Goal: Task Accomplishment & Management: Manage account settings

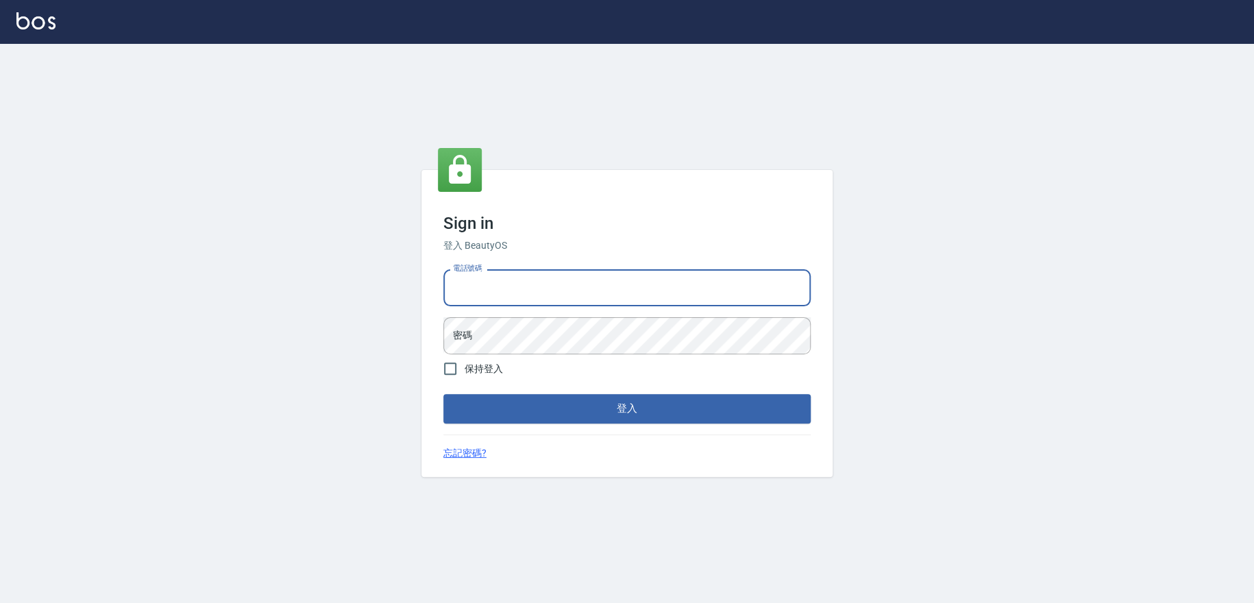
click at [600, 293] on input "電話號碼" at bounding box center [626, 287] width 367 height 37
type input "0909258357"
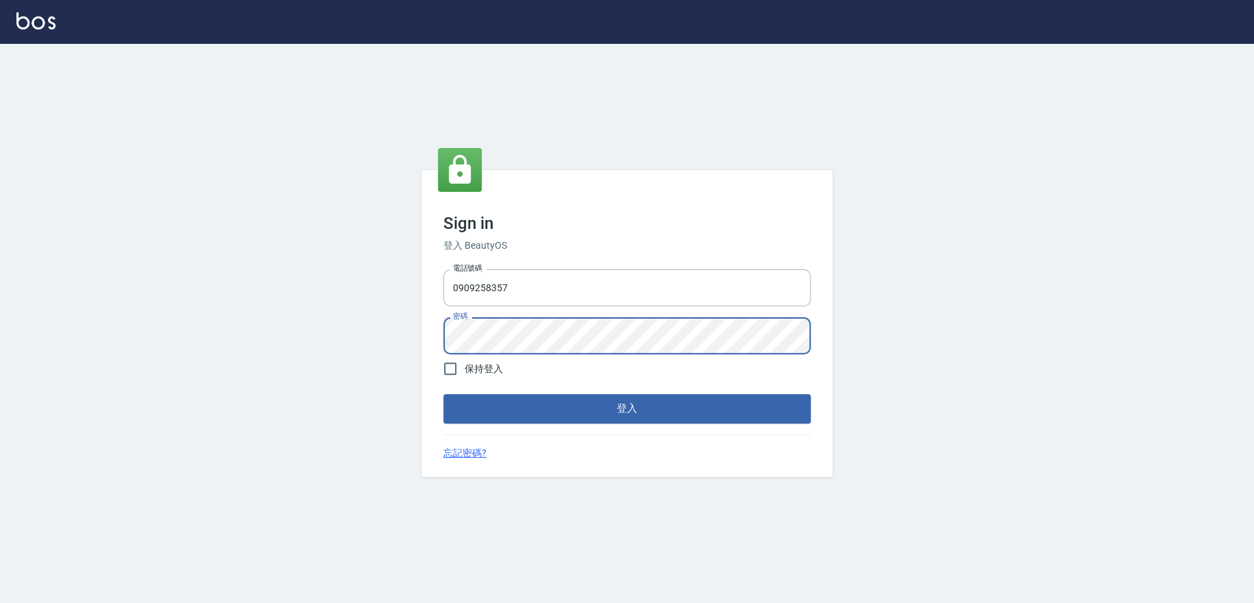
click at [443, 394] on button "登入" at bounding box center [626, 408] width 367 height 29
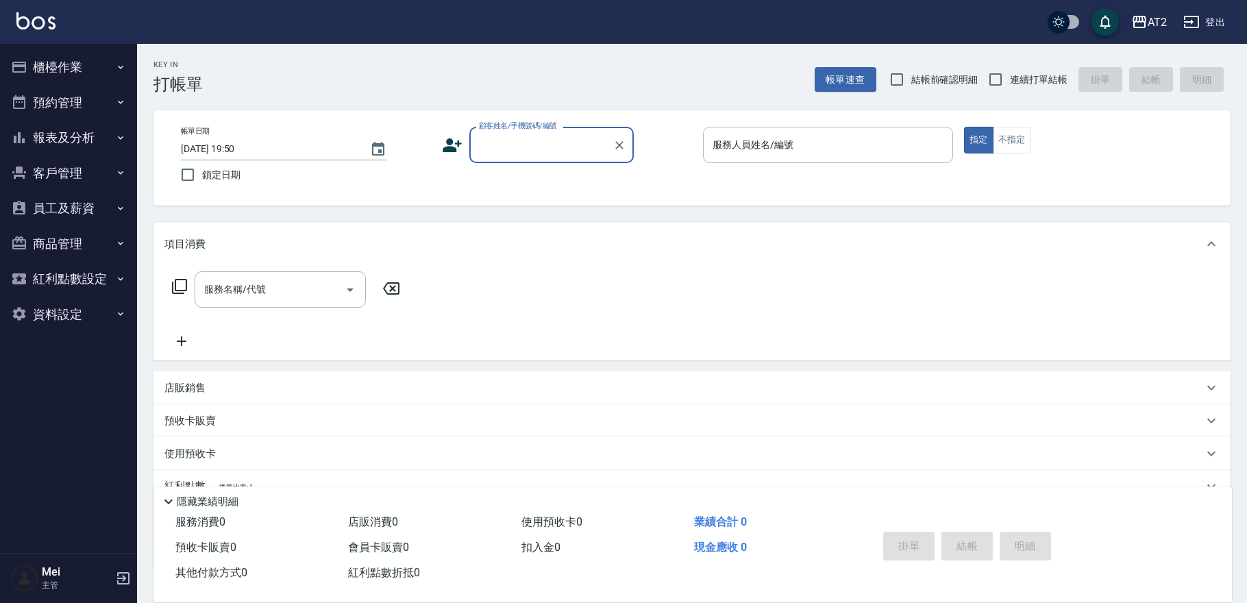
click at [933, 84] on span "結帳前確認明細" at bounding box center [944, 80] width 67 height 14
click at [911, 84] on input "結帳前確認明細" at bounding box center [897, 79] width 29 height 29
checkbox input "true"
click at [1002, 84] on input "連續打單結帳" at bounding box center [995, 79] width 29 height 29
checkbox input "true"
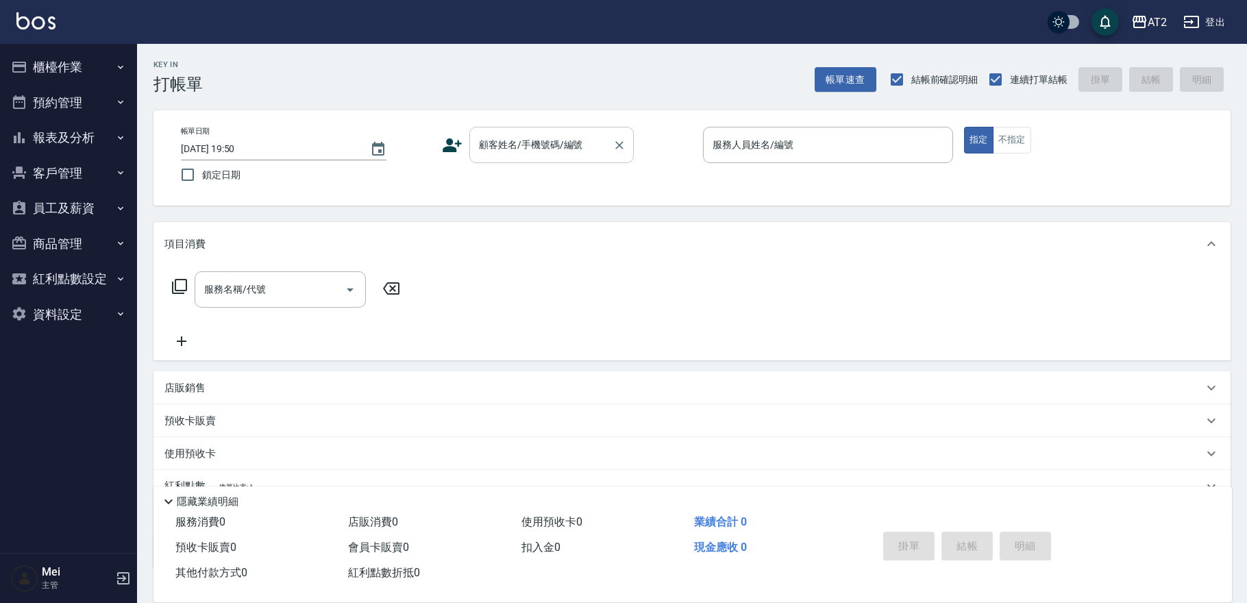
click at [568, 146] on input "顧客姓名/手機號碼/編號" at bounding box center [542, 145] width 132 height 24
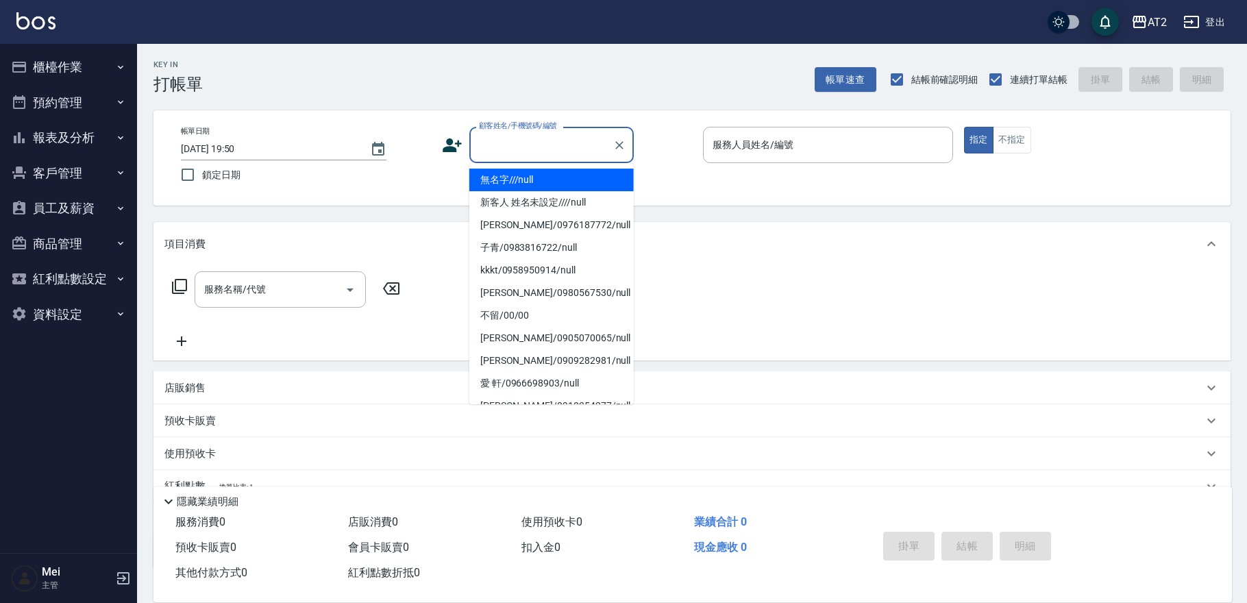
click at [554, 175] on li "無名字///null" at bounding box center [551, 180] width 164 height 23
type input "無名字///null"
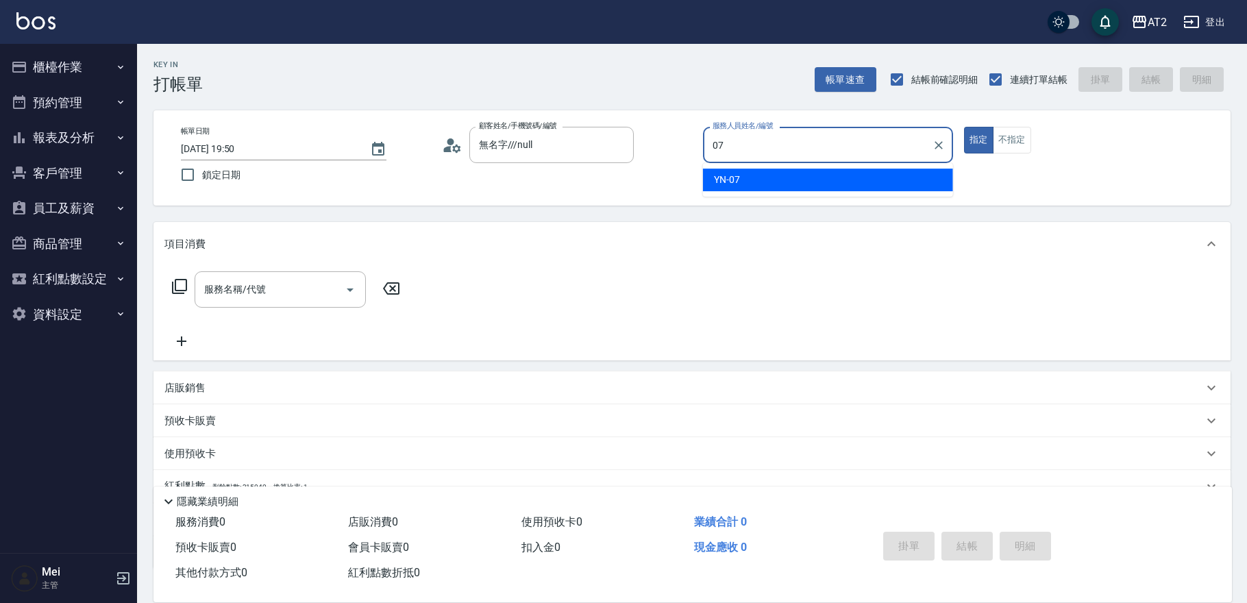
type input "YN-07"
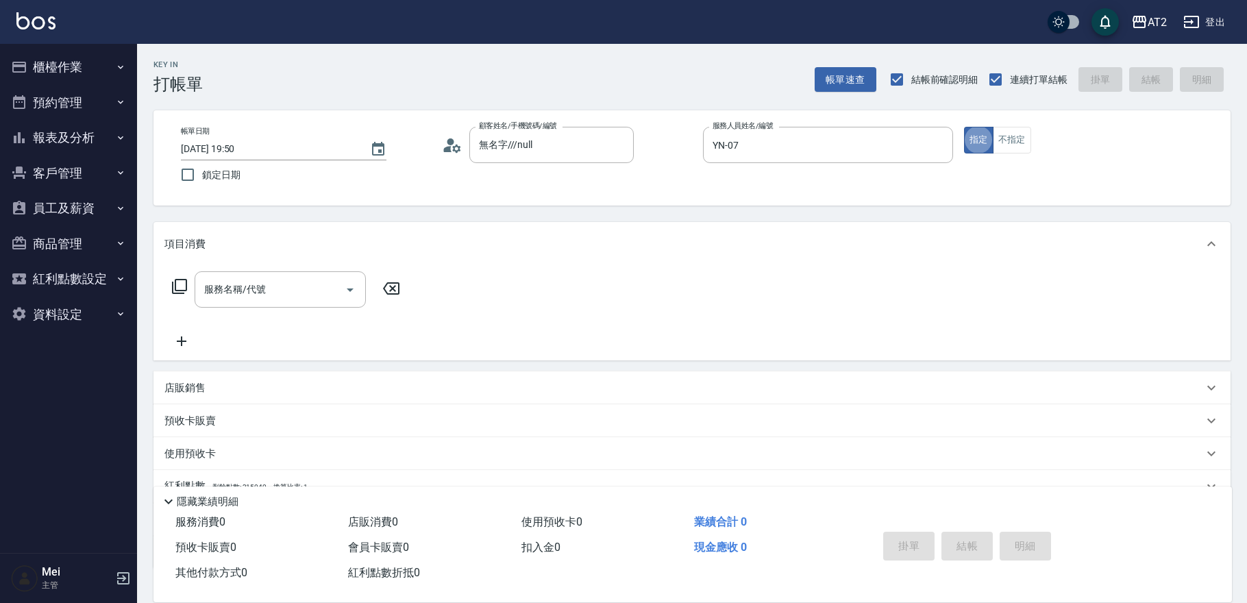
type button "true"
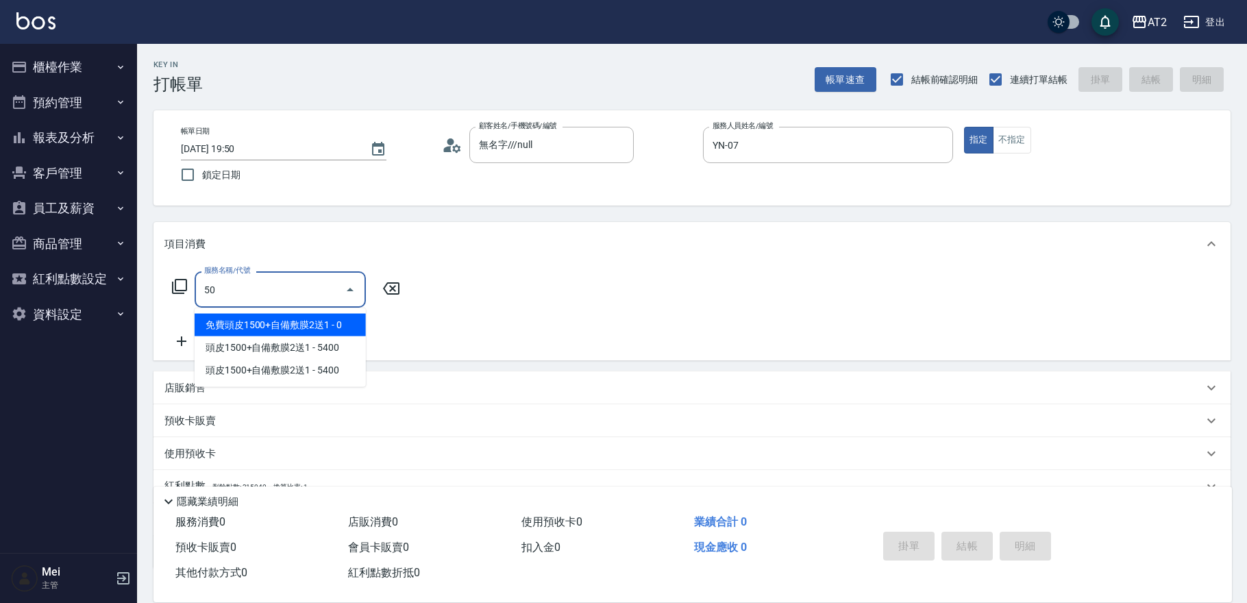
type input "5"
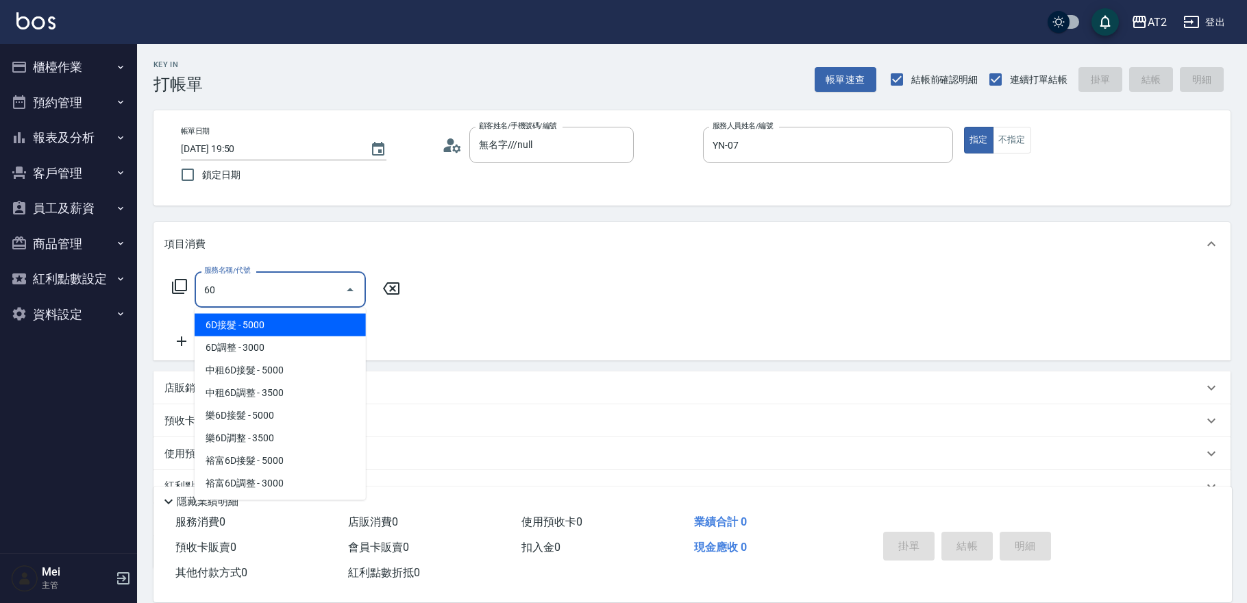
type input "601"
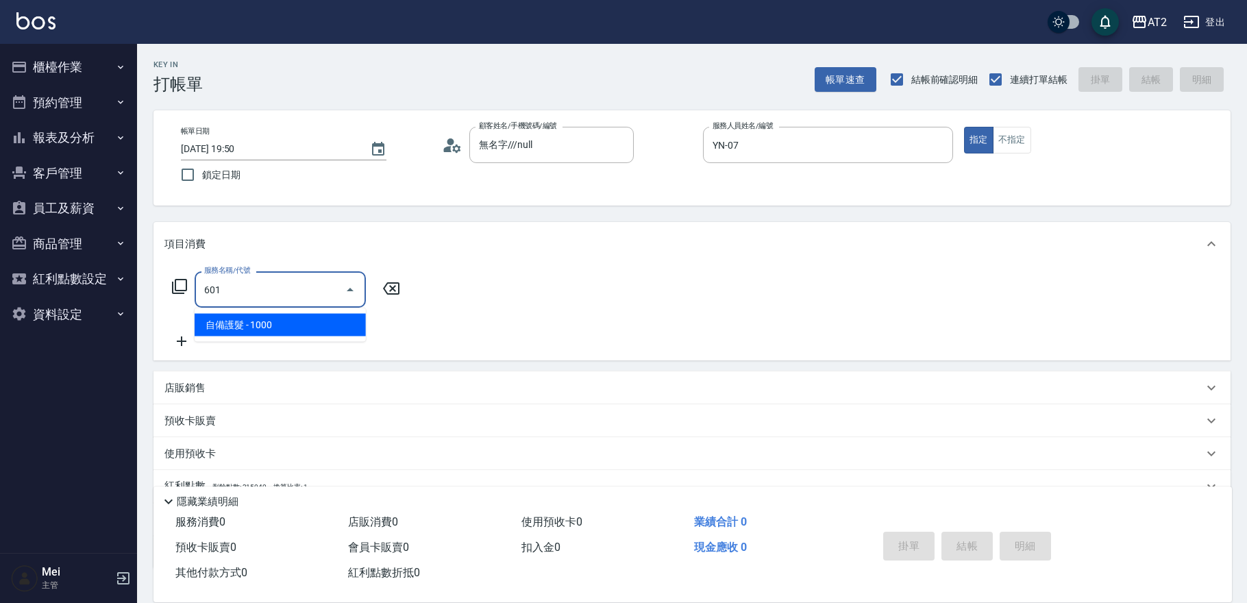
type input "100"
type input "自備護髮(601)"
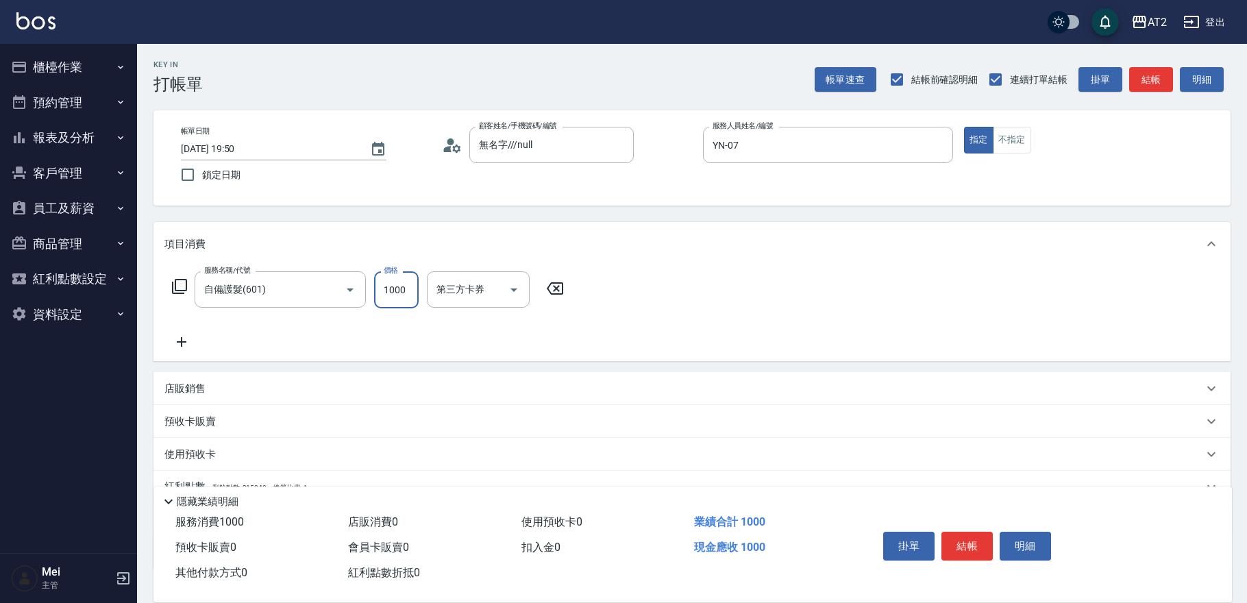
type input "0"
type input "20"
type input "200"
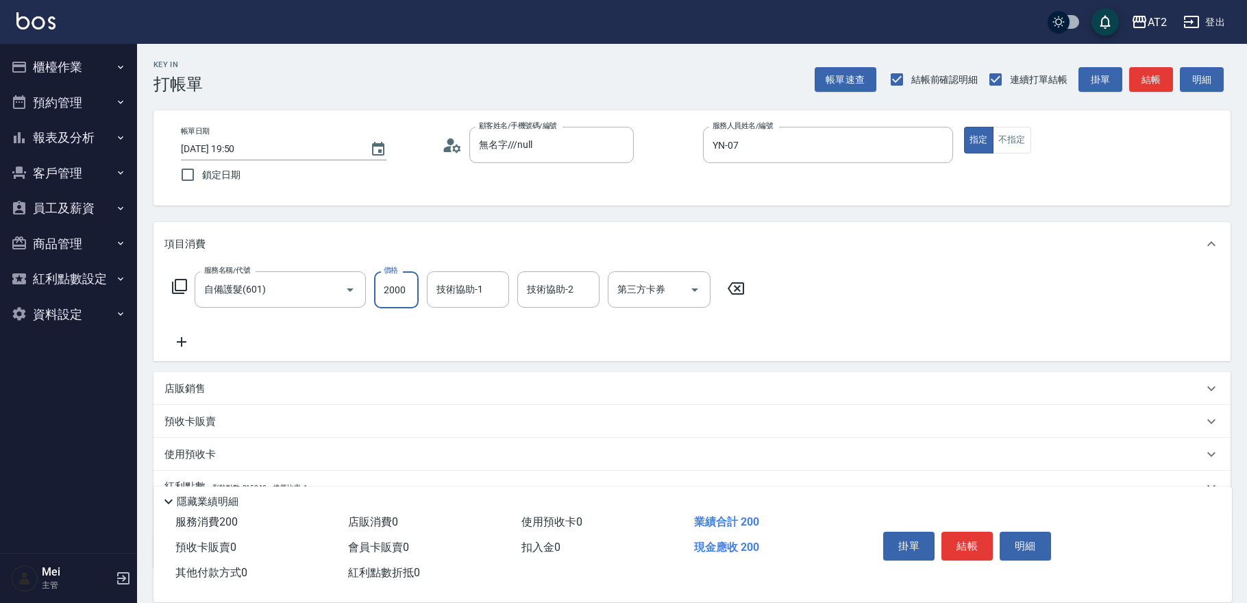
type input "2000"
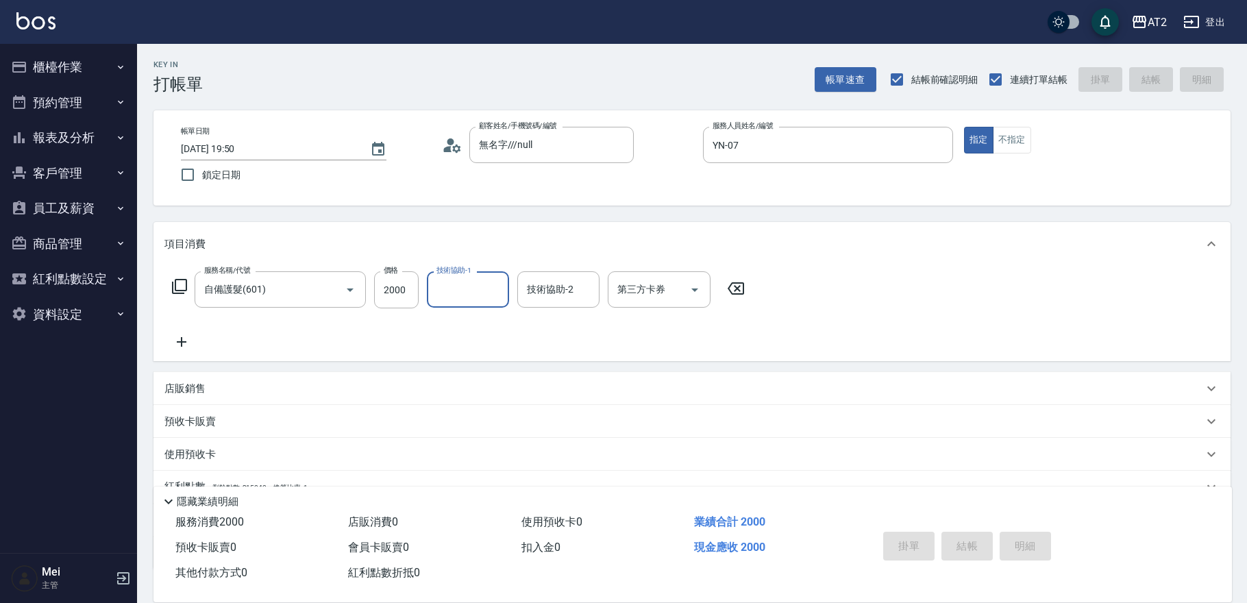
type input "[DATE] 19:51"
type input "0"
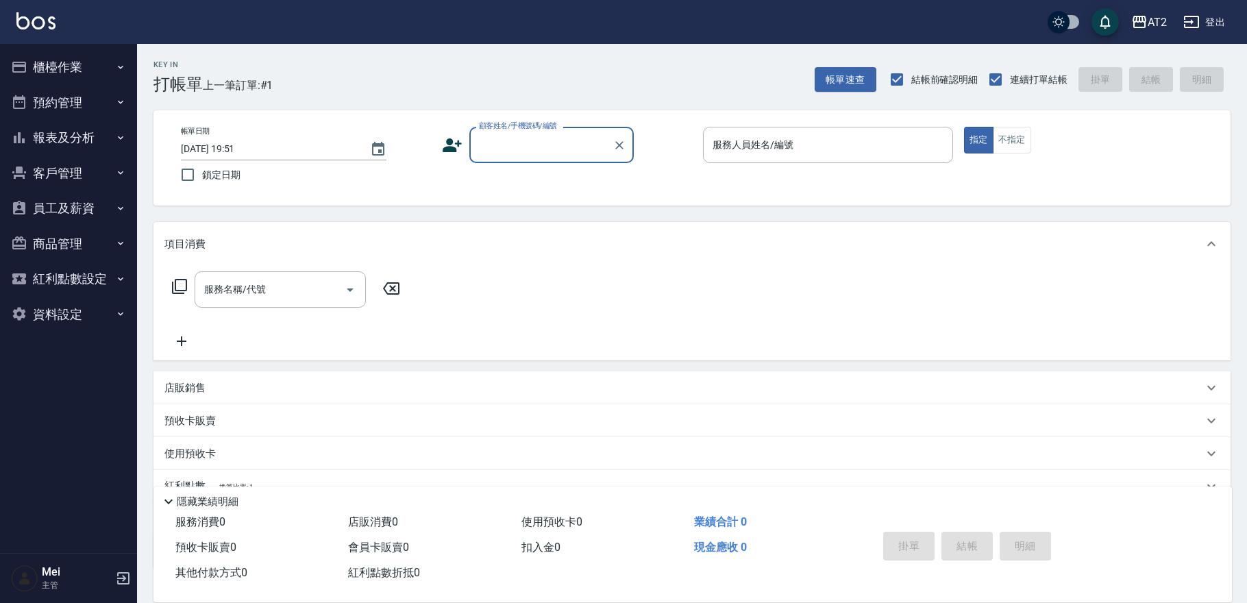
click at [560, 144] on input "顧客姓名/手機號碼/編號" at bounding box center [542, 145] width 132 height 24
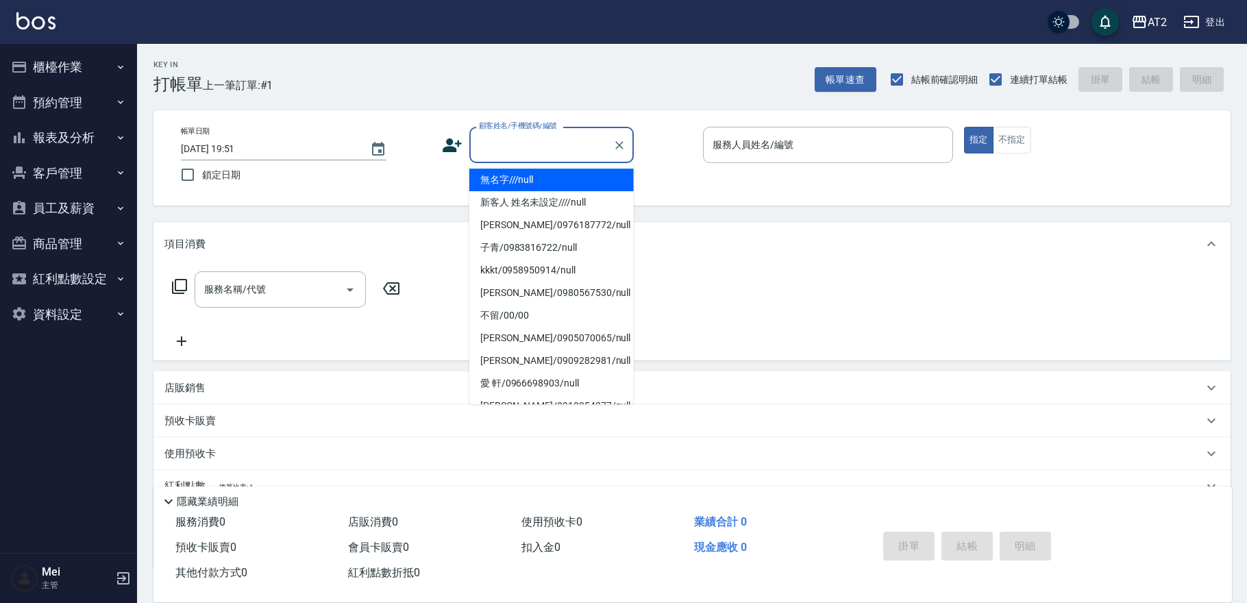
click at [551, 181] on li "無名字///null" at bounding box center [551, 180] width 164 height 23
type input "無名字///null"
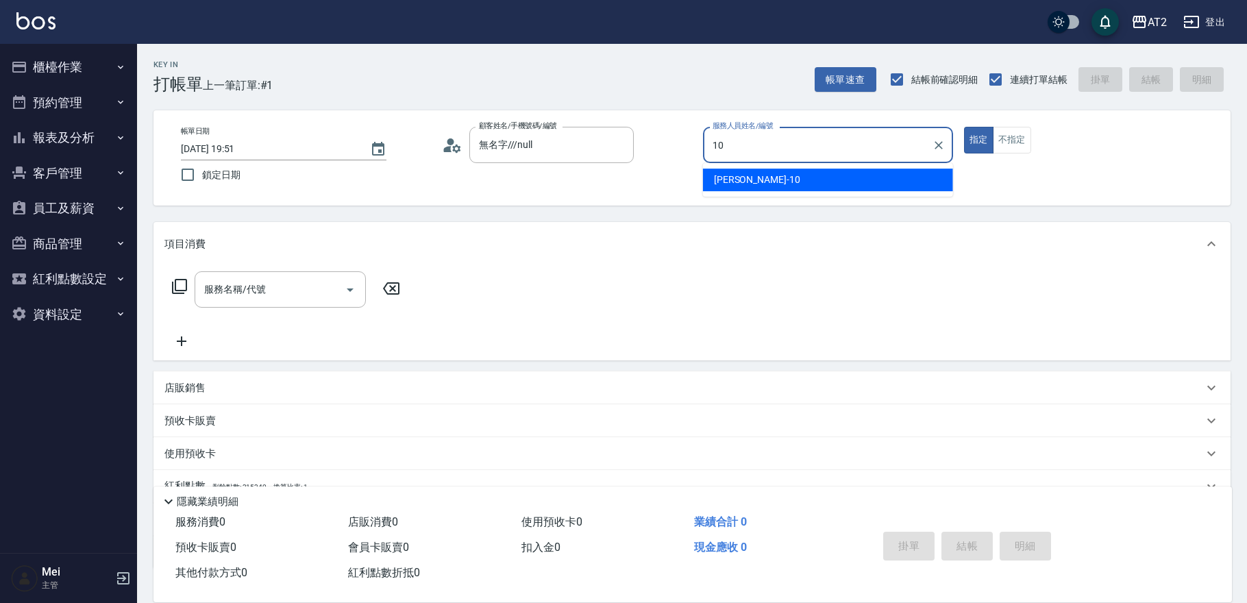
type input "[PERSON_NAME]-10"
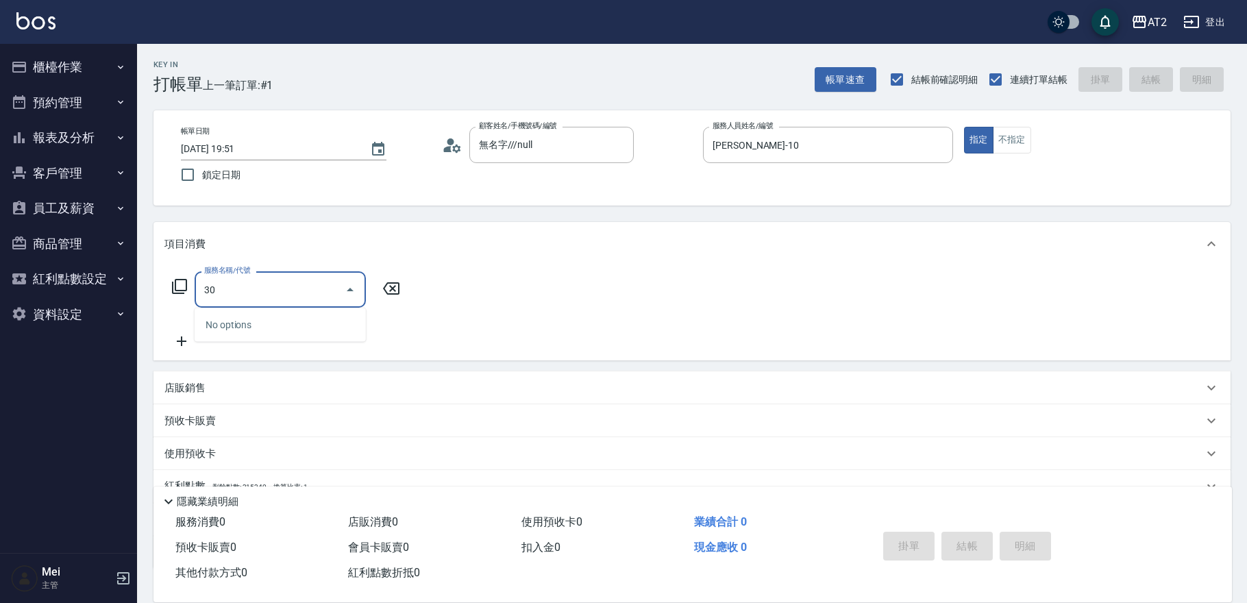
type input "301"
type input "150"
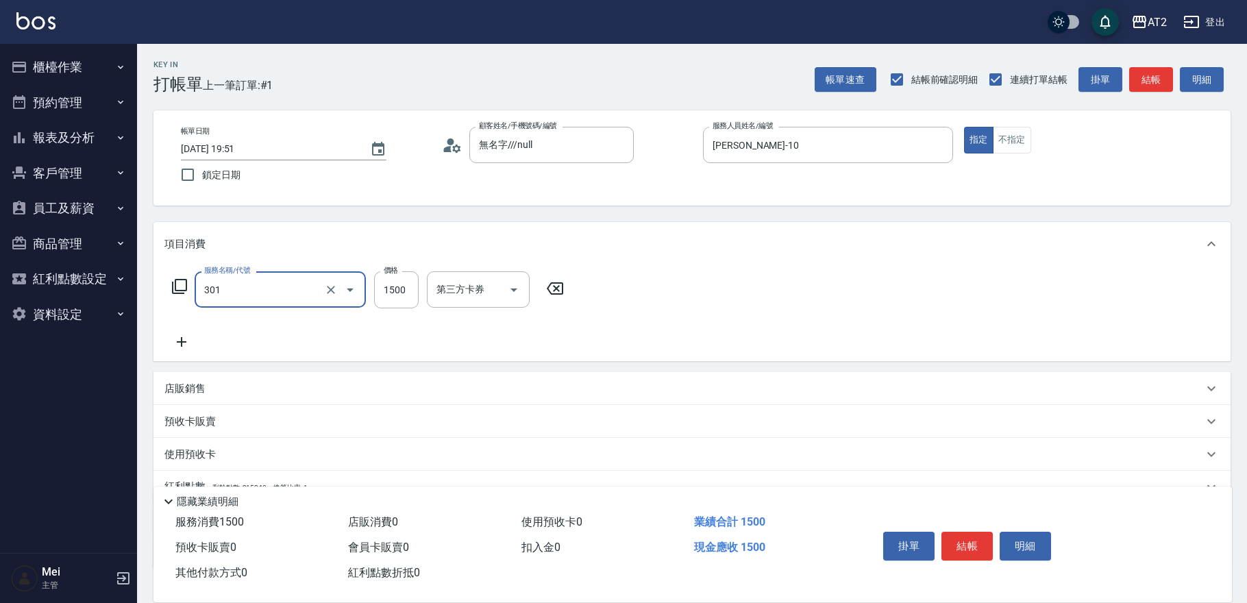
type input "燙髮(301)"
type input "1"
type input "0"
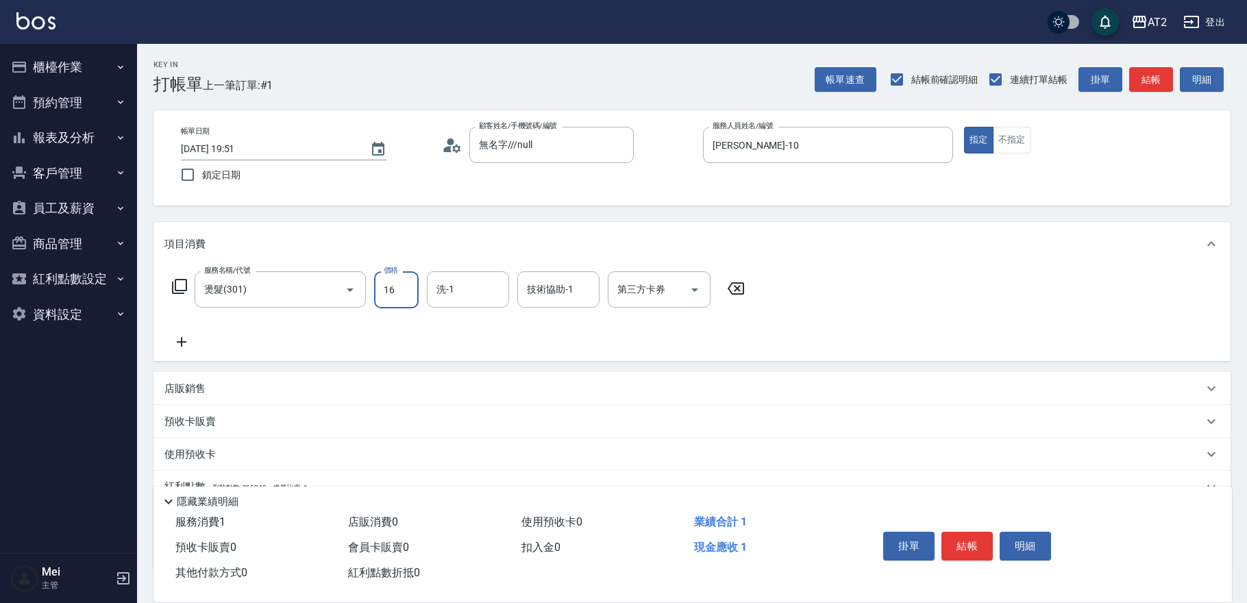
type input "160"
type input "1600"
type input "[PERSON_NAME]-31"
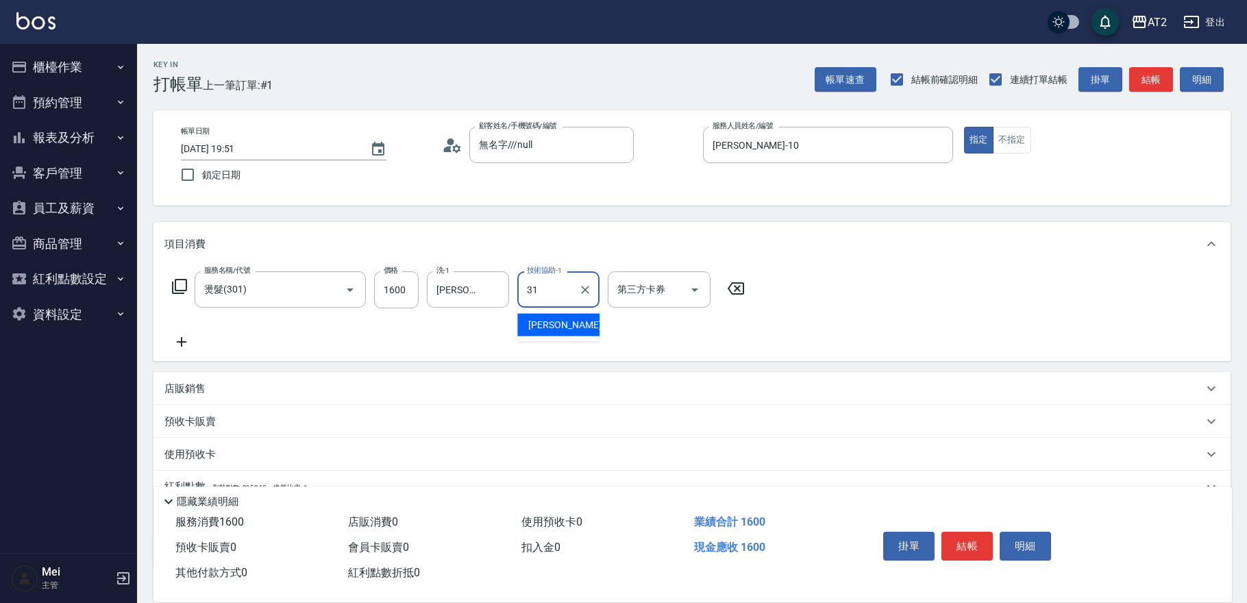
type input "[PERSON_NAME]-31"
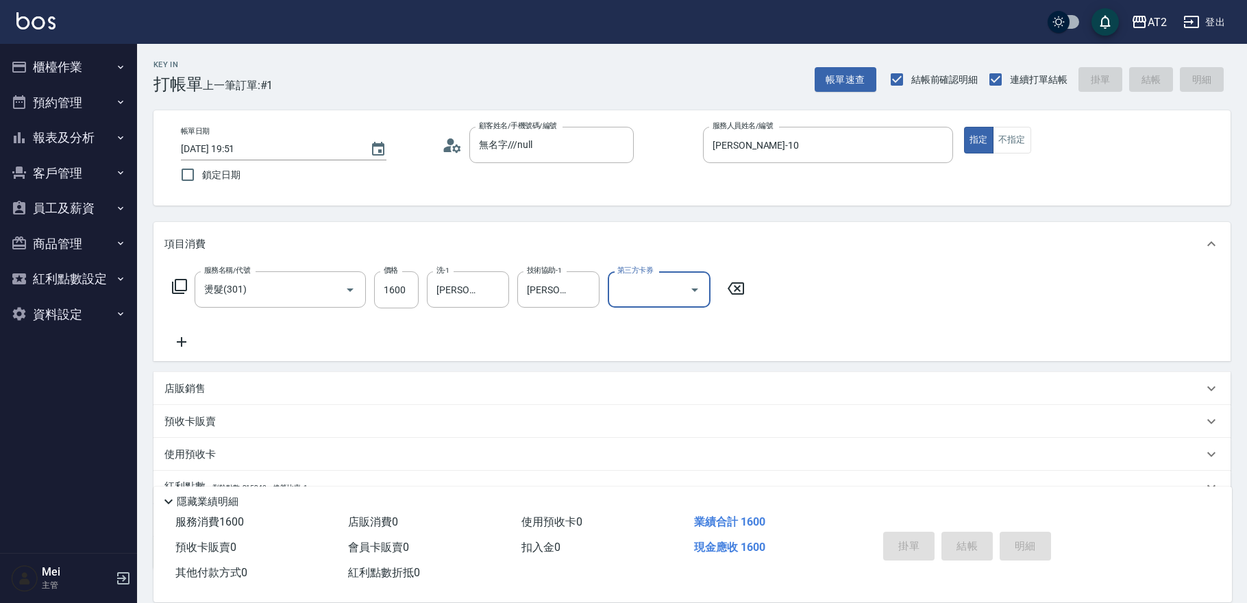
type input "0"
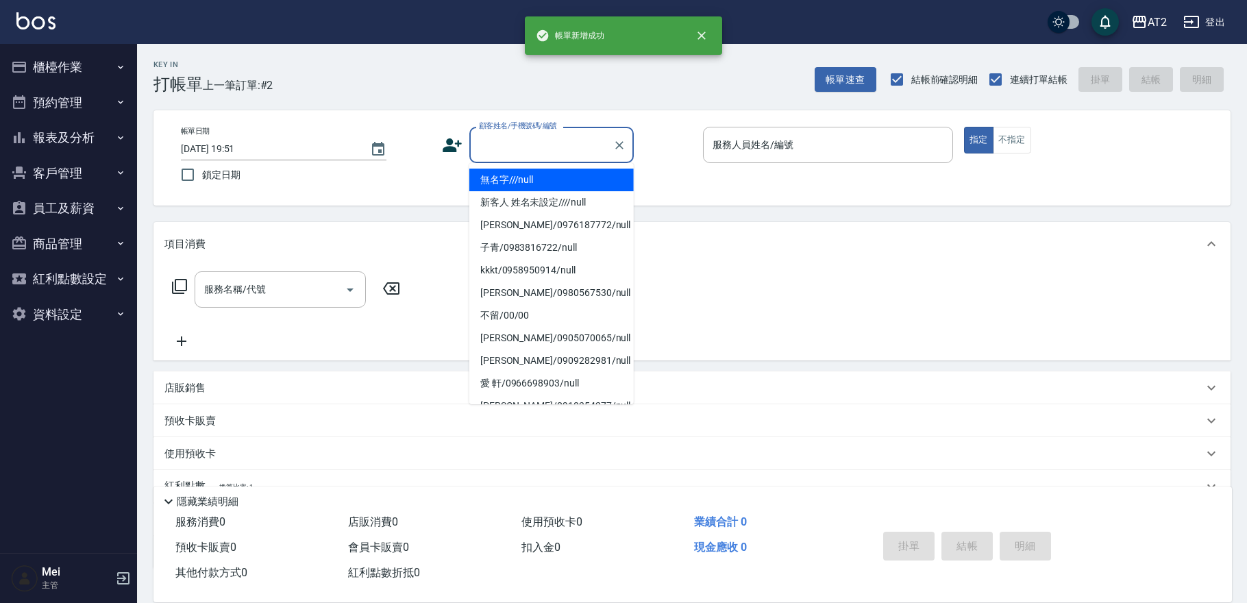
click at [563, 144] on input "顧客姓名/手機號碼/編號" at bounding box center [542, 145] width 132 height 24
click at [552, 172] on li "無名字///null" at bounding box center [551, 180] width 164 height 23
type input "無名字///null"
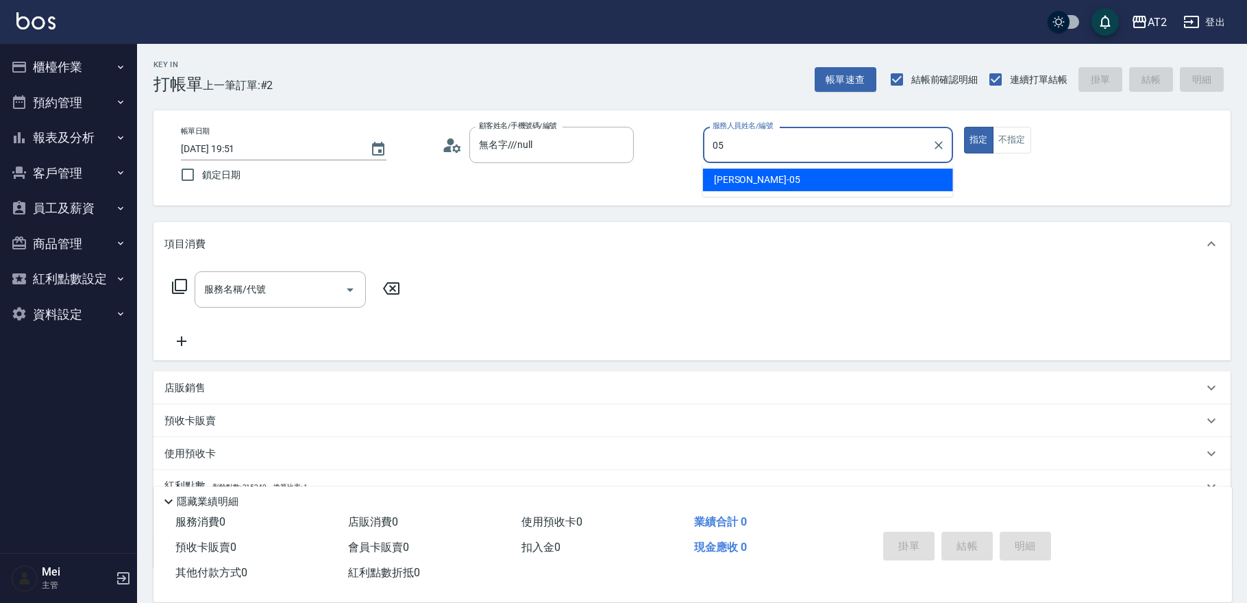
type input "[PERSON_NAME]-05"
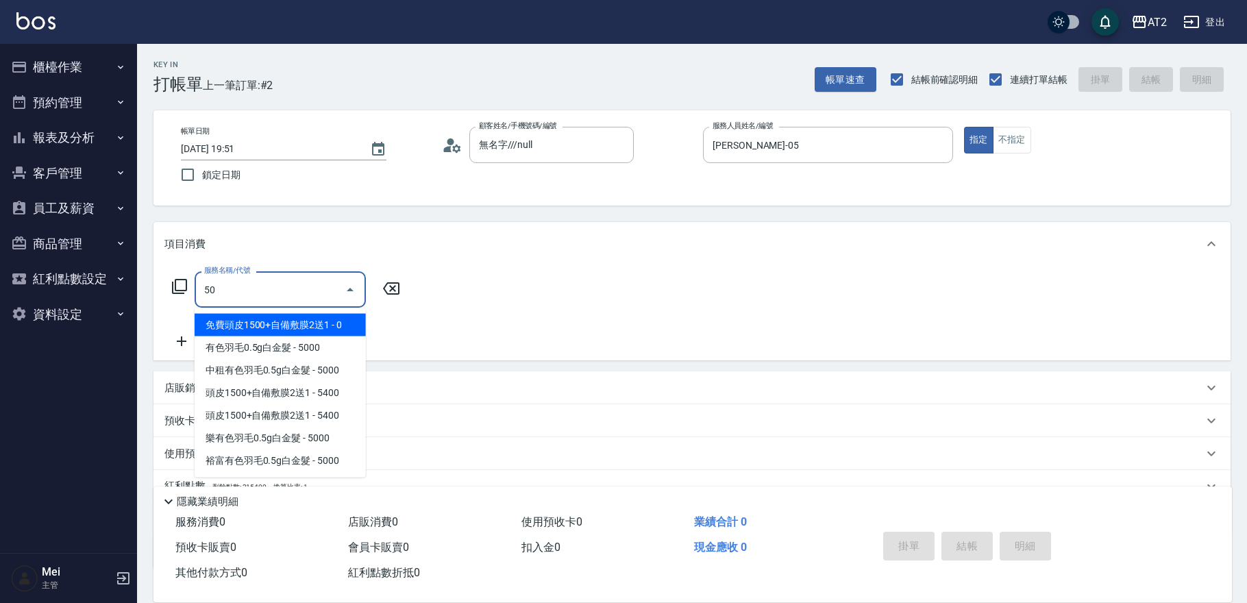
type input "501"
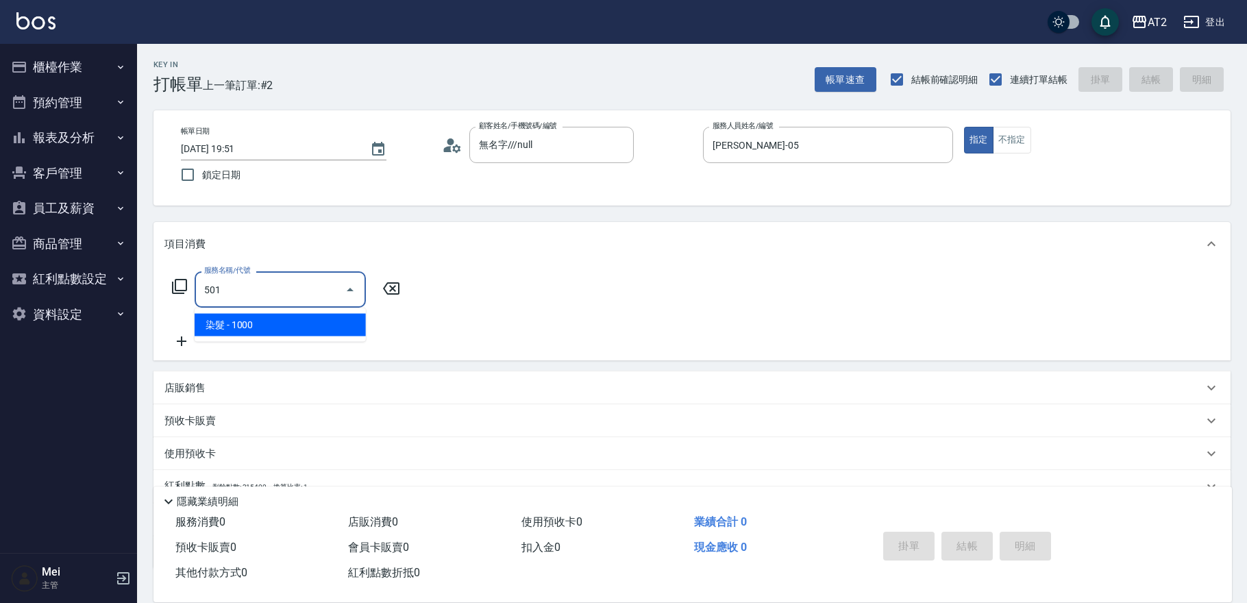
type input "100"
type input "染髮(501)"
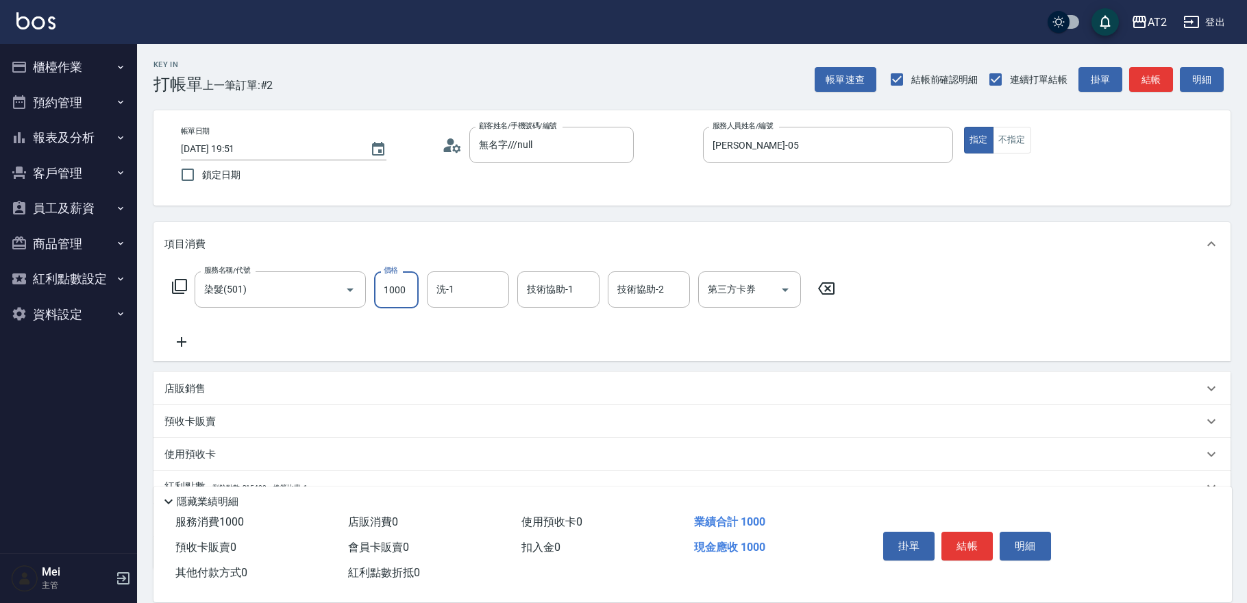
type input "0"
type input "23"
type input "20"
type input "238"
type input "230"
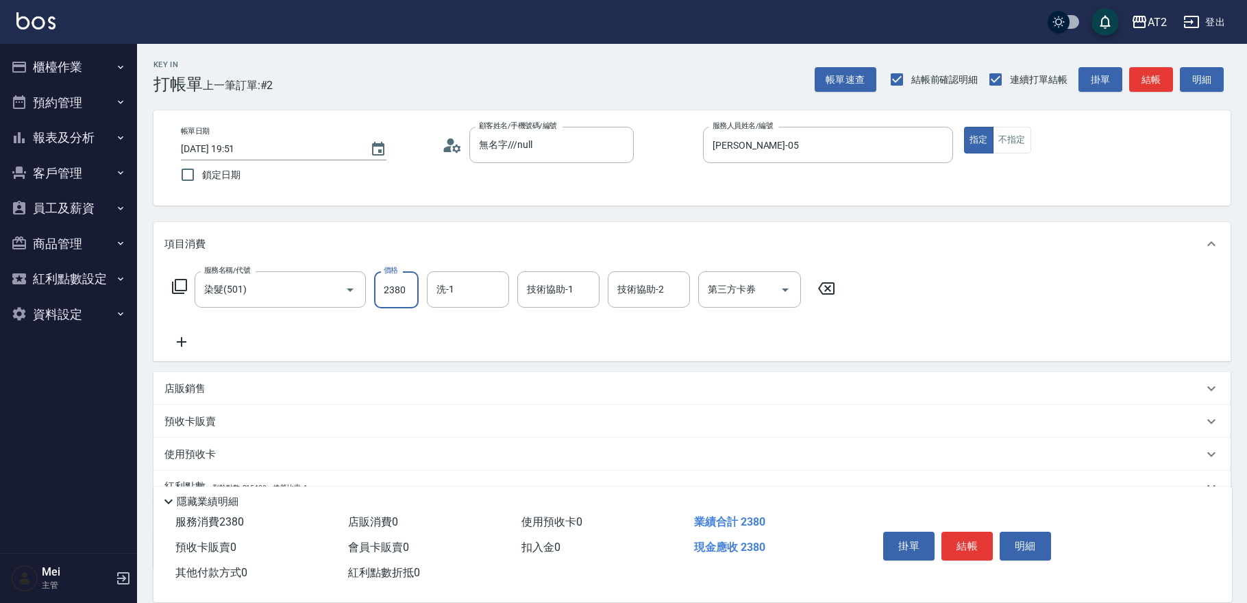
type input "2380"
type input "[PERSON_NAME]-32"
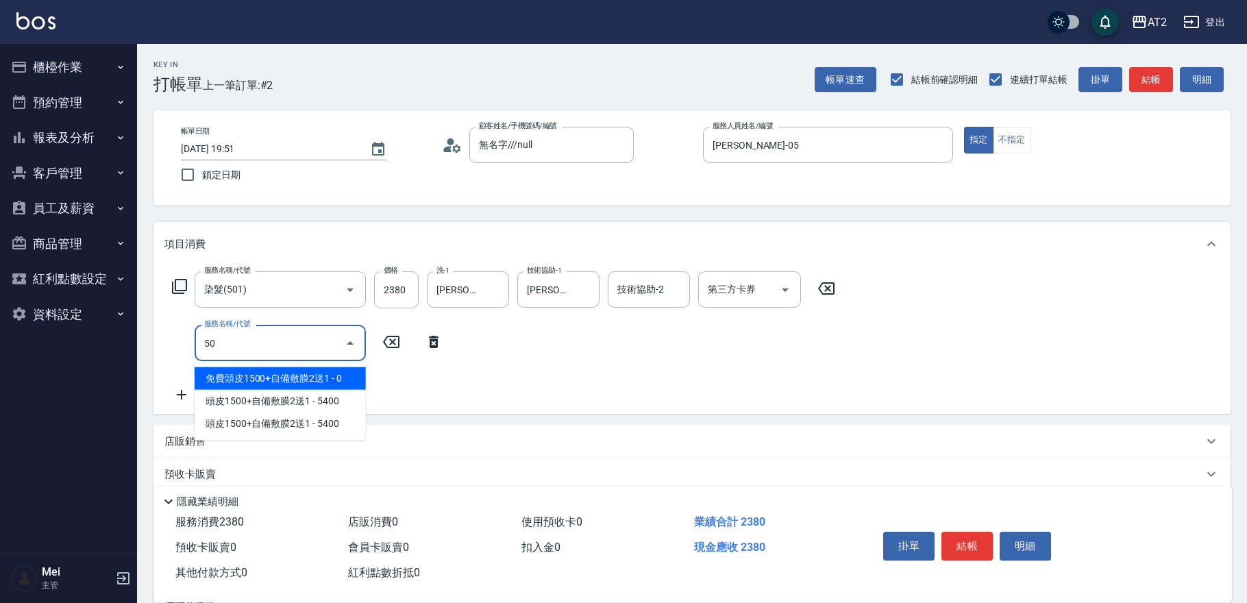
type input "502"
type input "280"
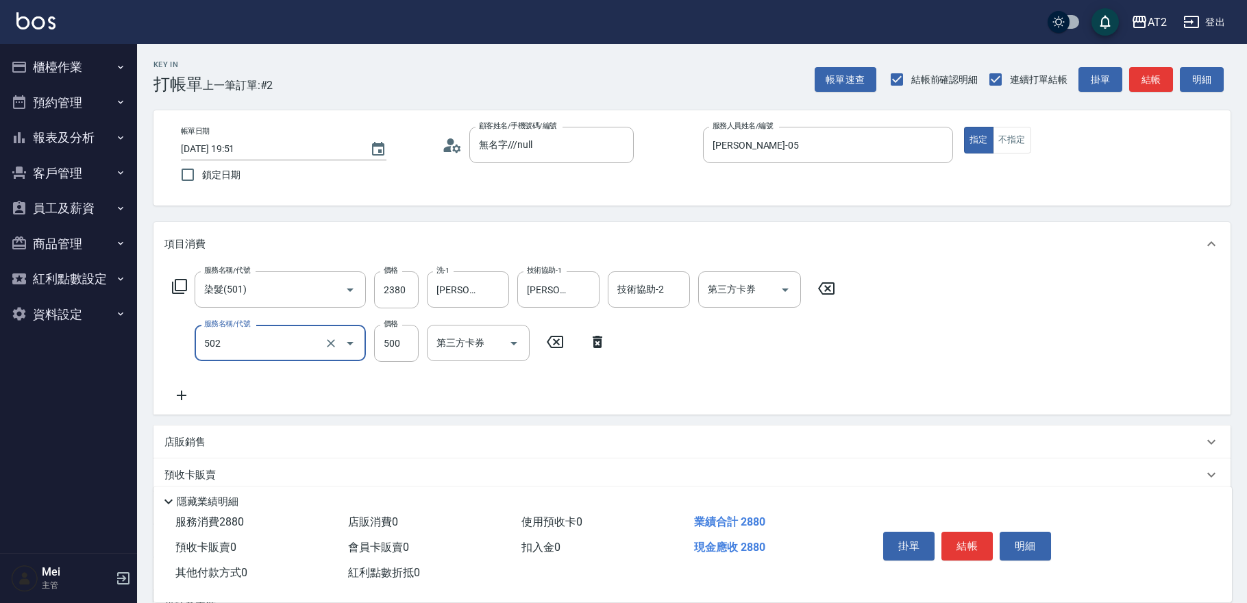
type input "漂髮(502)"
type input "0"
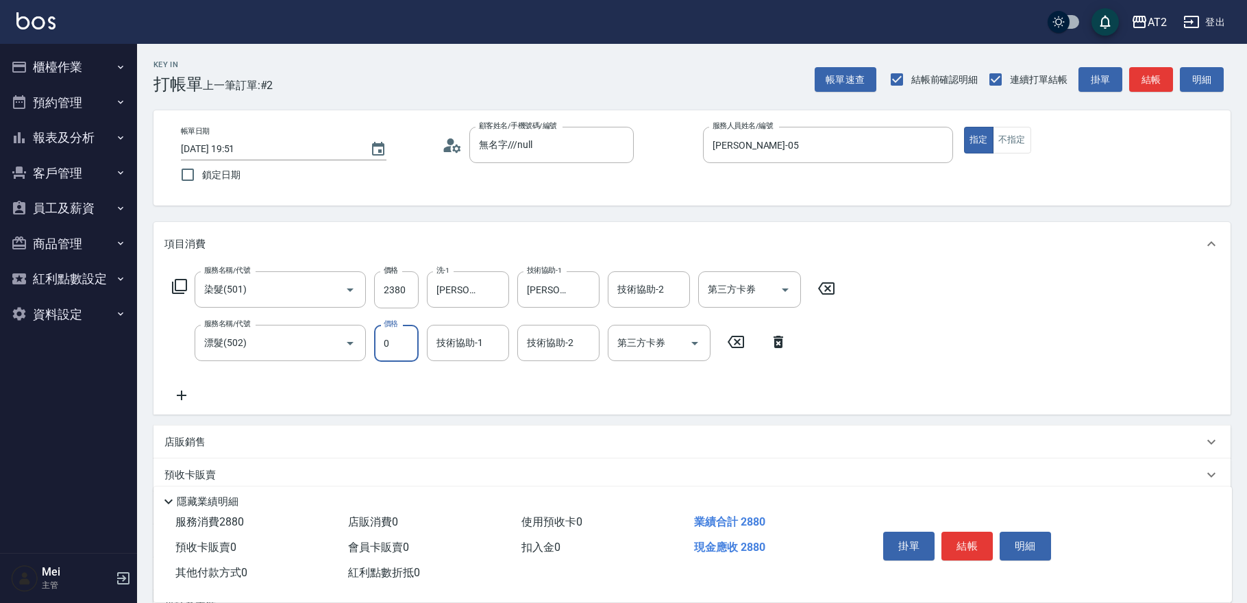
type input "230"
type input "0"
type input "[PERSON_NAME]-32"
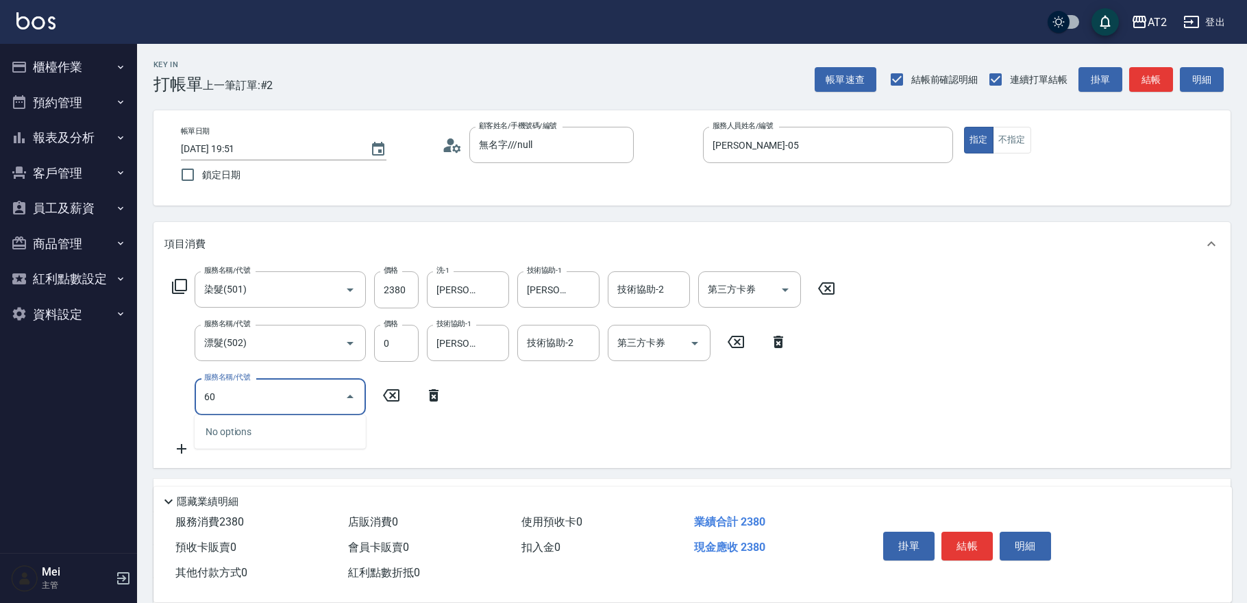
type input "601"
type input "330"
type input "自備護髮(601)"
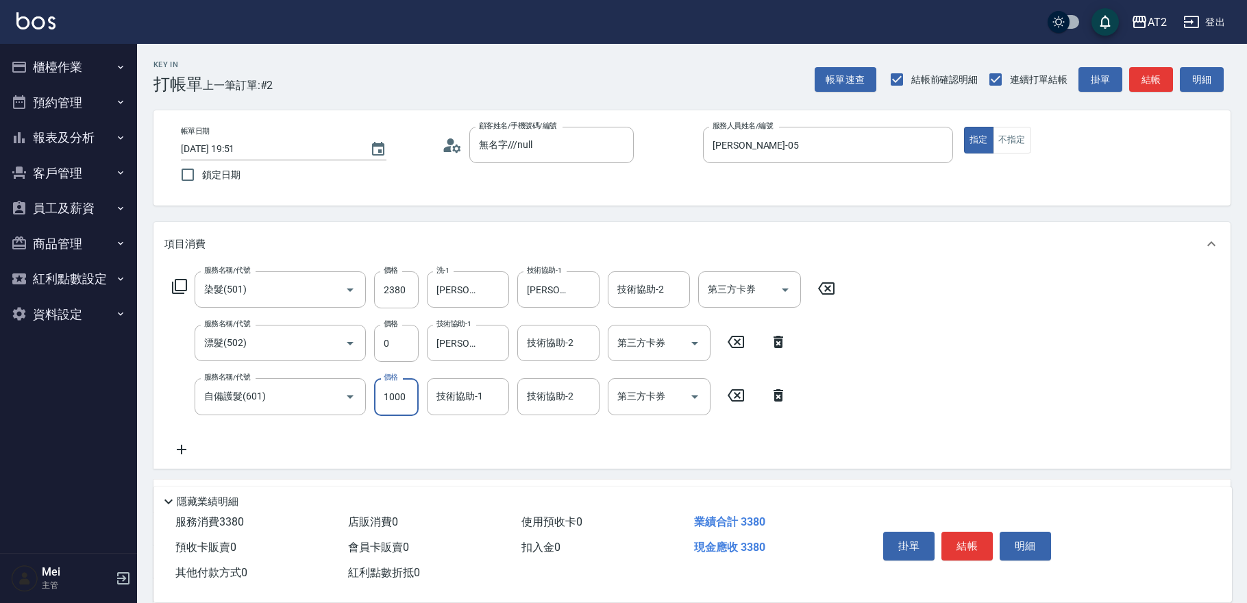
type input "1"
type input "230"
type input "150"
type input "250"
type input "1500"
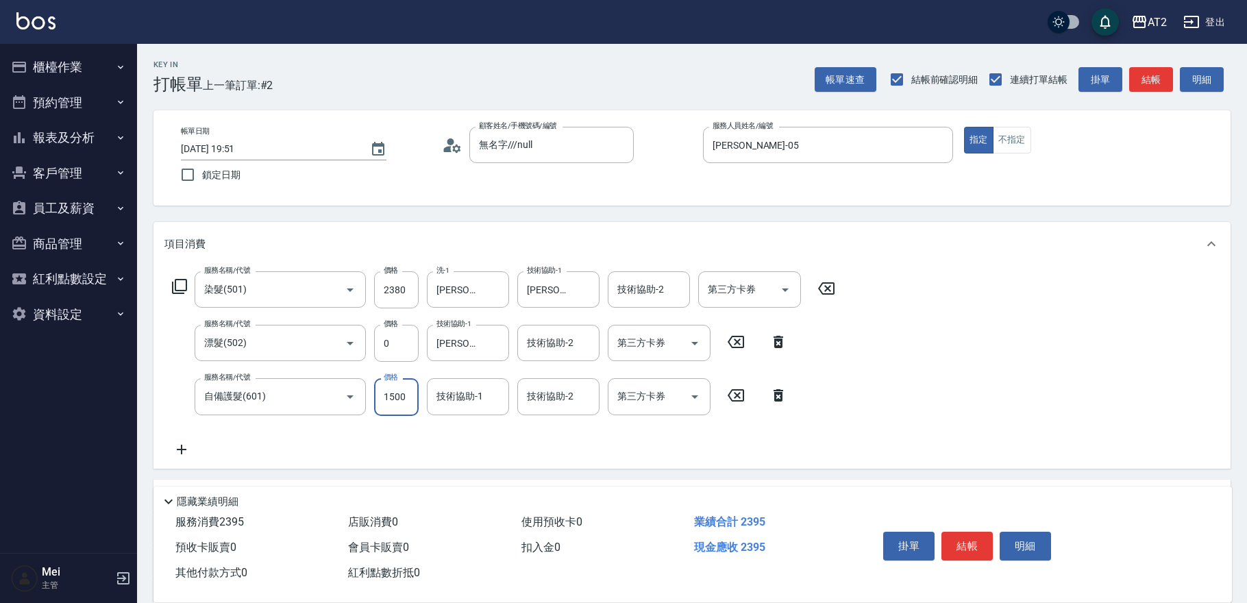
type input "380"
type input "[PERSON_NAME]-32"
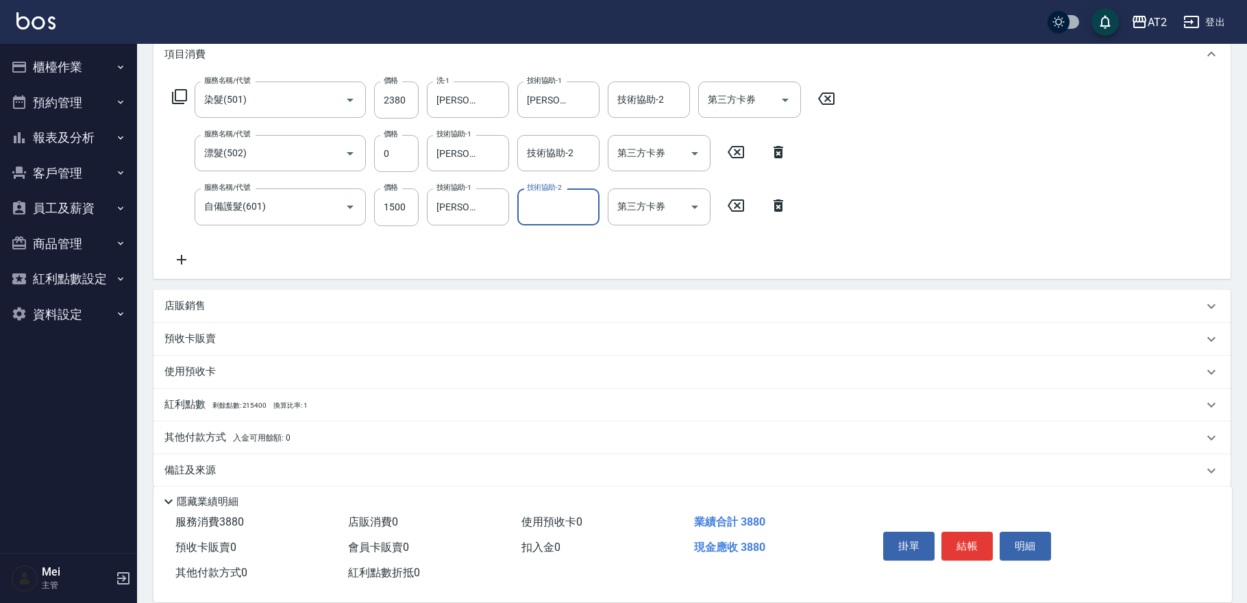
scroll to position [202, 0]
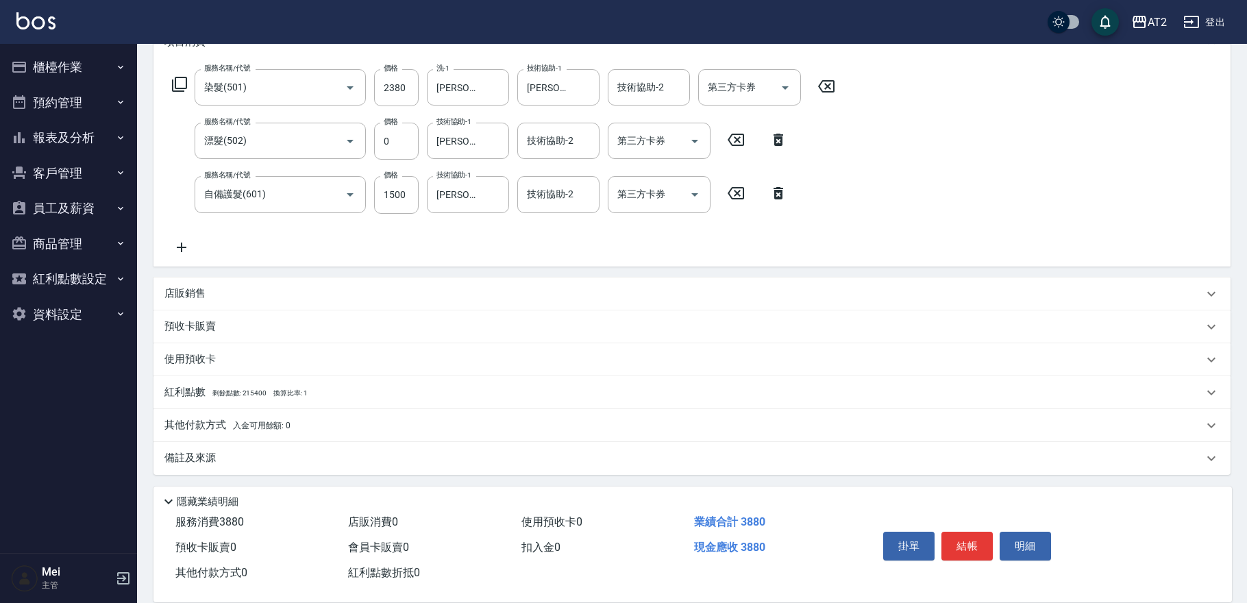
click at [234, 426] on span "入金可用餘額: 0" at bounding box center [262, 426] width 58 height 10
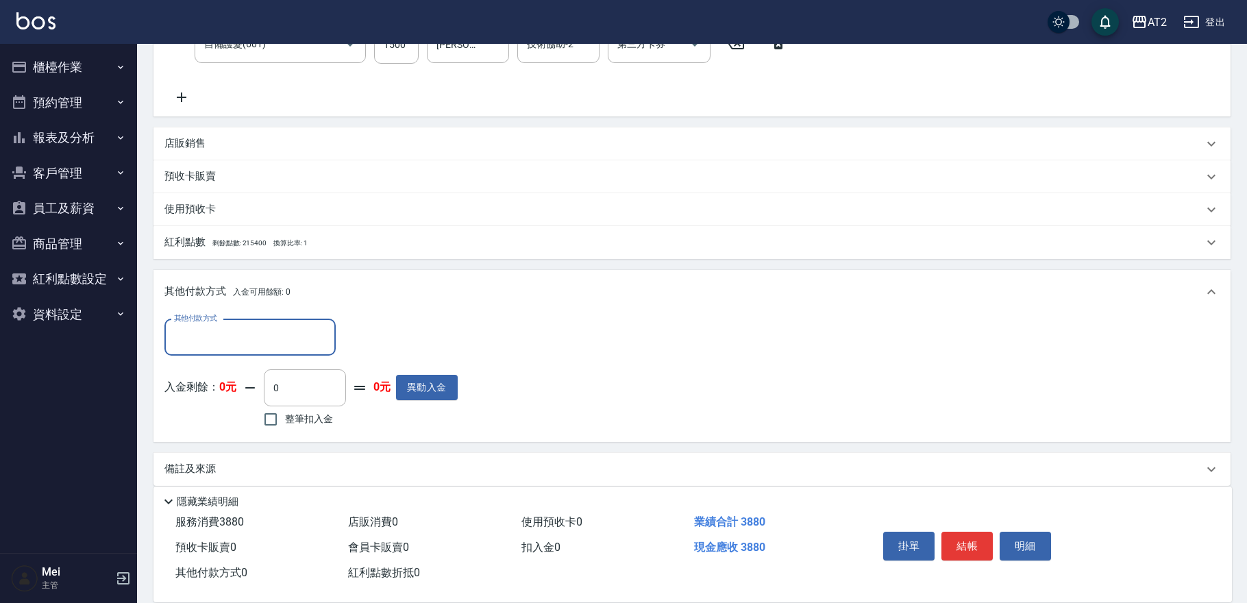
scroll to position [359, 0]
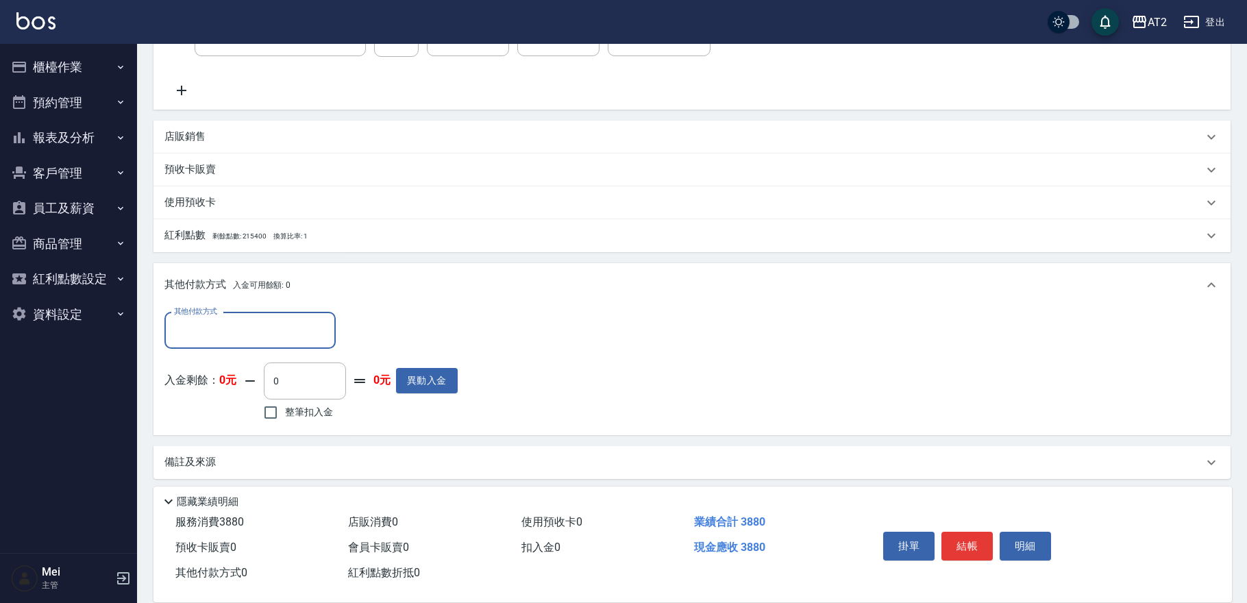
click at [212, 333] on input "其他付款方式" at bounding box center [250, 331] width 159 height 24
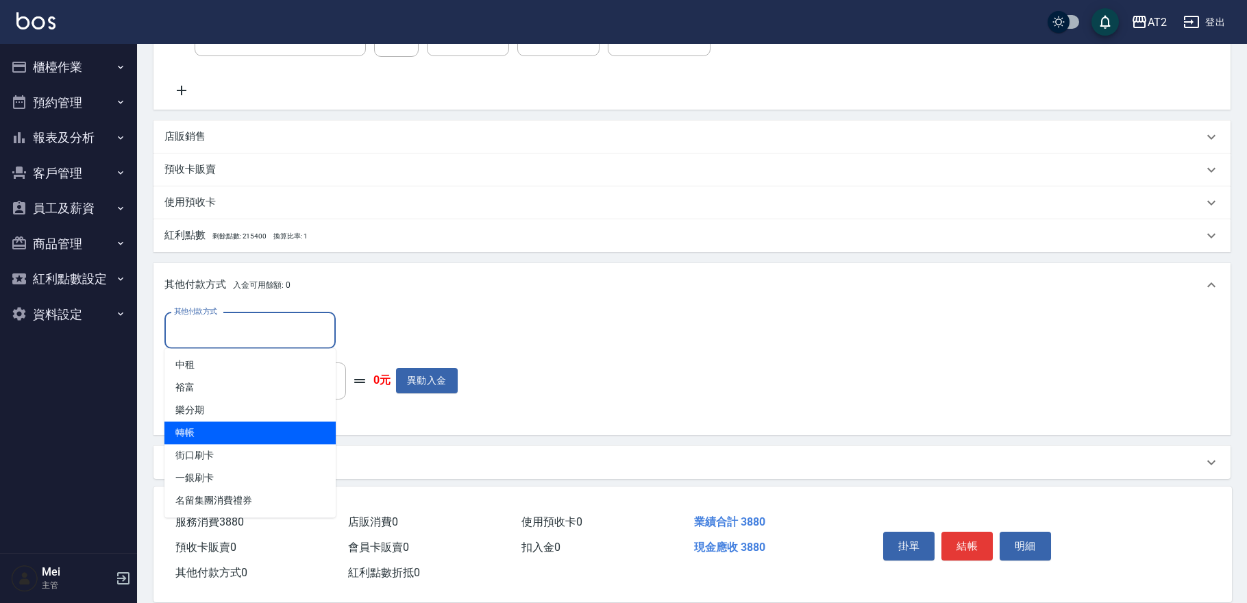
click at [233, 430] on span "轉帳" at bounding box center [249, 432] width 171 height 23
type input "轉帳"
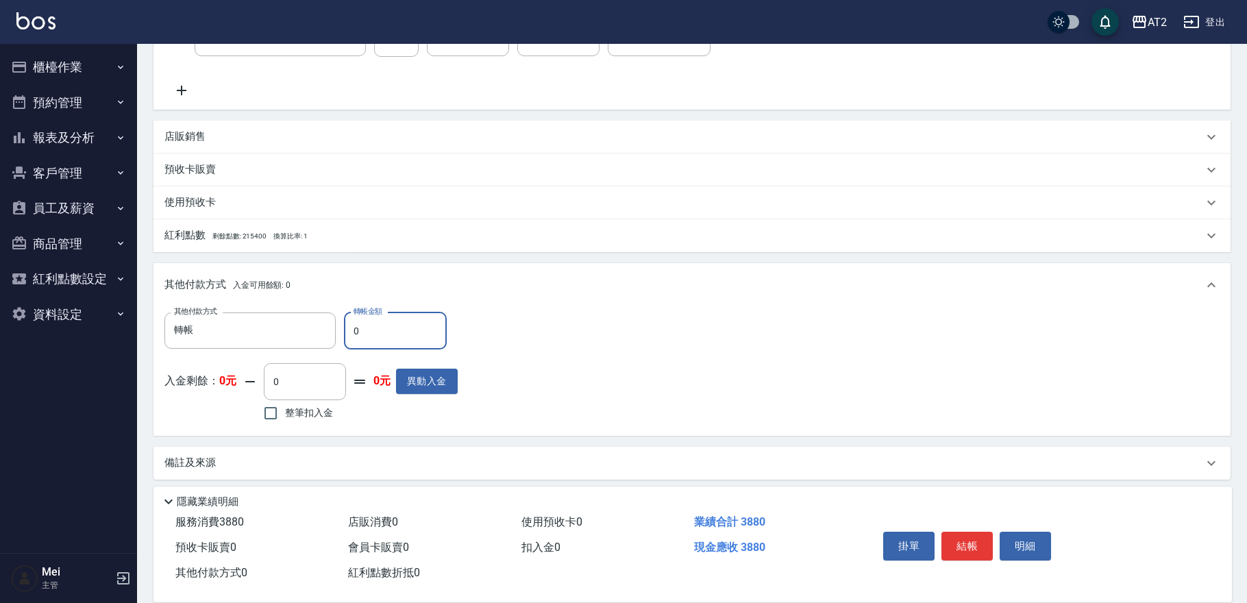
click at [383, 322] on input "0" at bounding box center [395, 330] width 103 height 37
type input "388"
type input "340"
type input "3880"
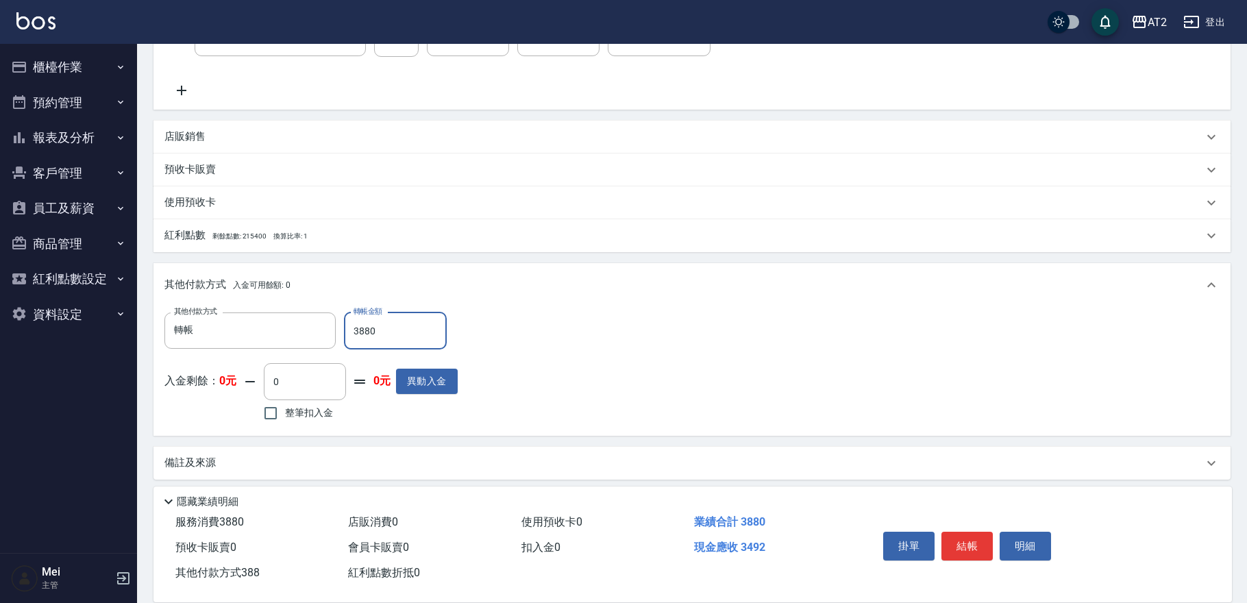
type input "0"
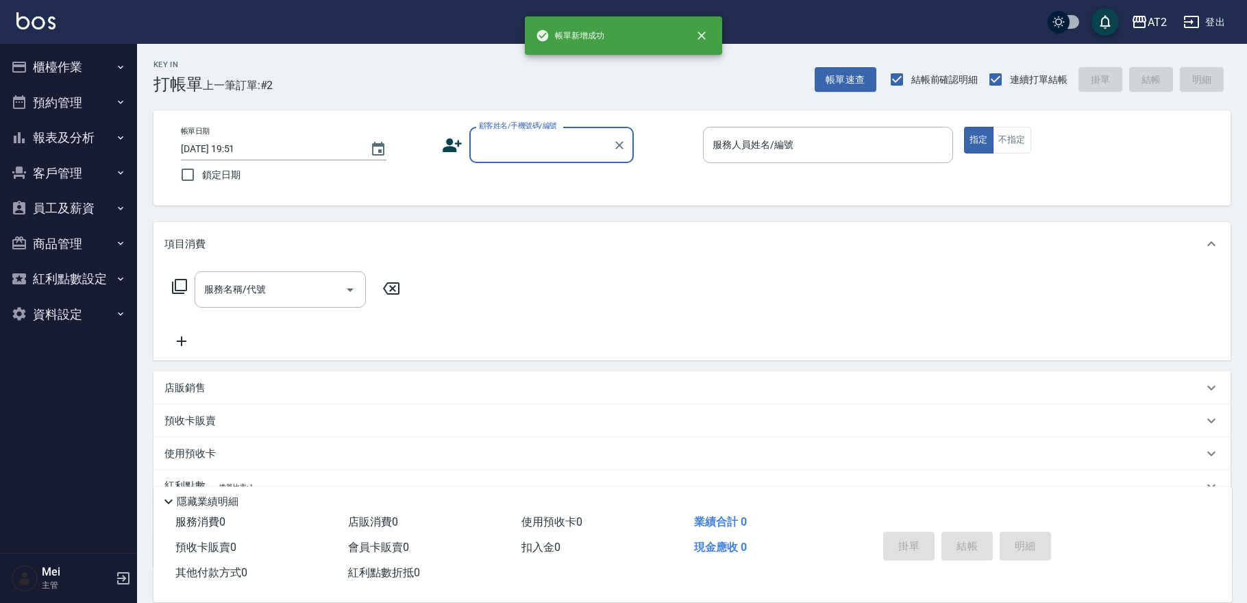
scroll to position [0, 0]
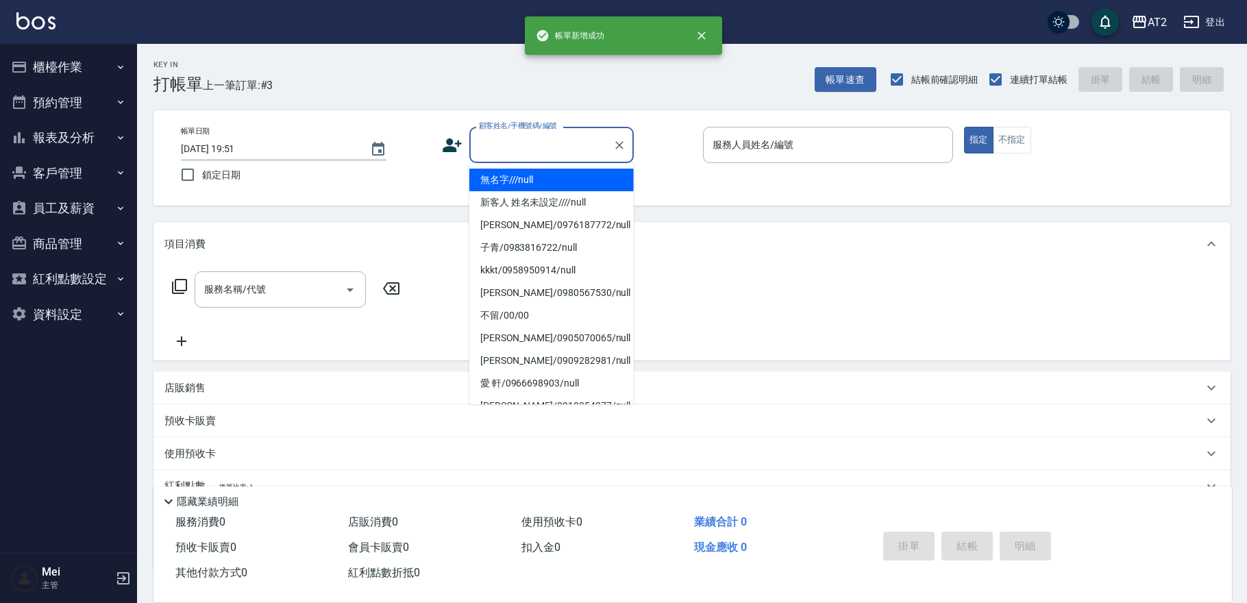
click at [505, 156] on input "顧客姓名/手機號碼/編號" at bounding box center [542, 145] width 132 height 24
click at [508, 185] on li "無名字///null" at bounding box center [551, 180] width 164 height 23
type input "無名字///null"
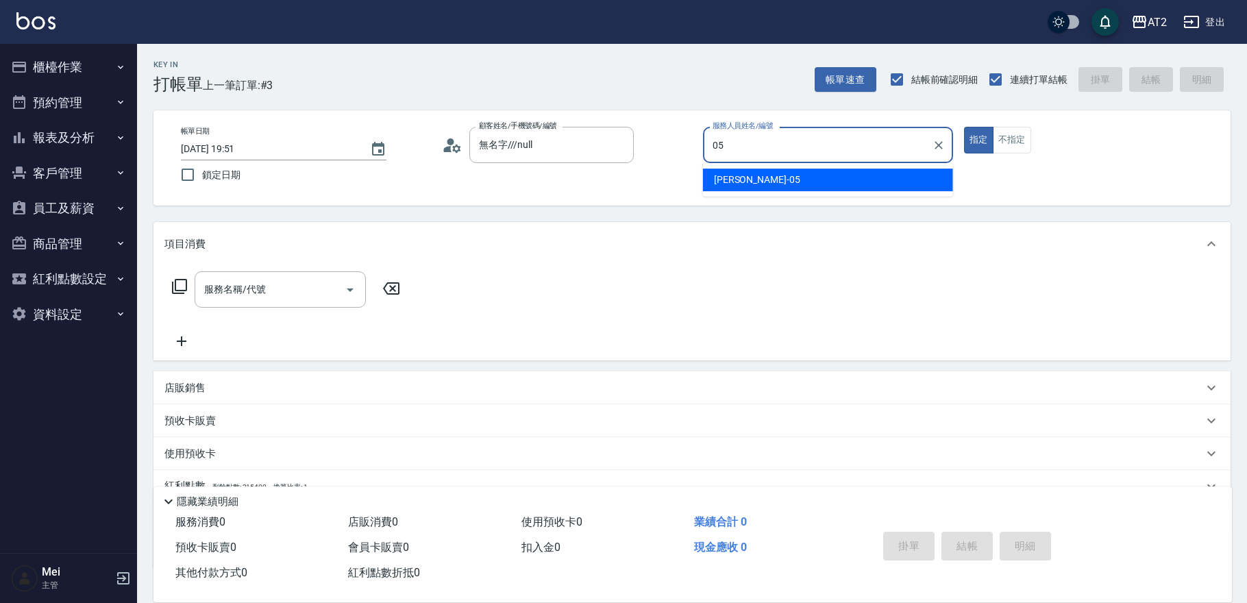
type input "[PERSON_NAME]-05"
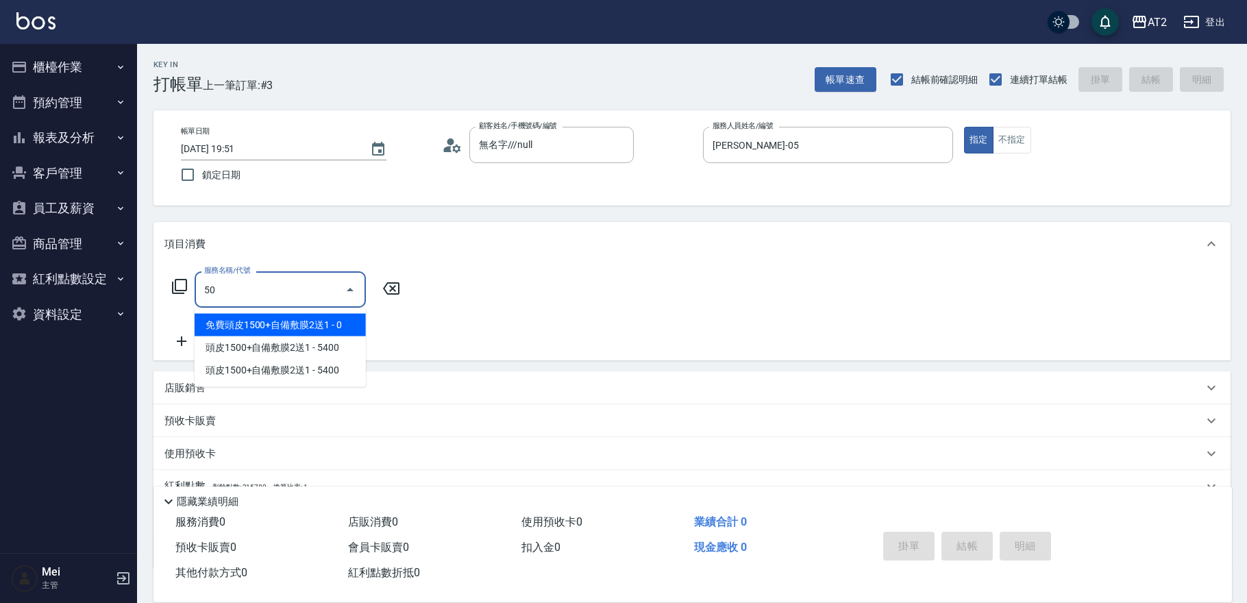
type input "501"
type input "100"
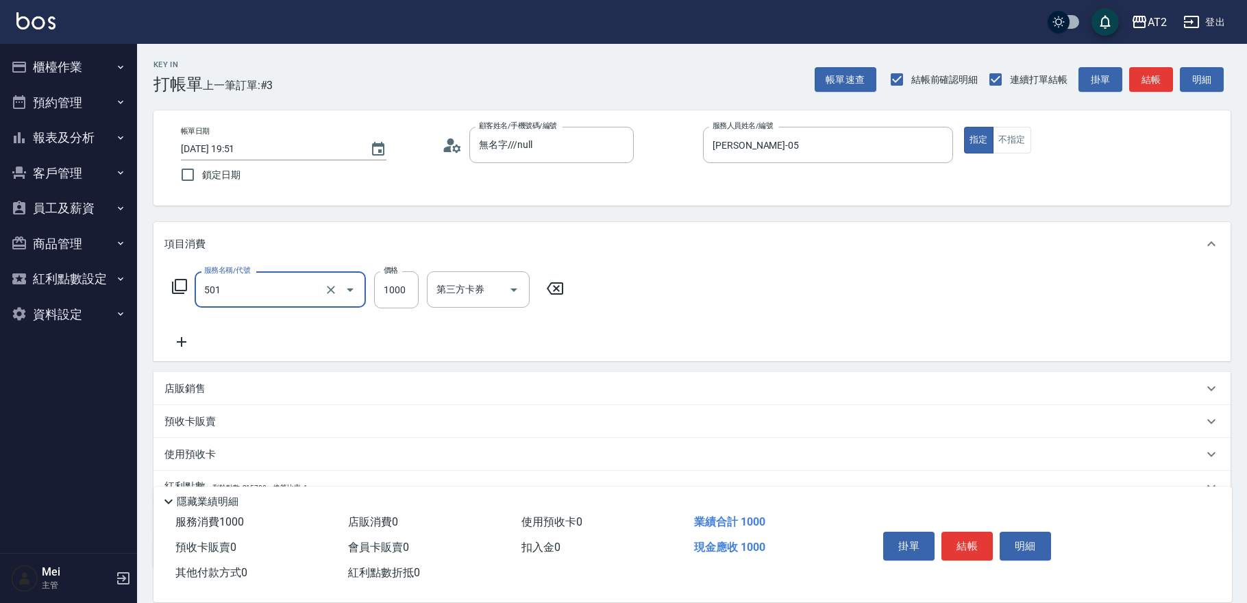
type input "染髮(501)"
type input "1"
type input "0"
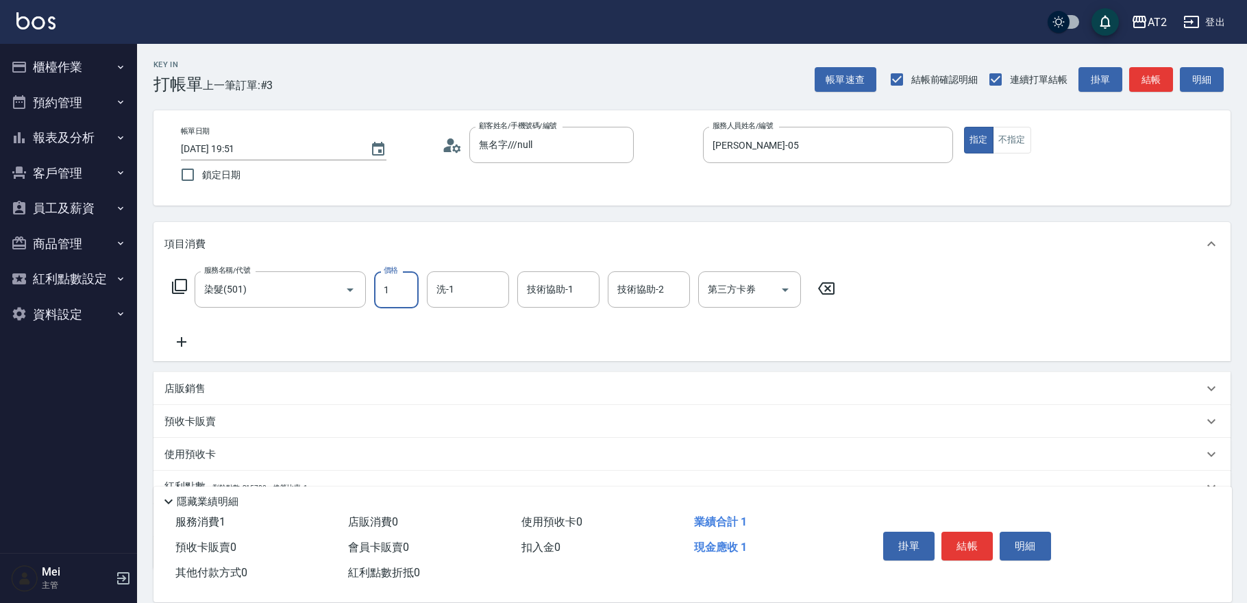
type input "19"
type input "10"
type input "198"
type input "190"
type input "1980"
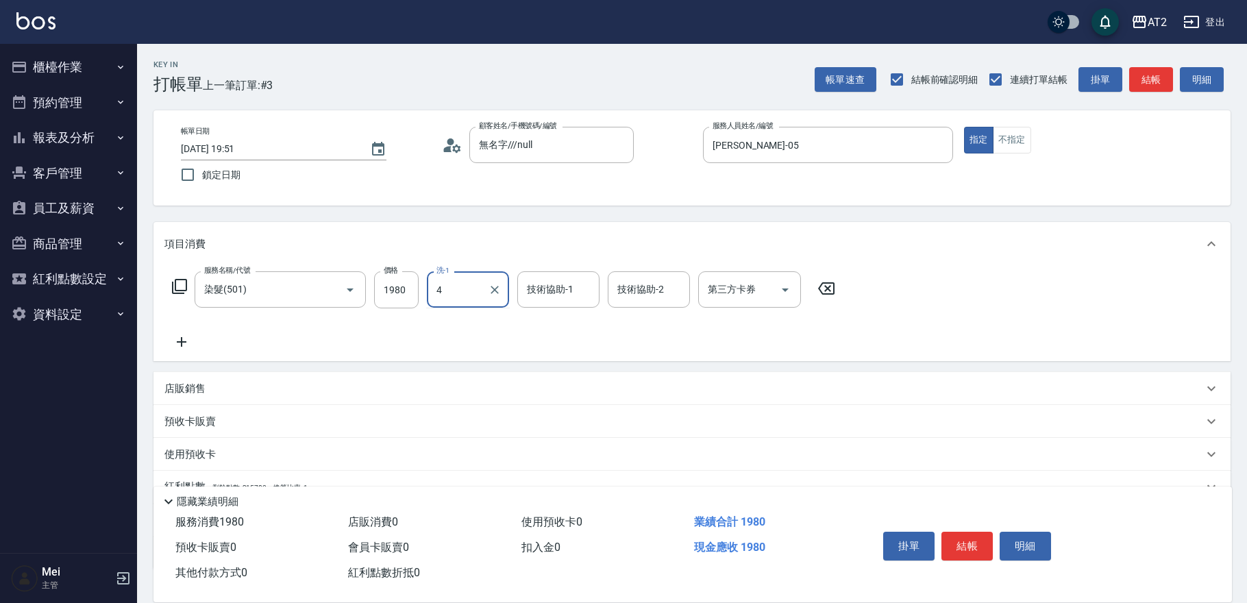
type input "4"
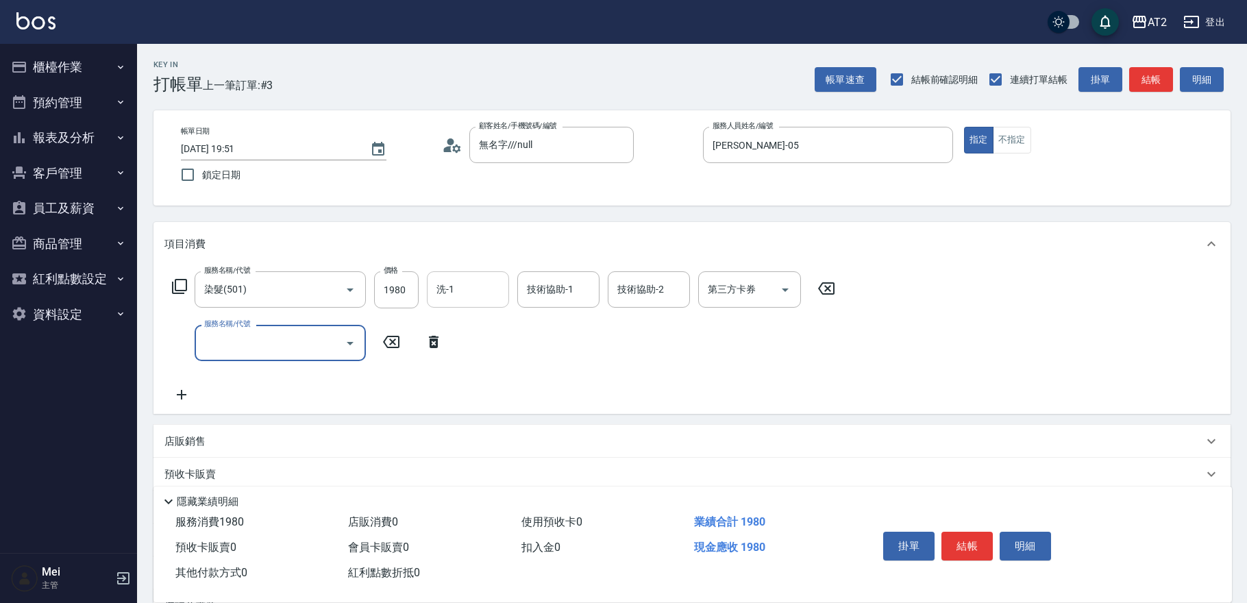
click at [463, 281] on input "洗-1" at bounding box center [468, 290] width 70 height 24
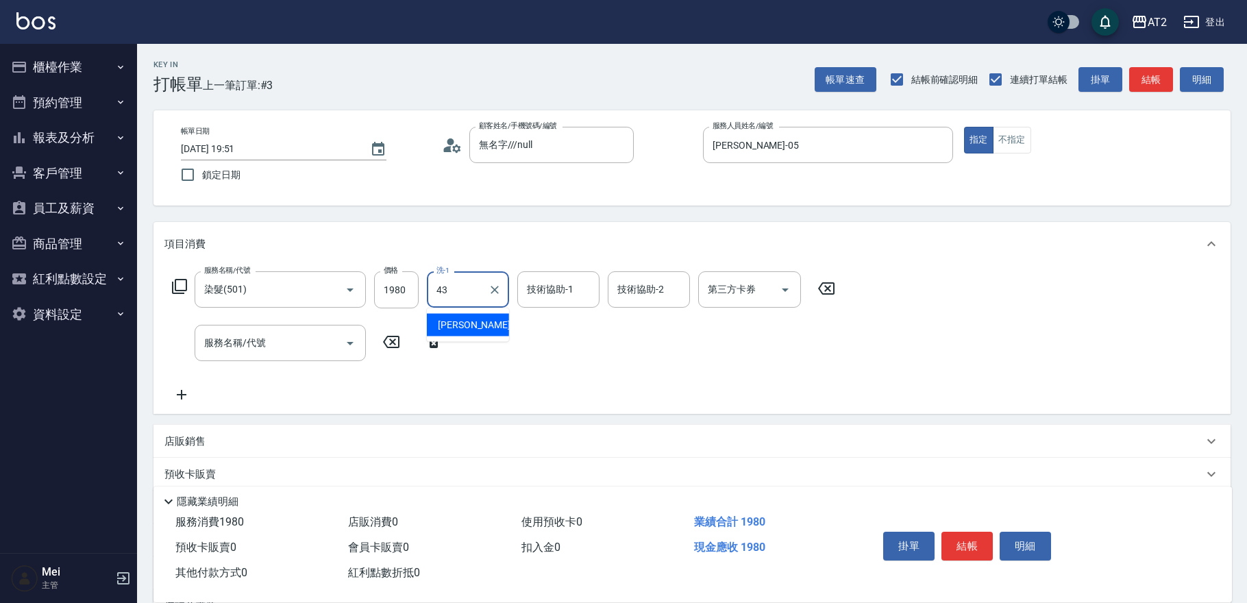
type input "[PERSON_NAME]-43"
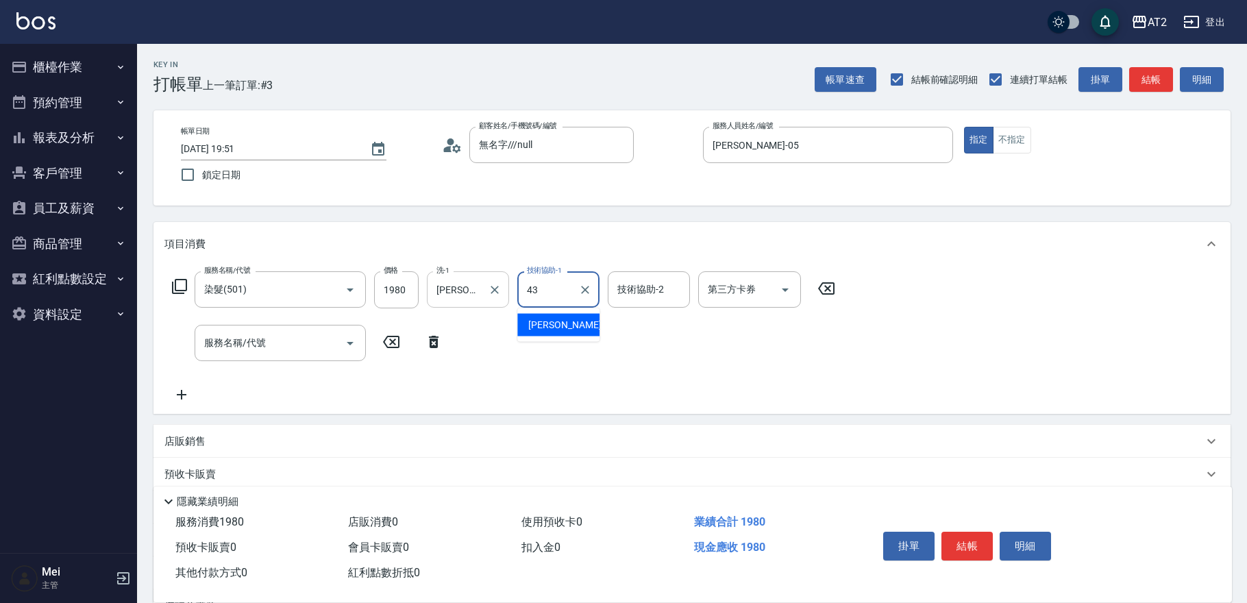
type input "[PERSON_NAME]-43"
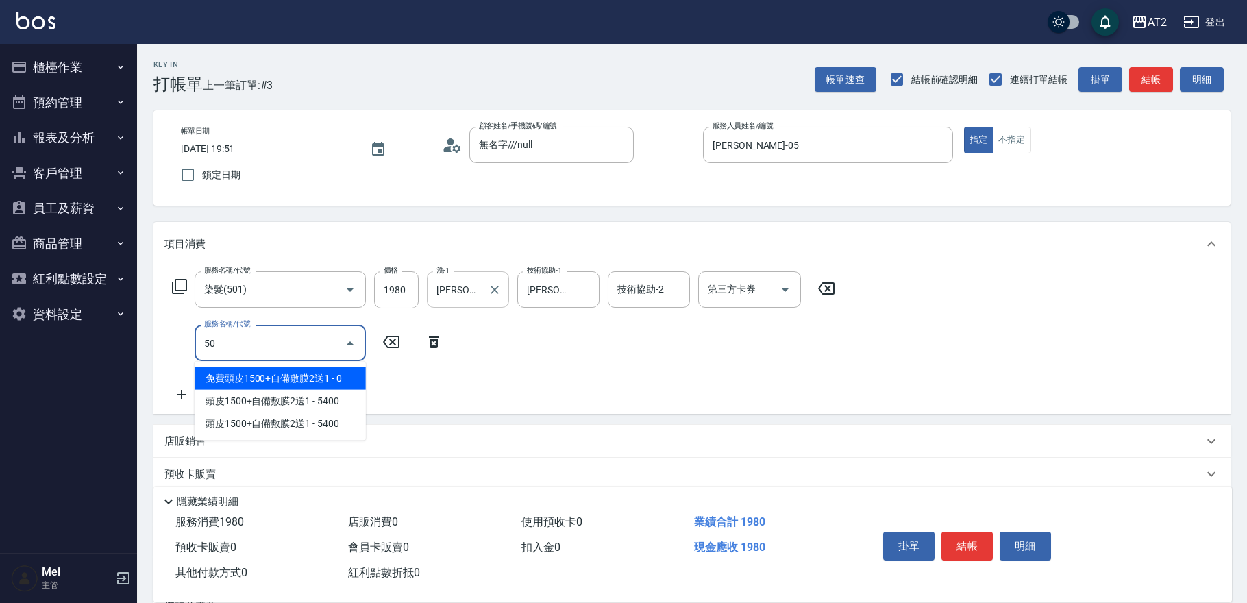
type input "502"
type input "240"
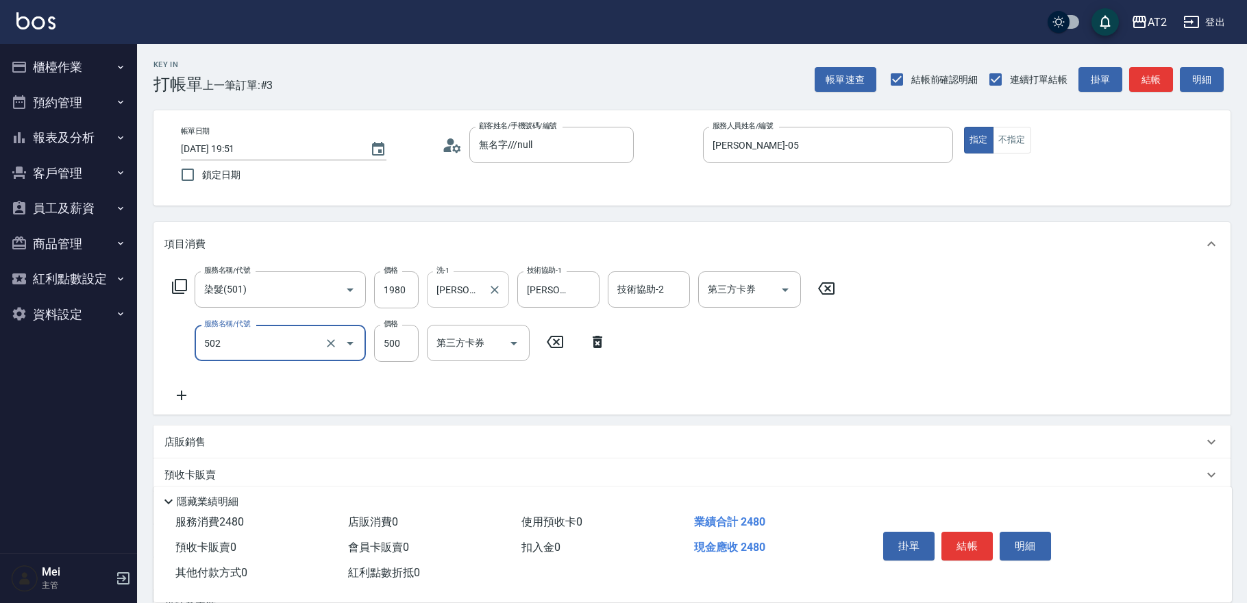
type input "漂髮(502)"
type input "0"
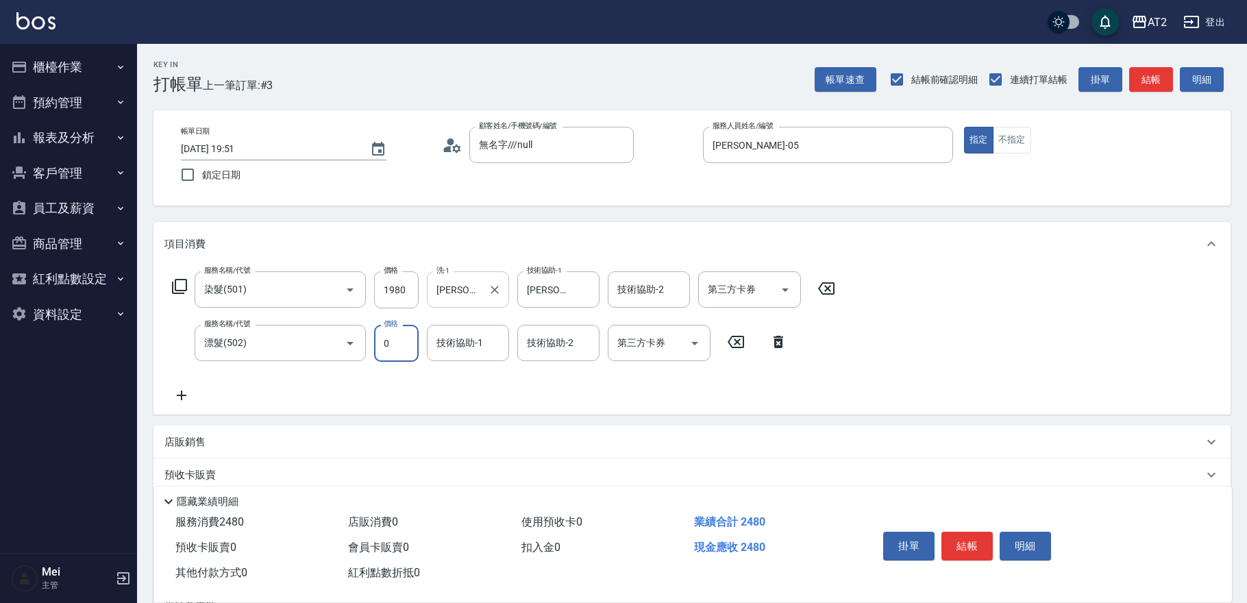
type input "190"
type input "0"
type input "[PERSON_NAME]-43"
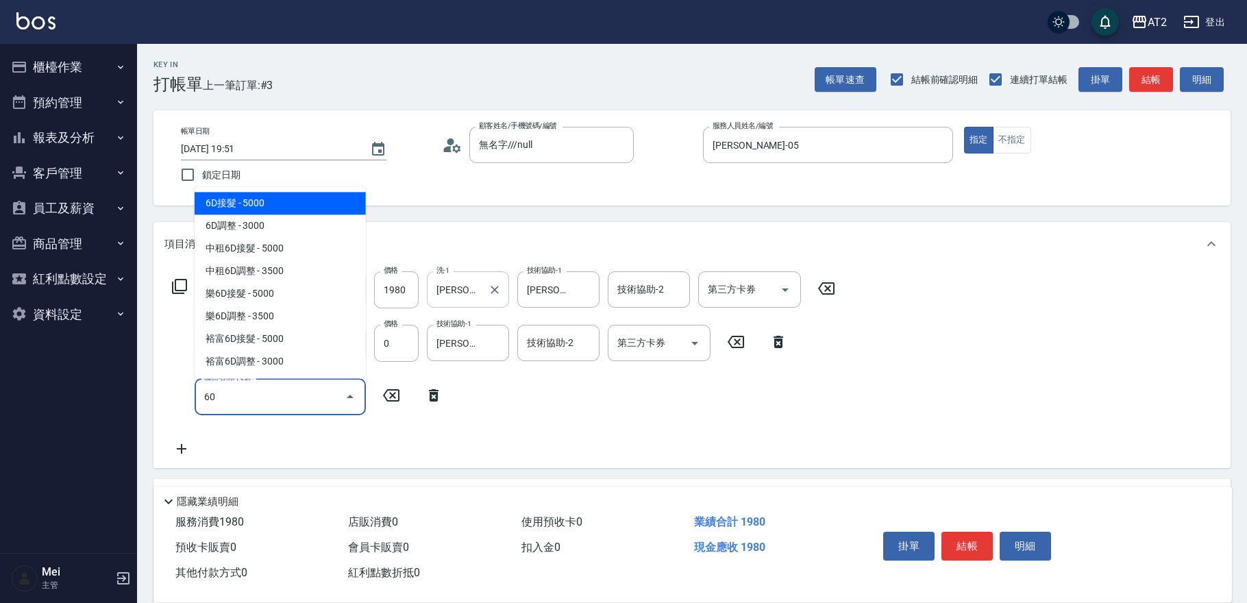
type input "601"
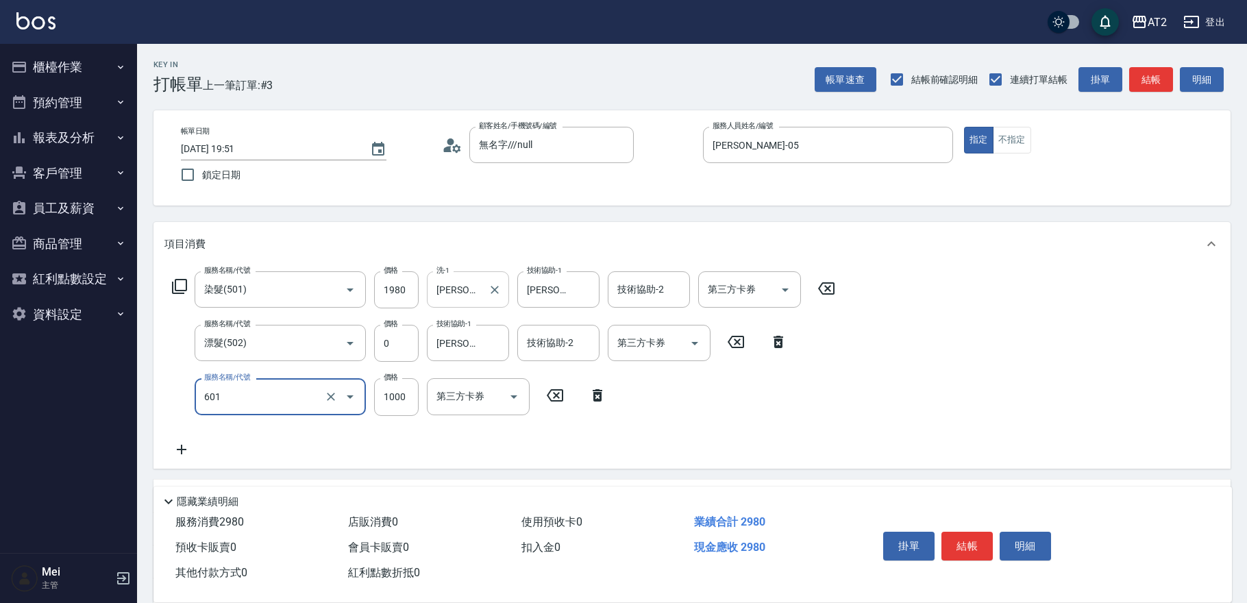
type input "290"
type input "自備護髮(601)"
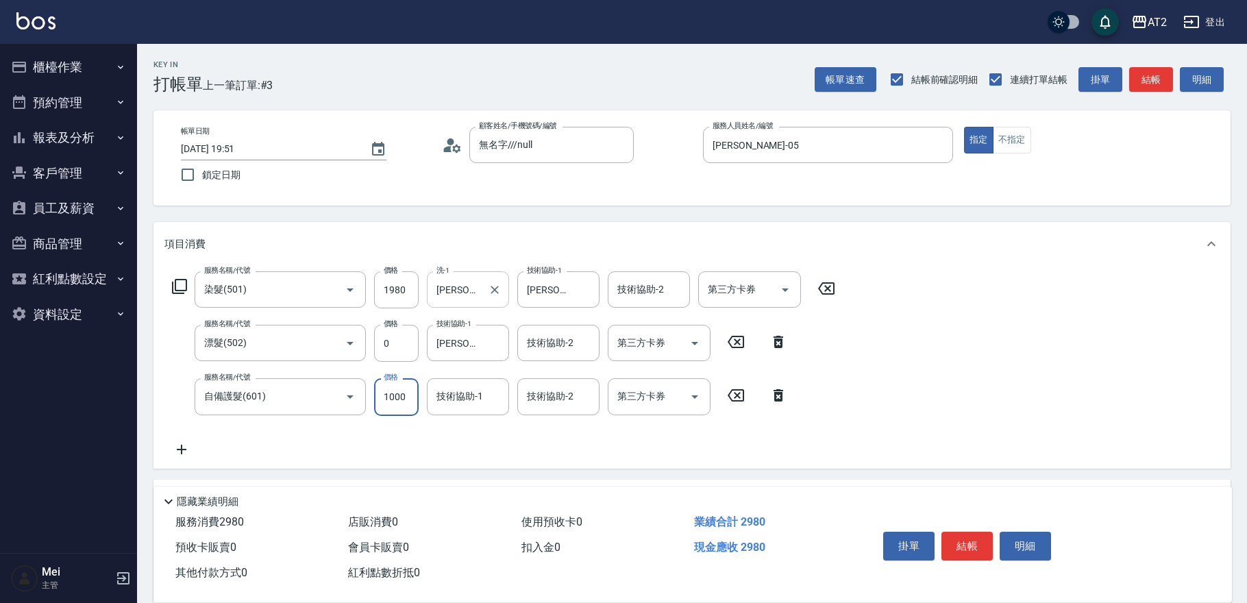
type input "2"
type input "190"
type input "20"
type input "210"
type input "200"
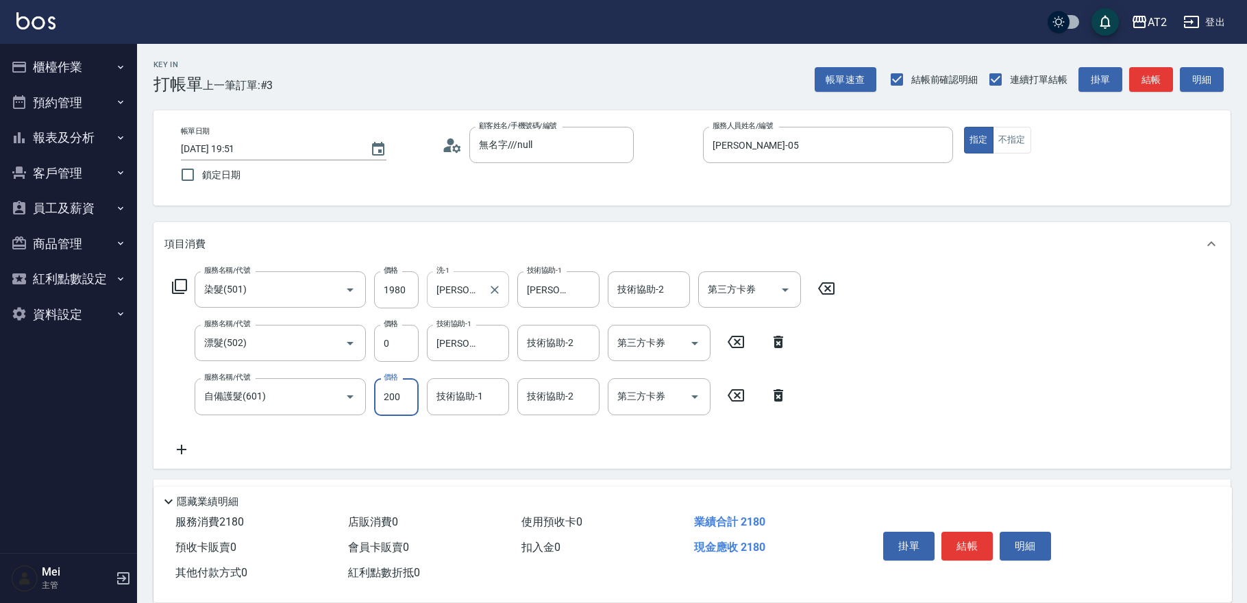
type input "390"
type input "2000"
type input "[PERSON_NAME]-43"
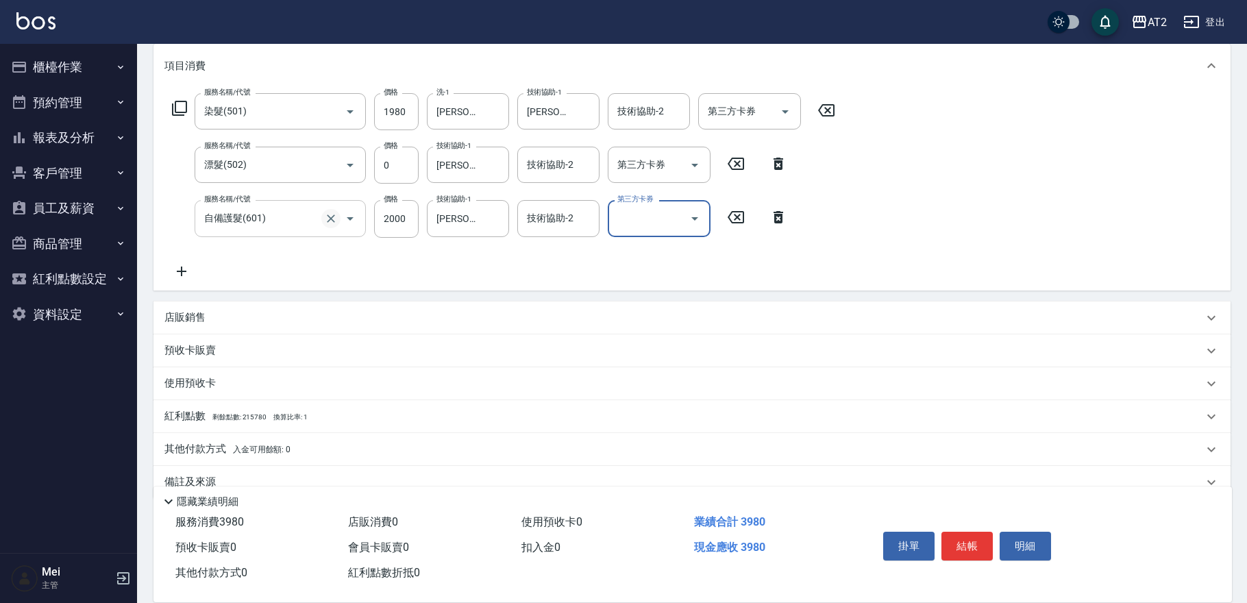
scroll to position [202, 0]
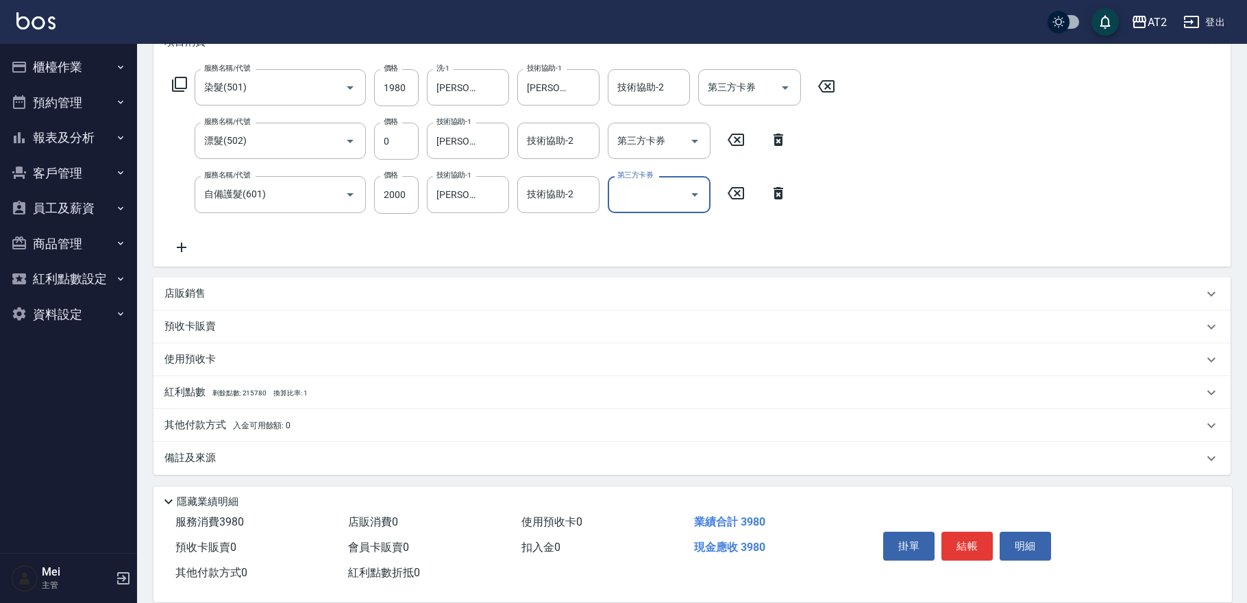
click at [256, 421] on span "入金可用餘額: 0" at bounding box center [262, 426] width 58 height 10
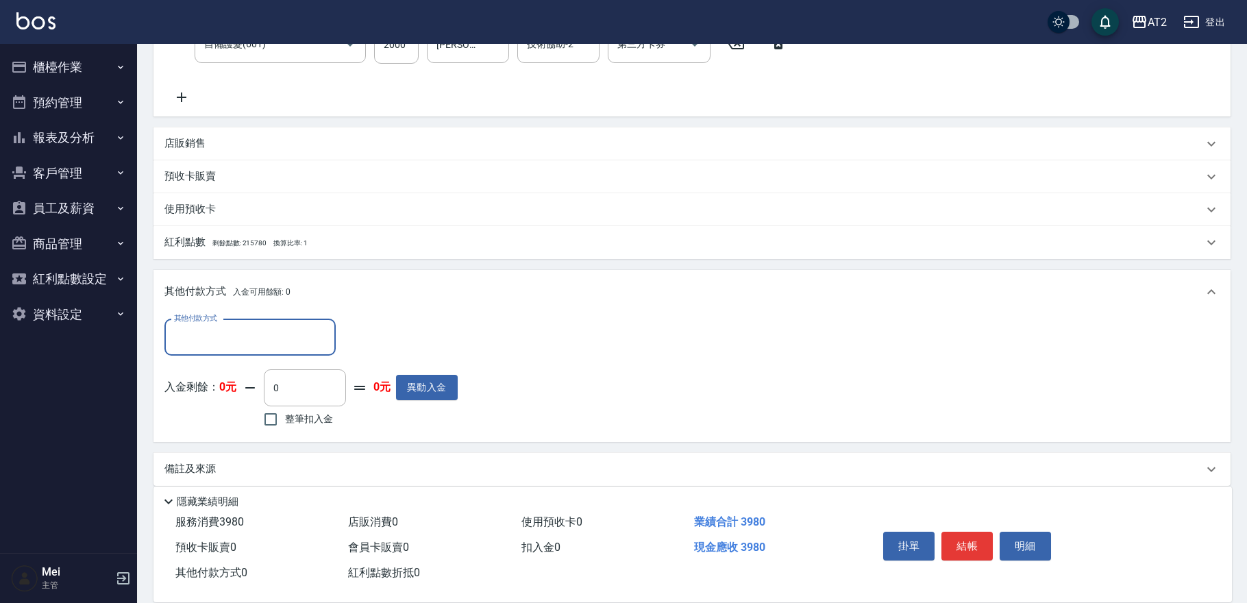
scroll to position [353, 0]
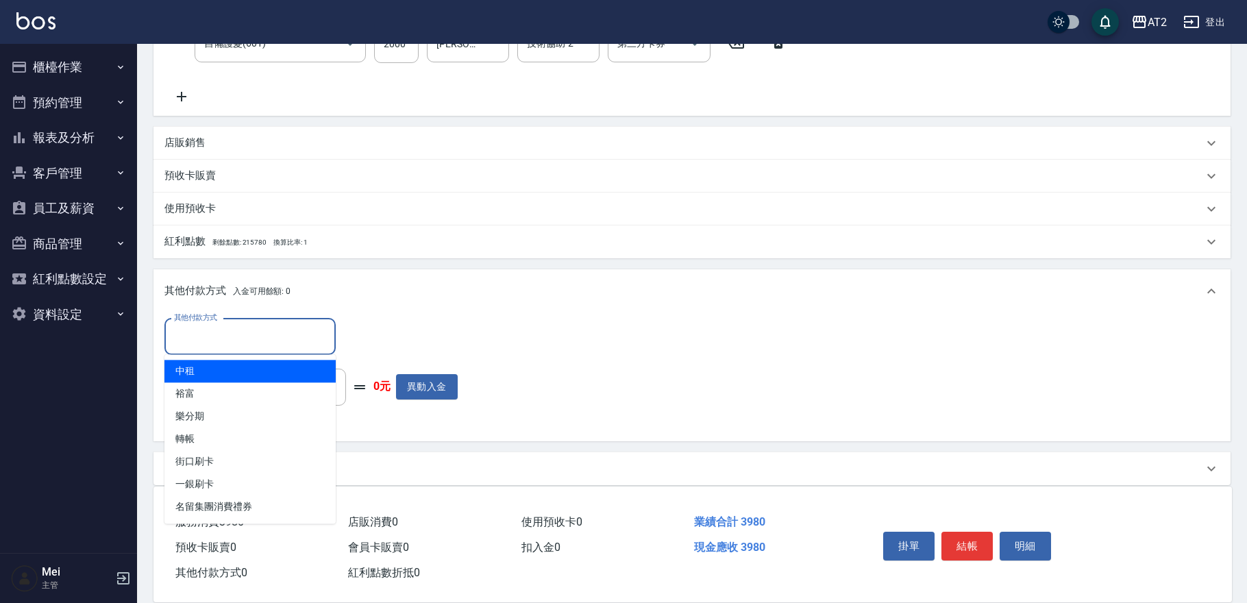
click at [251, 328] on input "其他付款方式" at bounding box center [250, 337] width 159 height 24
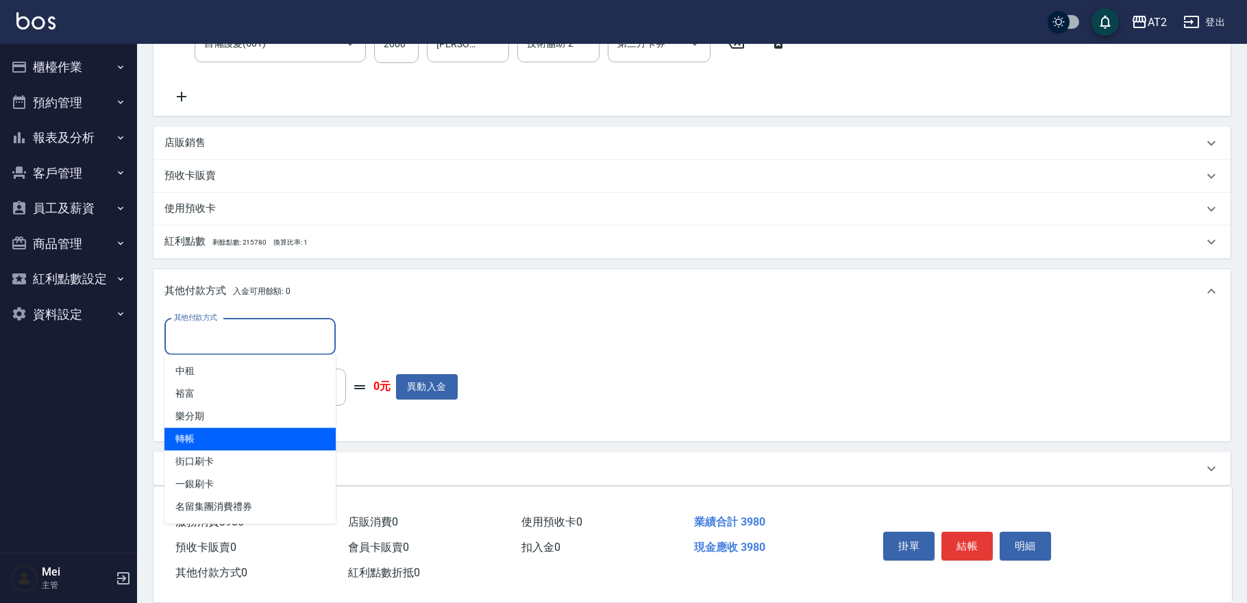
click at [243, 430] on span "轉帳" at bounding box center [249, 439] width 171 height 23
type input "轉帳"
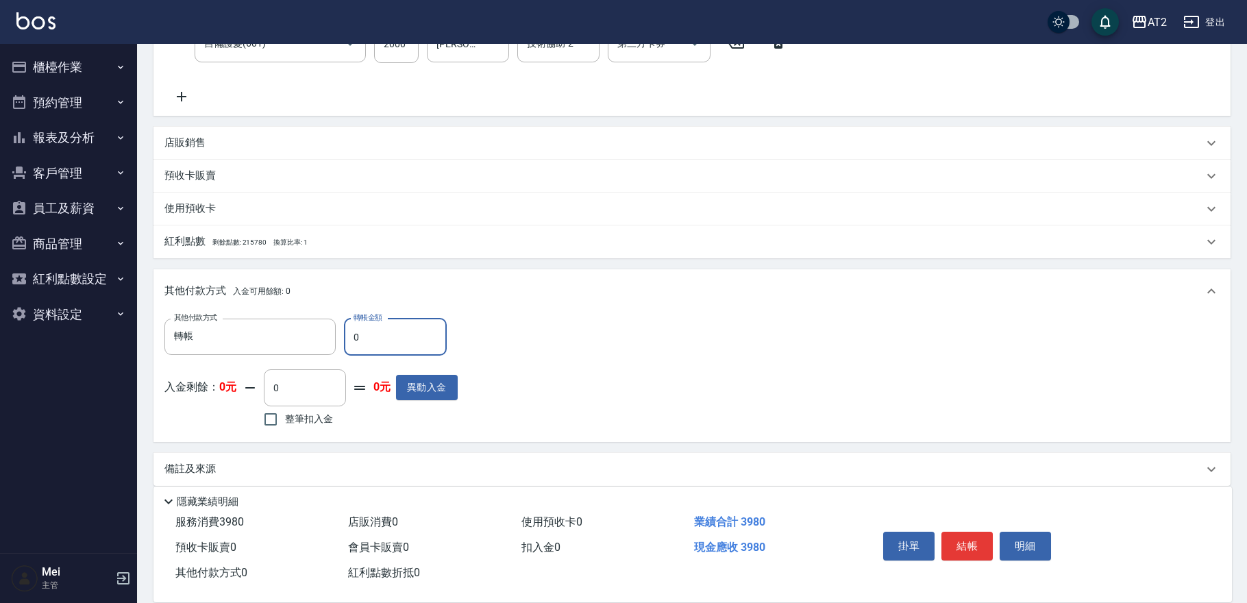
click at [360, 341] on input "0" at bounding box center [395, 337] width 103 height 37
type input "39"
type input "350"
type input "398"
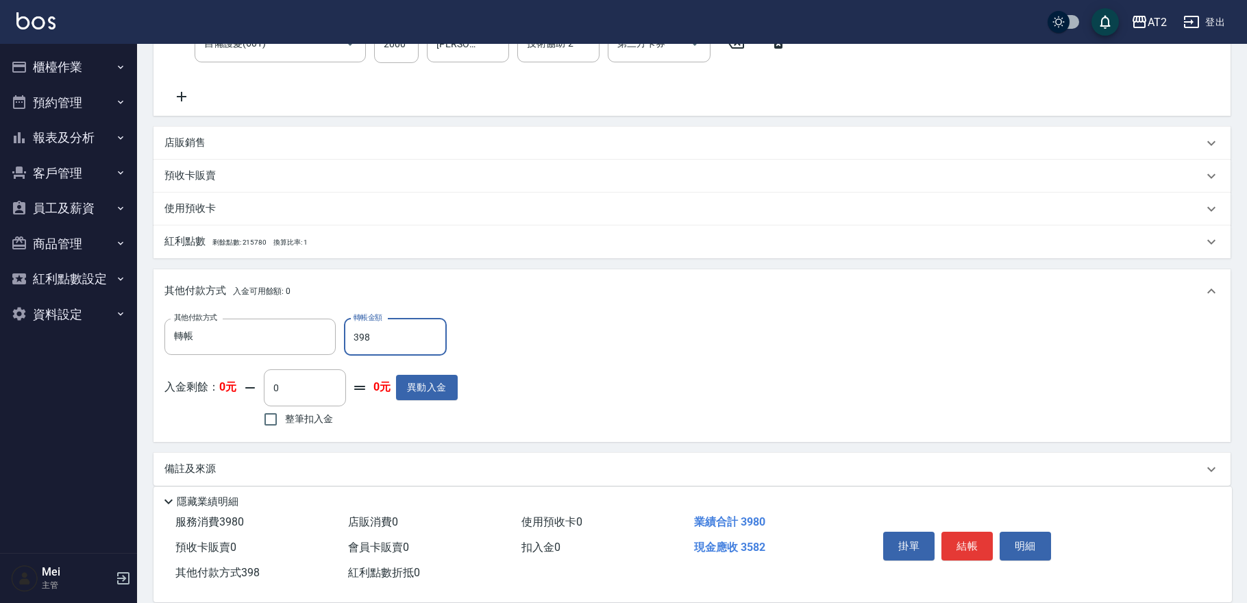
type input "0"
type input "3980"
type input "[DATE] 19:52"
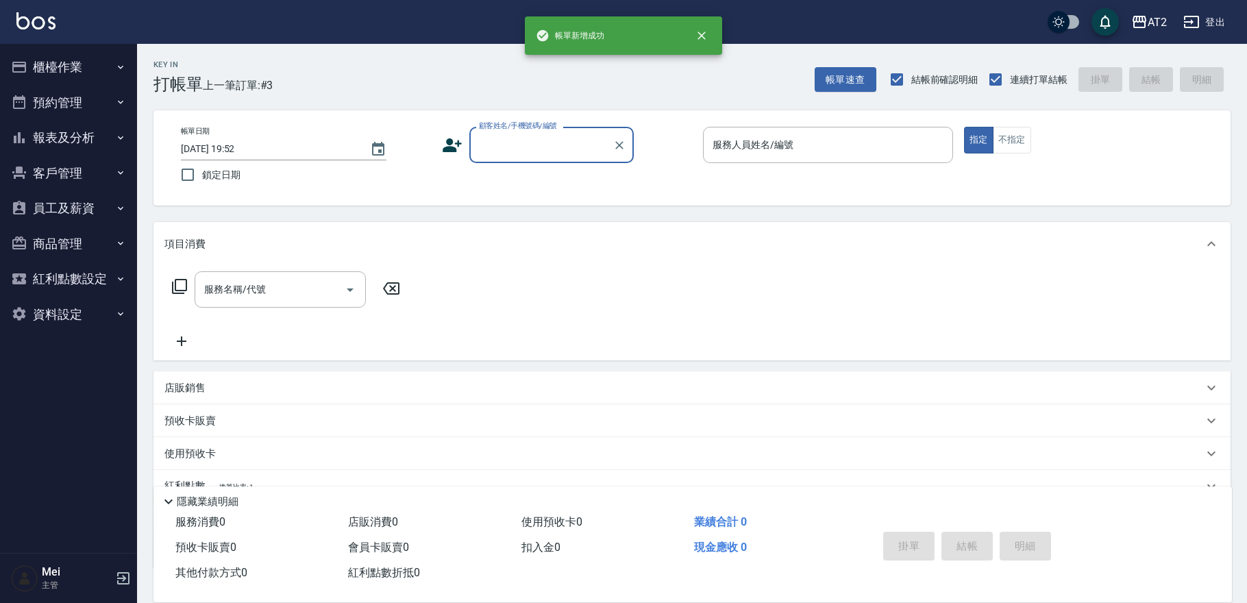
scroll to position [0, 0]
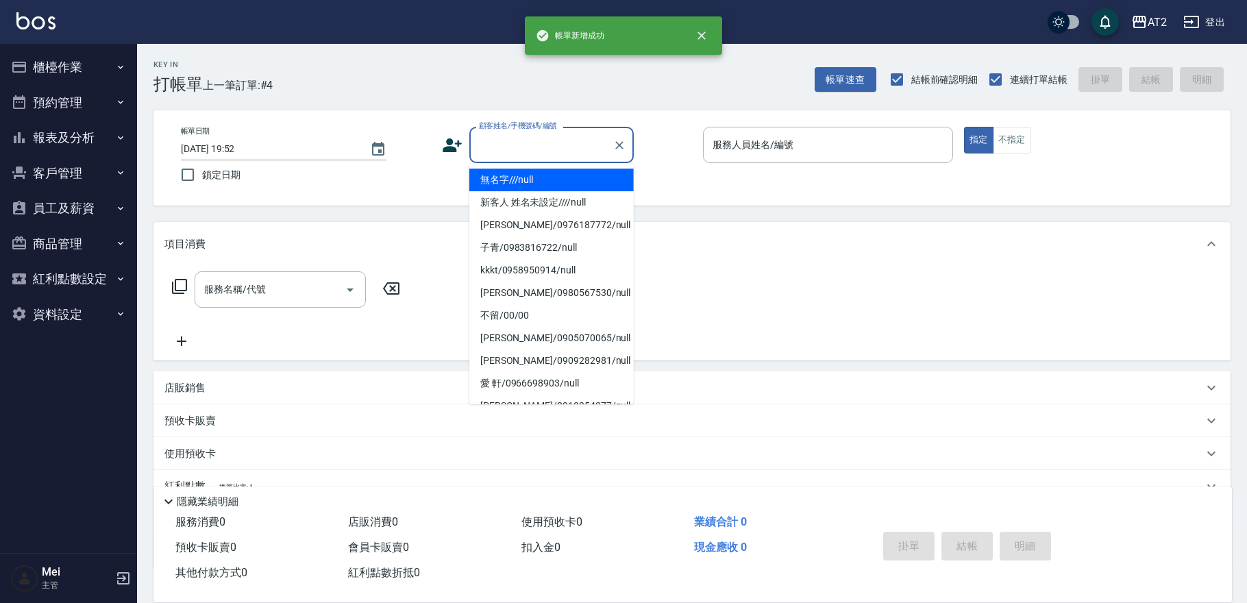
click at [563, 147] on input "顧客姓名/手機號碼/編號" at bounding box center [542, 145] width 132 height 24
click at [548, 176] on li "無名字///null" at bounding box center [551, 180] width 164 height 23
type input "無名字///null"
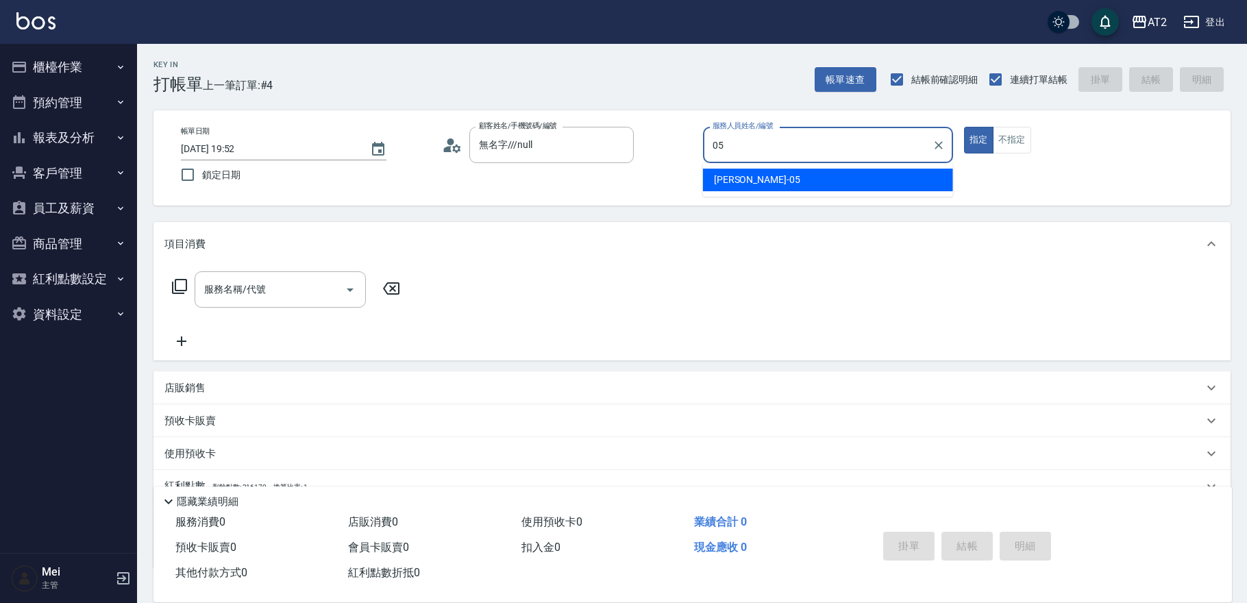
type input "[PERSON_NAME]-05"
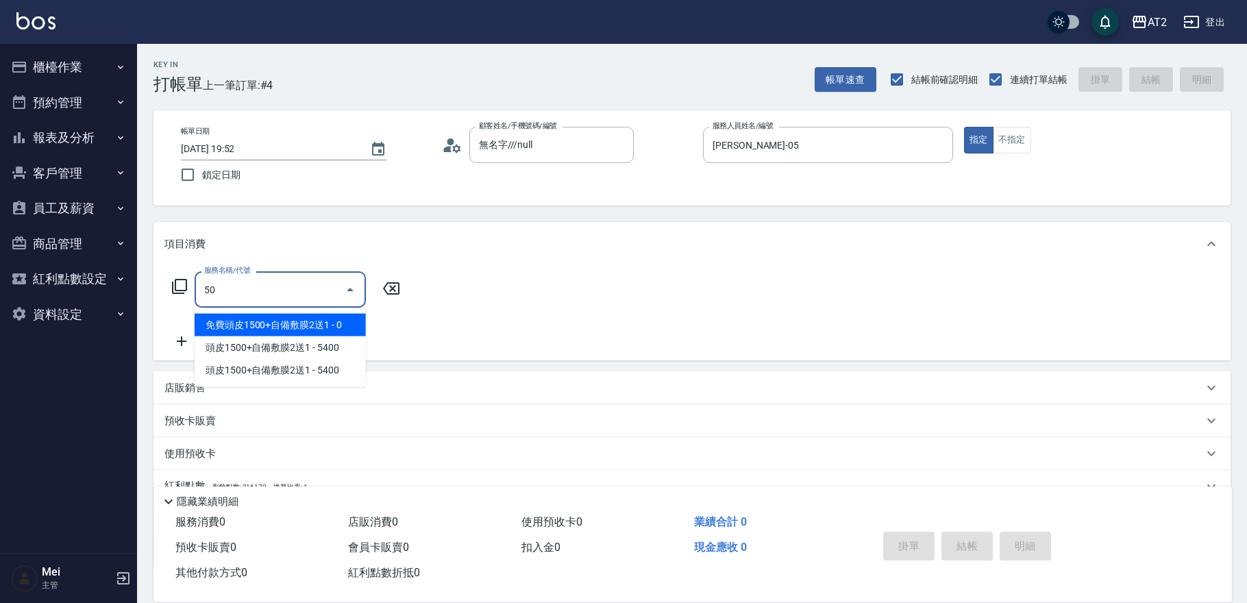
type input "501"
type input "100"
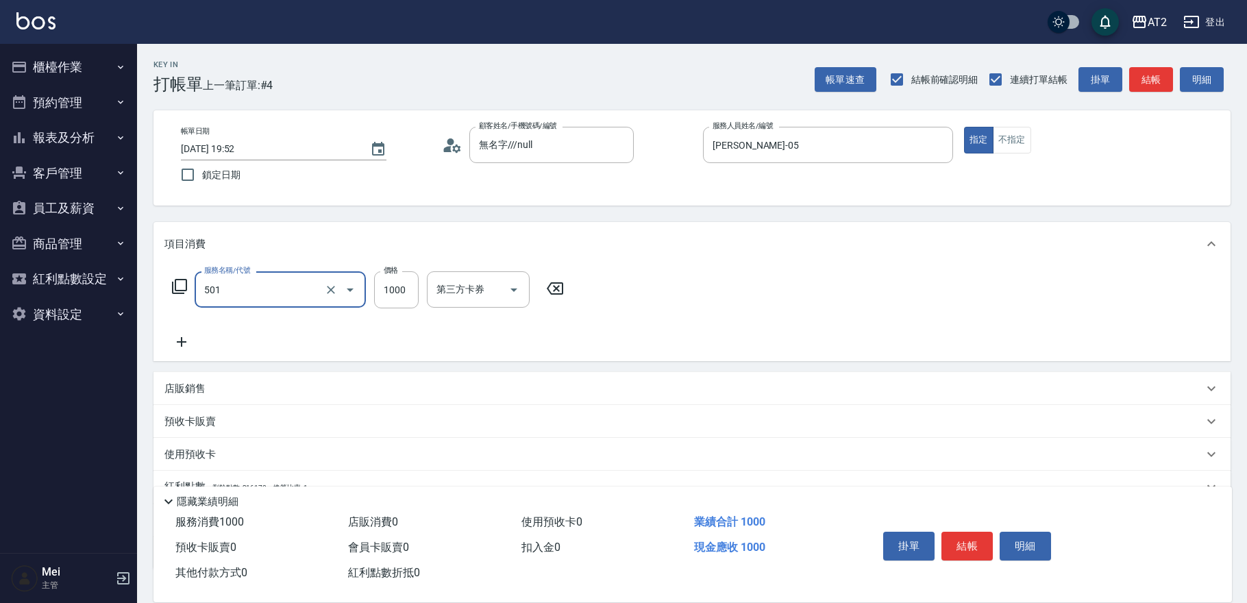
type input "染髮(501)"
type input "2"
type input "0"
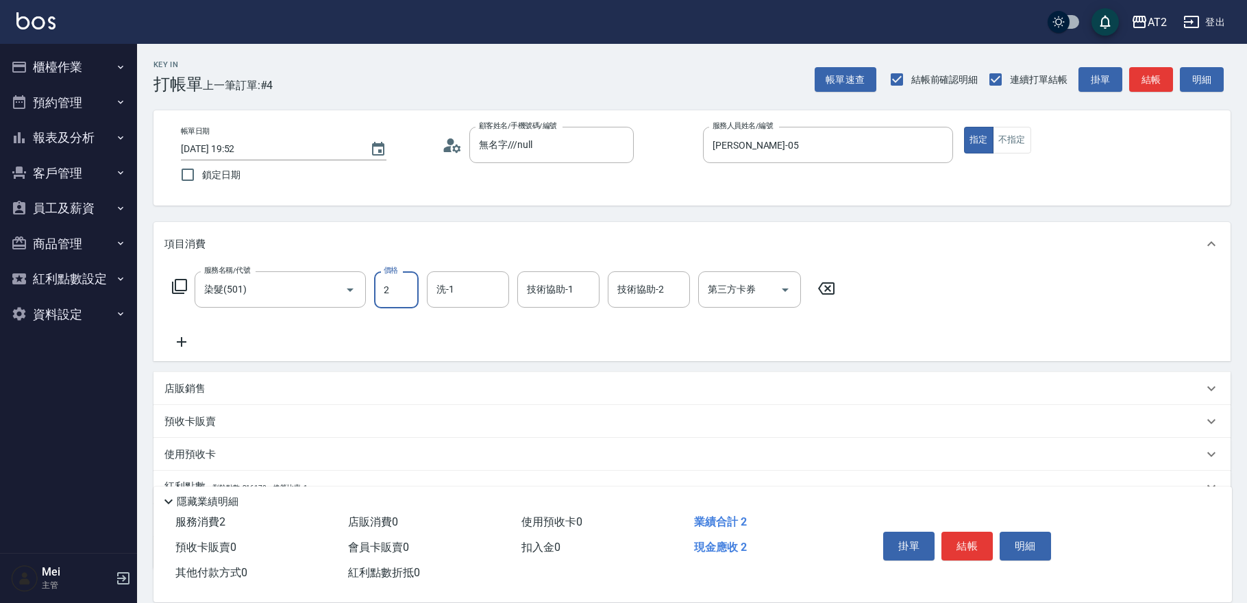
type input "29"
type input "20"
type input "298"
type input "290"
type input "2980"
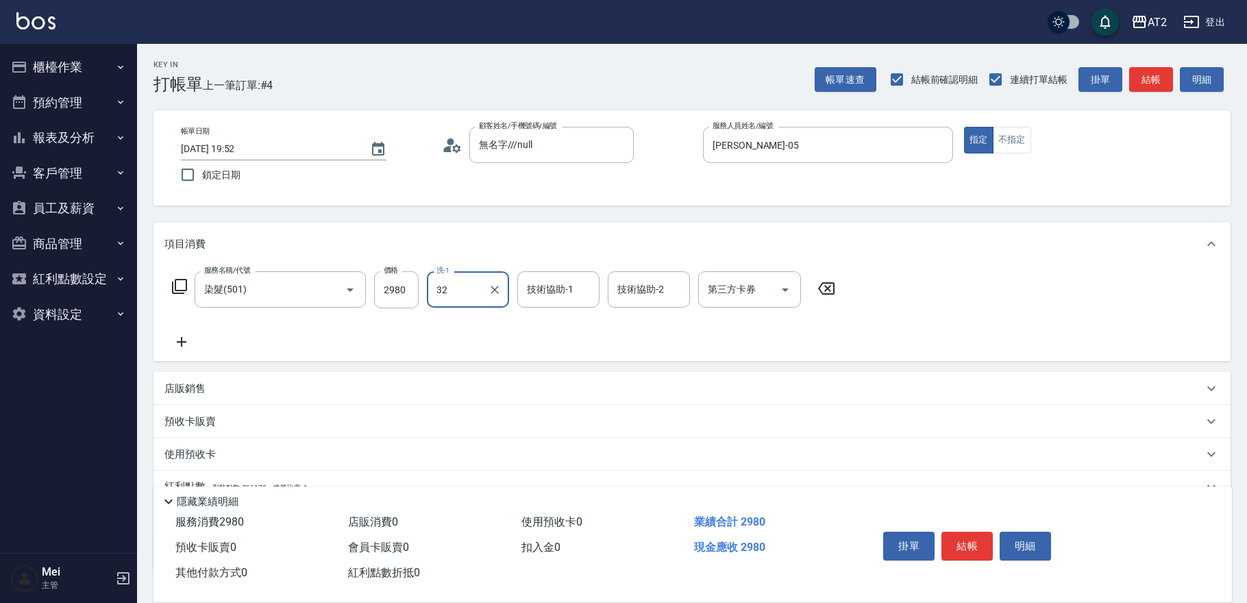
type input "[PERSON_NAME]-32"
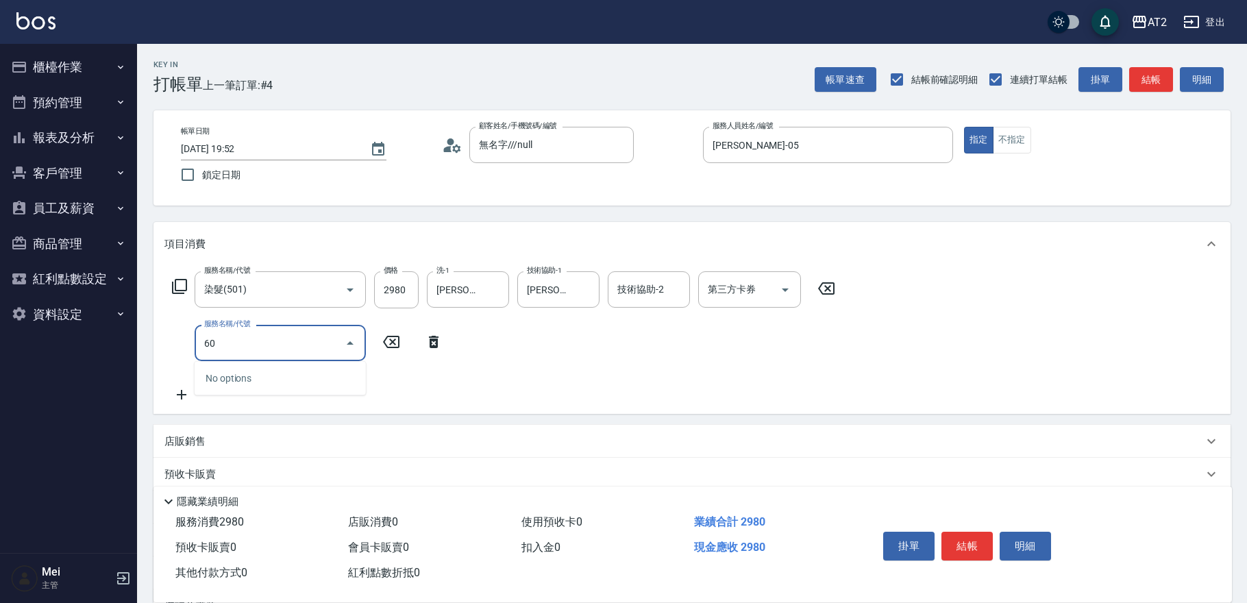
type input "601"
type input "390"
type input "自備護髮(601)"
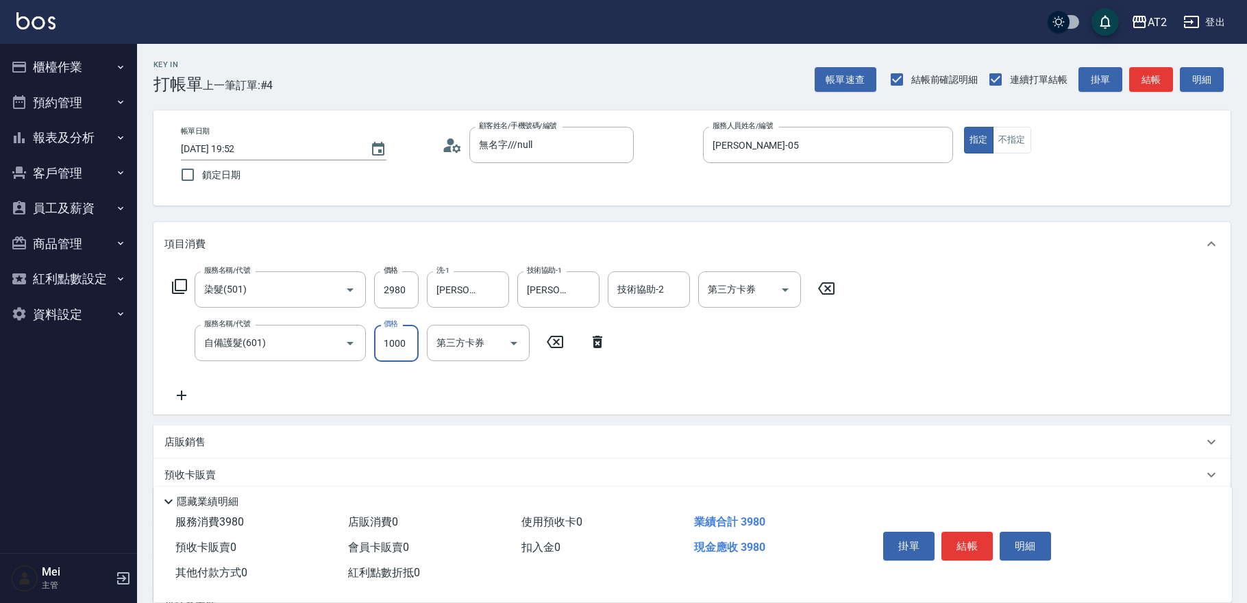
type input "1"
type input "290"
type input "150"
type input "440"
type input "1500"
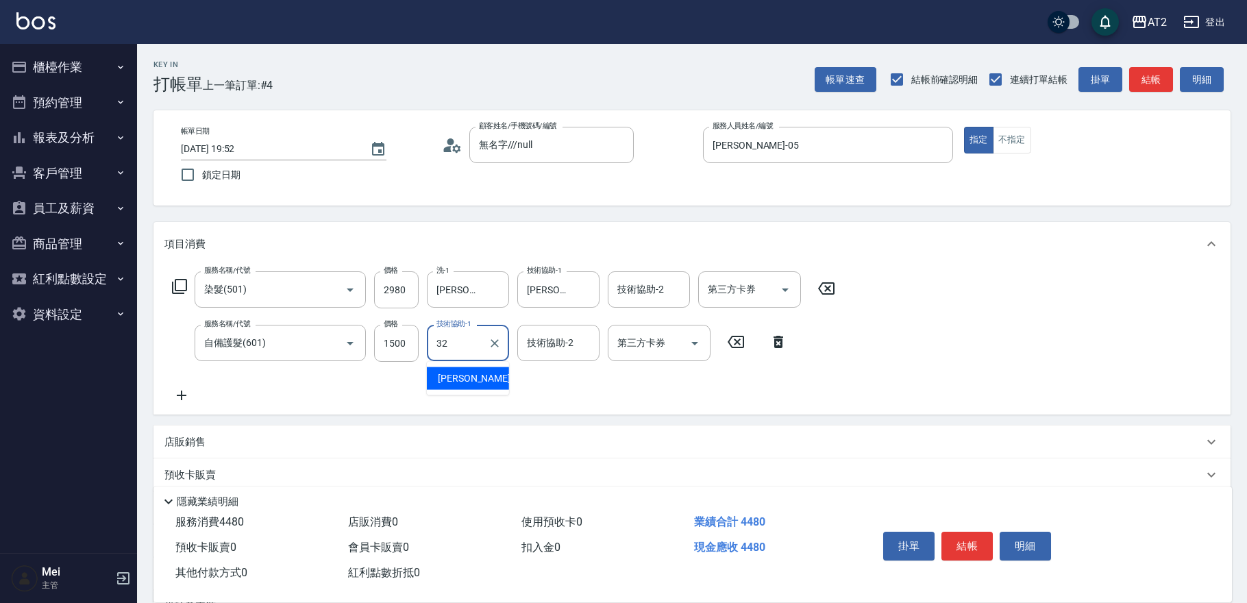
type input "[PERSON_NAME]-32"
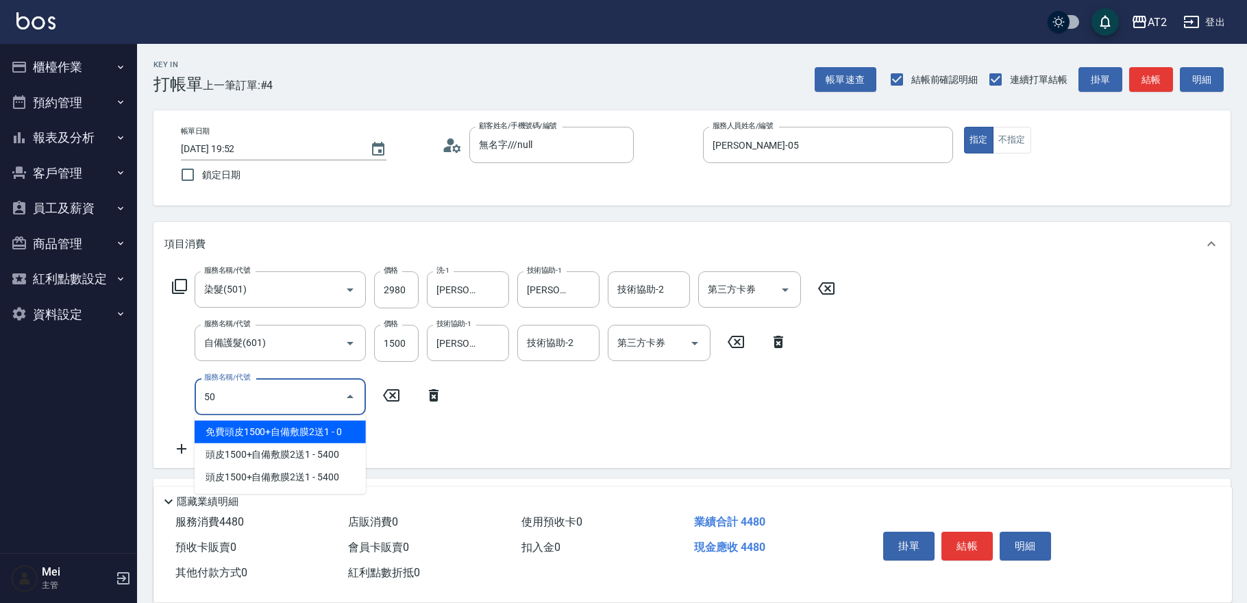
type input "502"
type input "490"
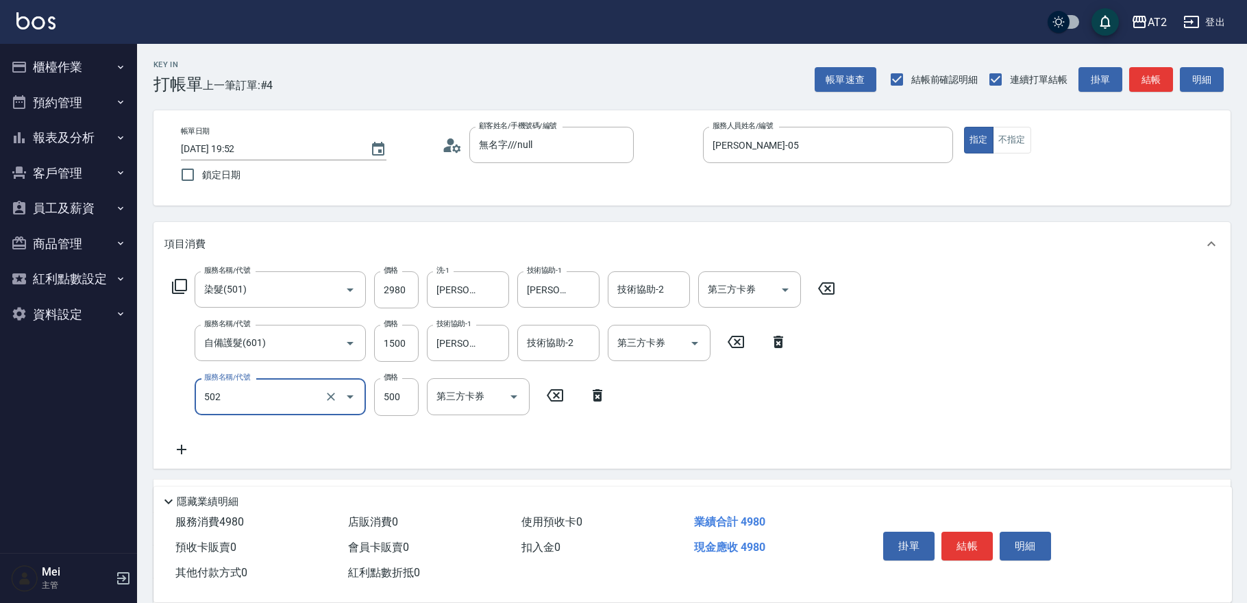
type input "漂髮(502)"
type input "0"
type input "440"
type input "0"
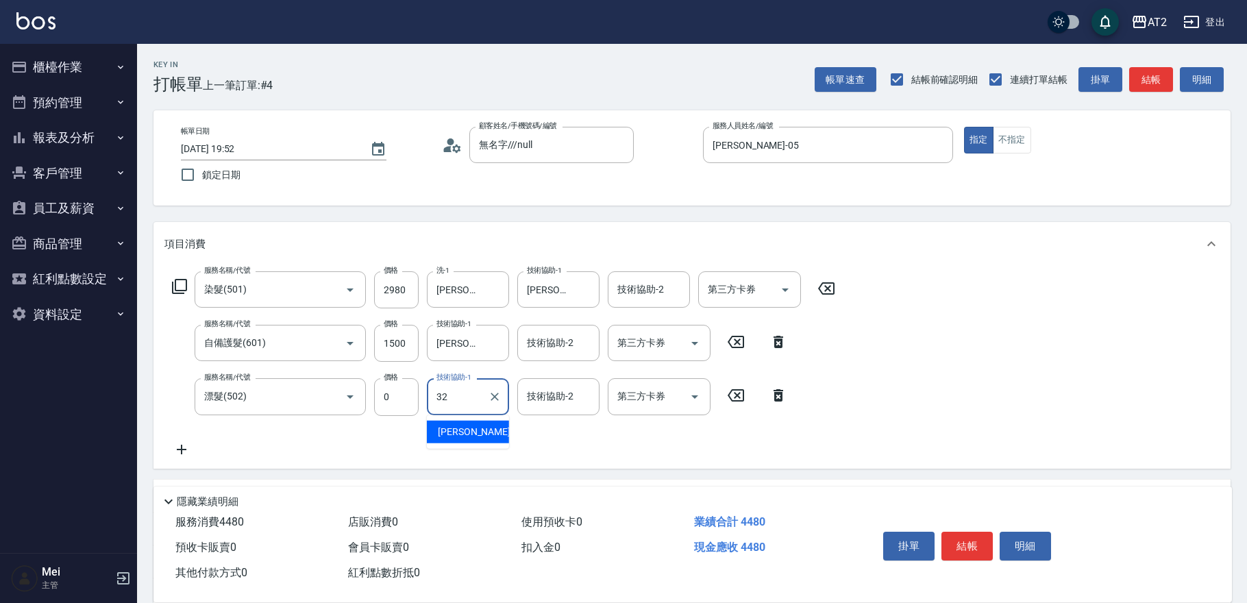
type input "[PERSON_NAME]-32"
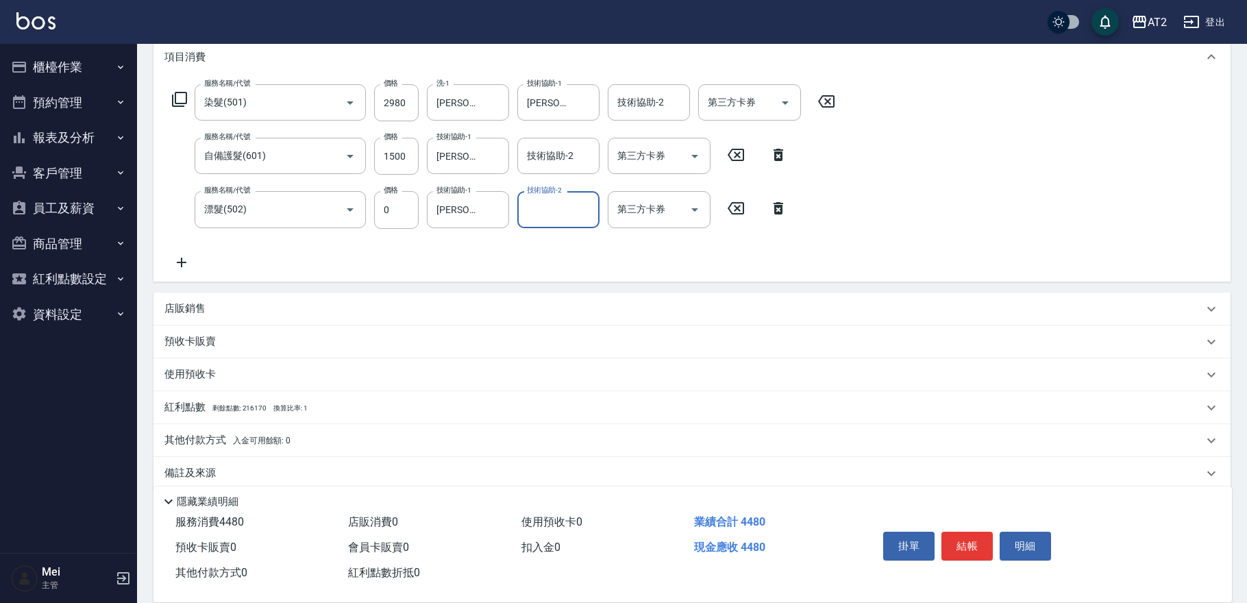
scroll to position [202, 0]
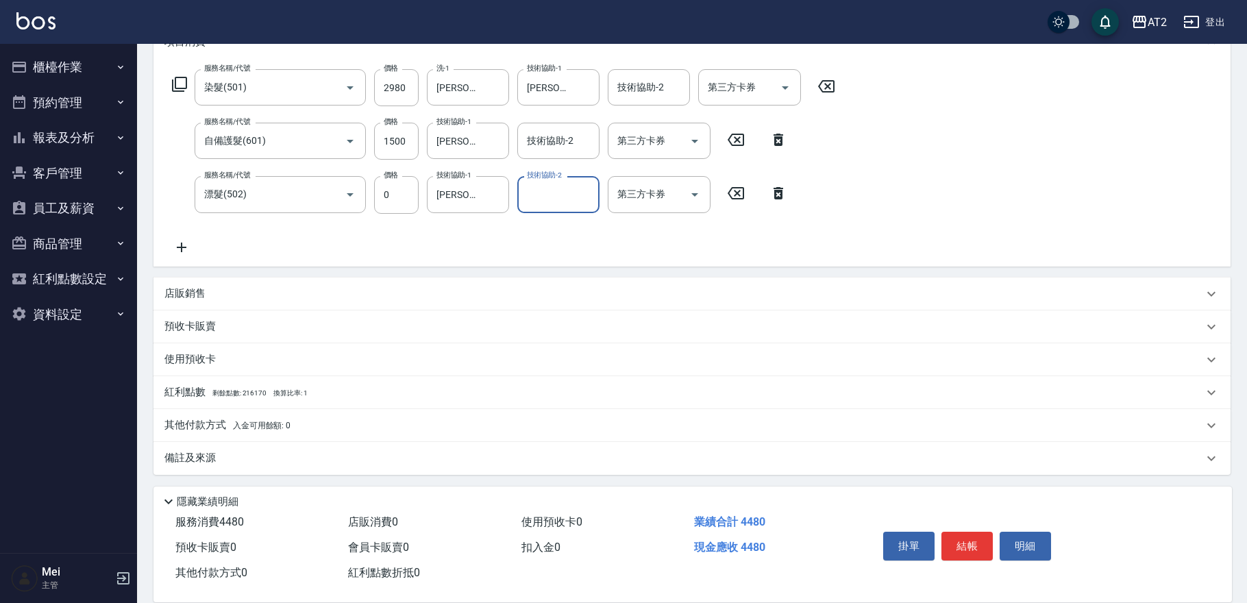
click at [269, 421] on span "入金可用餘額: 0" at bounding box center [262, 426] width 58 height 10
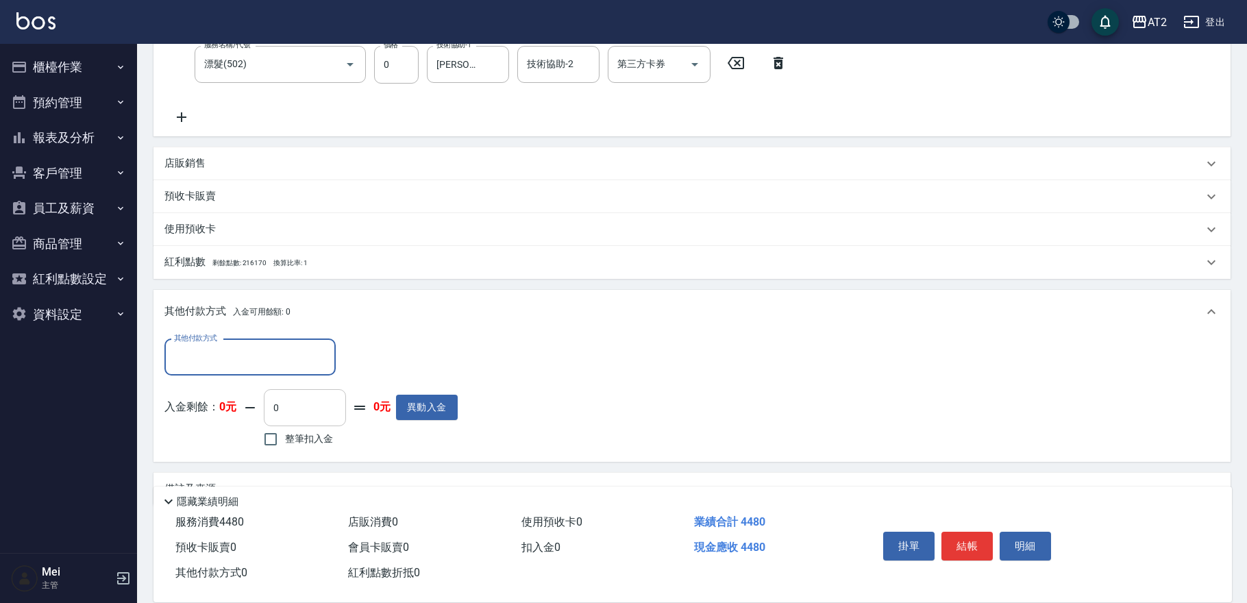
scroll to position [353, 0]
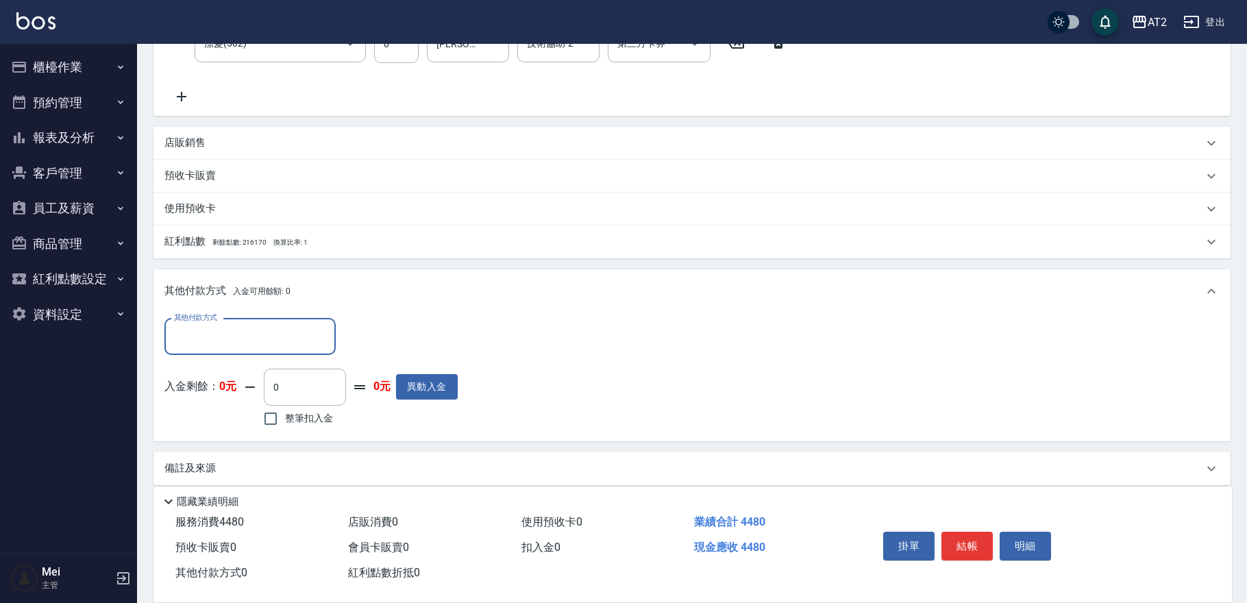
click at [275, 349] on div "其他付款方式" at bounding box center [249, 337] width 171 height 36
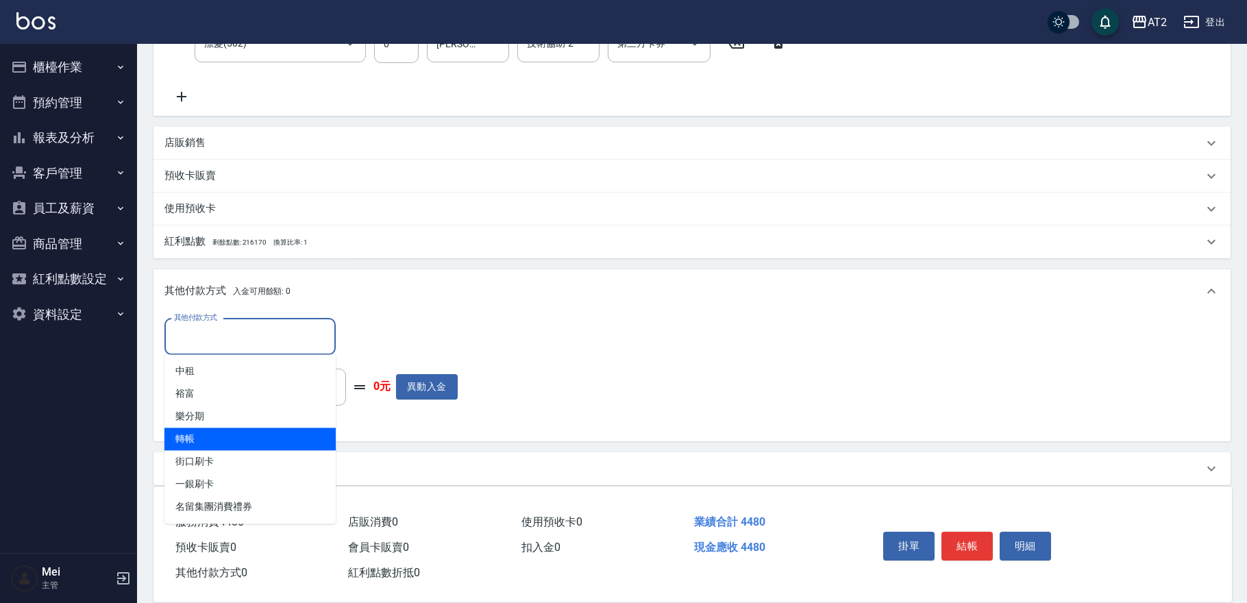
click at [247, 443] on span "轉帳" at bounding box center [249, 439] width 171 height 23
type input "轉帳"
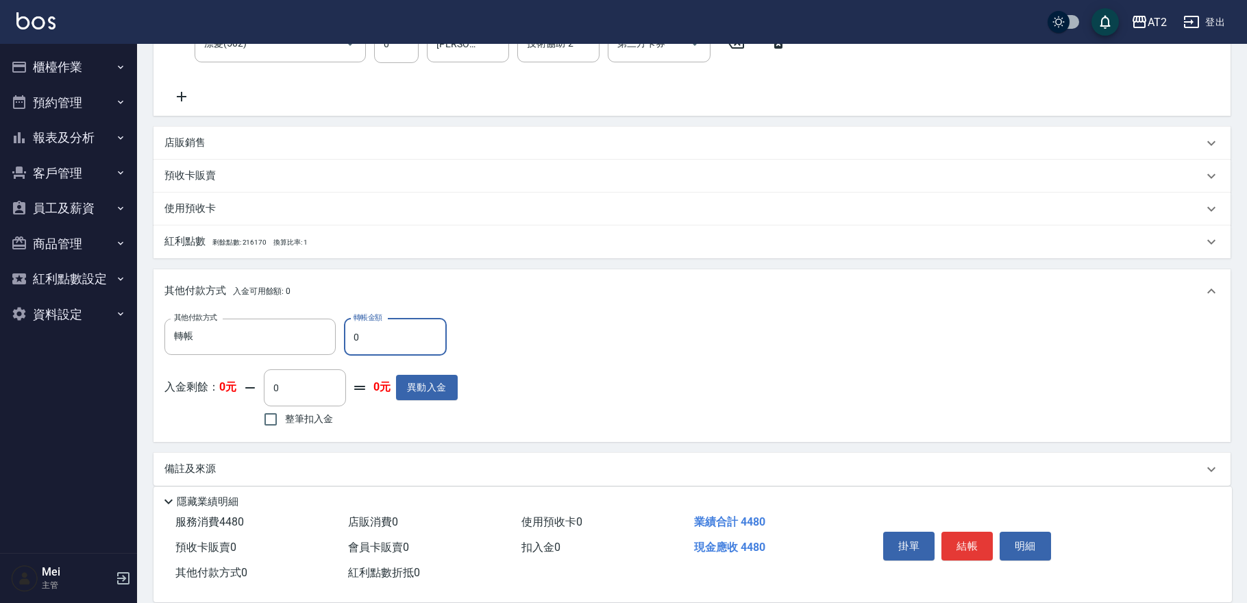
drag, startPoint x: 377, startPoint y: 333, endPoint x: 339, endPoint y: 336, distance: 37.8
click at [348, 334] on input "0" at bounding box center [395, 337] width 103 height 37
type input "44"
type input "400"
type input "4480"
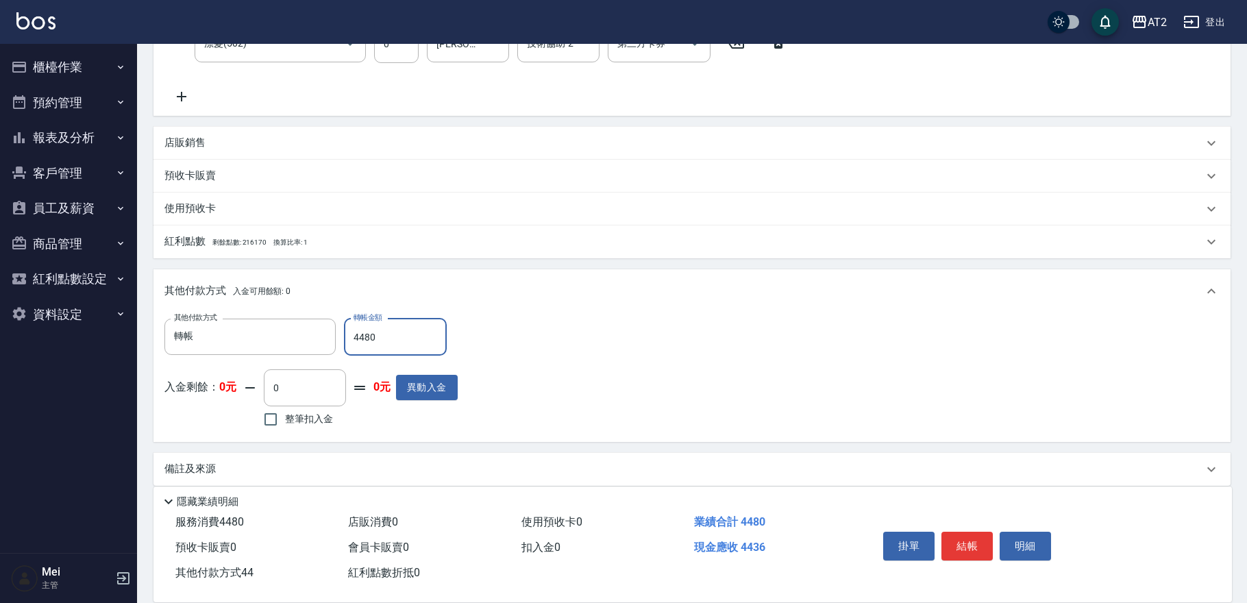
type input "0"
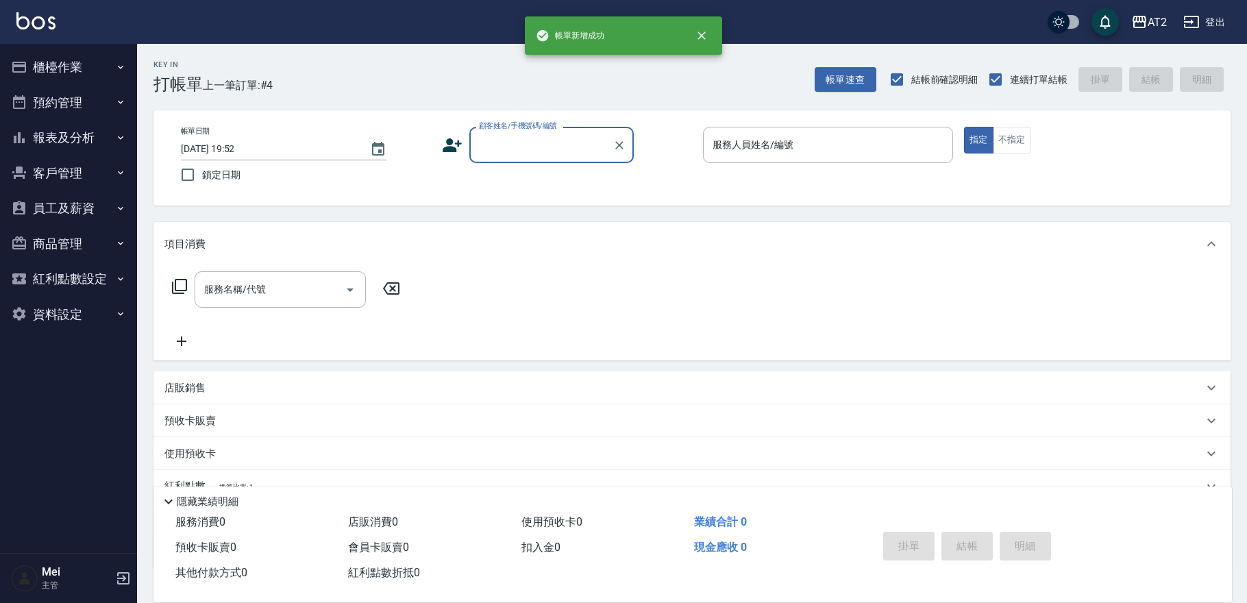
scroll to position [0, 0]
click at [548, 136] on input "顧客姓名/手機號碼/編號" at bounding box center [542, 145] width 132 height 24
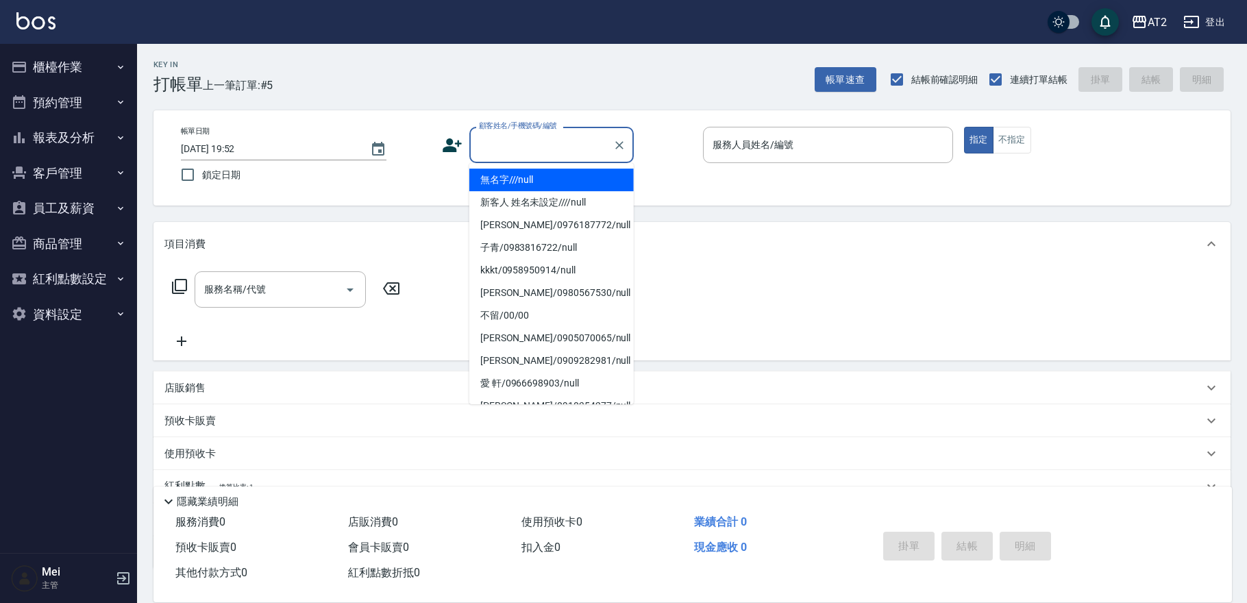
click at [546, 186] on li "無名字///null" at bounding box center [551, 180] width 164 height 23
type input "無名字///null"
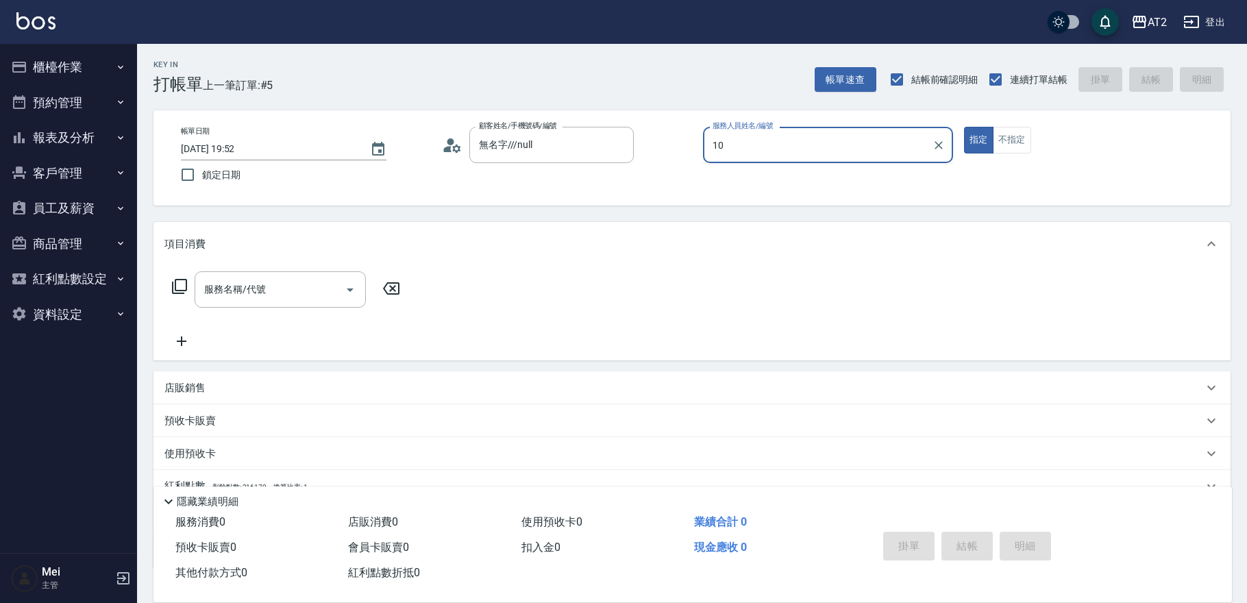
type input "[PERSON_NAME]-10"
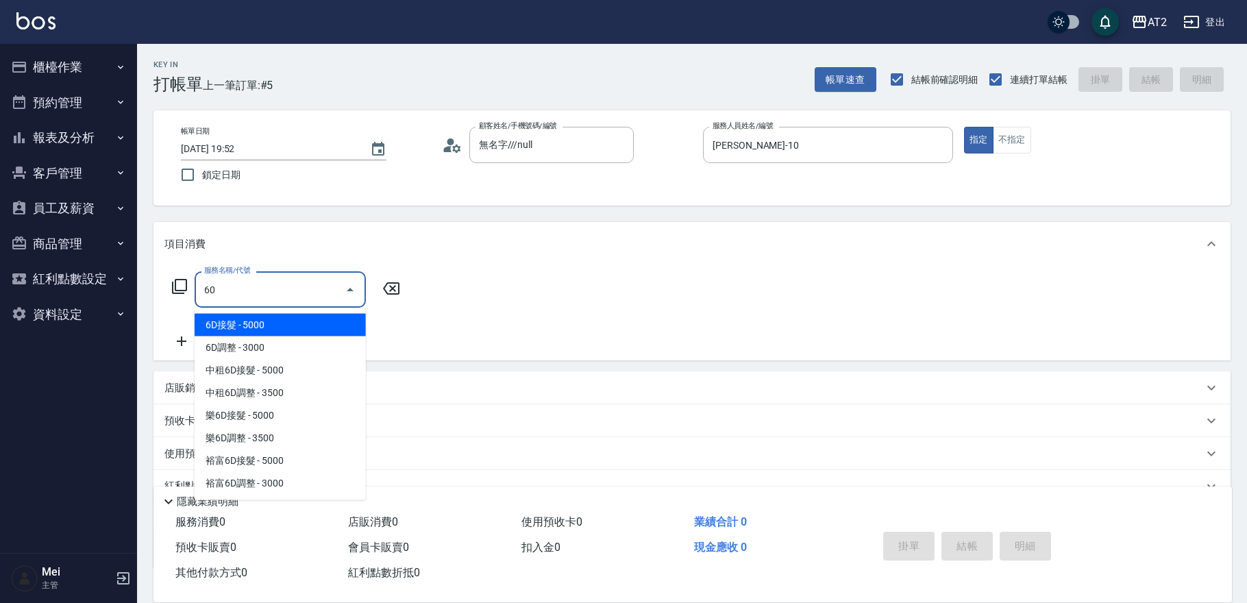
type input "601"
type input "100"
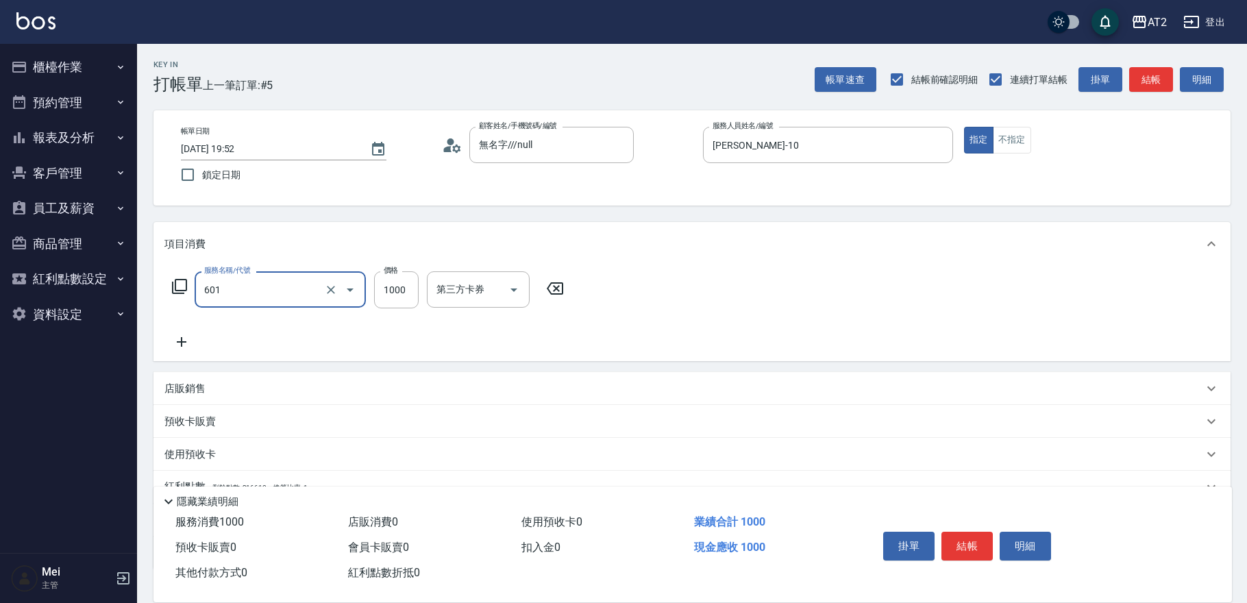
type input "自備護髮(601)"
type input "2"
type input "0"
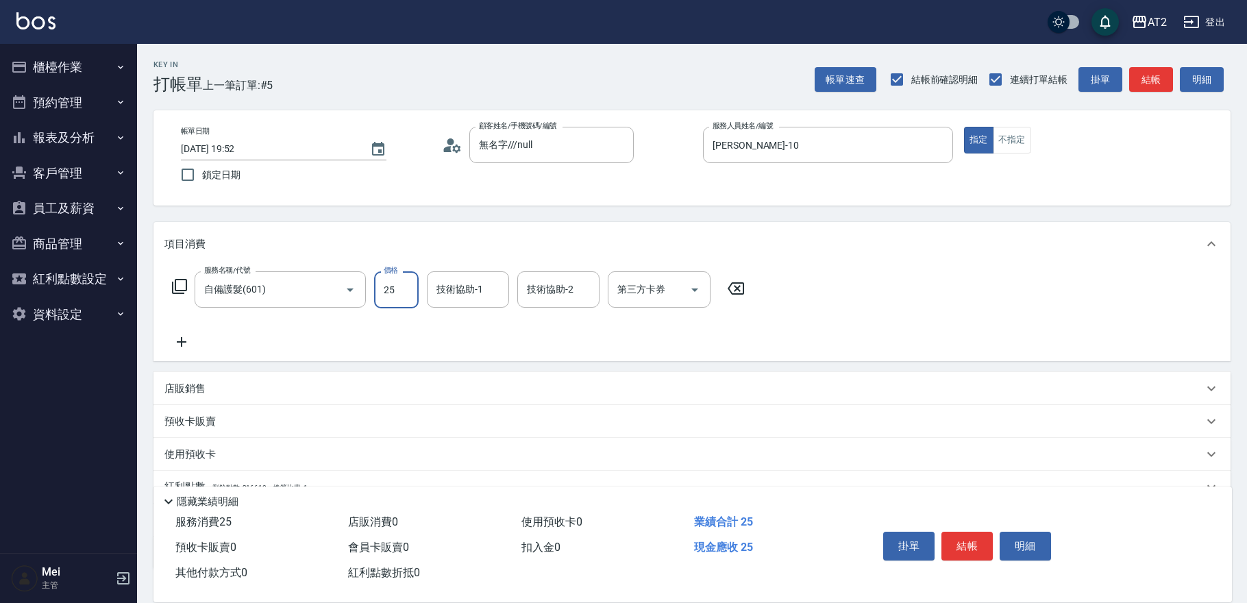
type input "250"
type input "2500"
type input "[PERSON_NAME]-31"
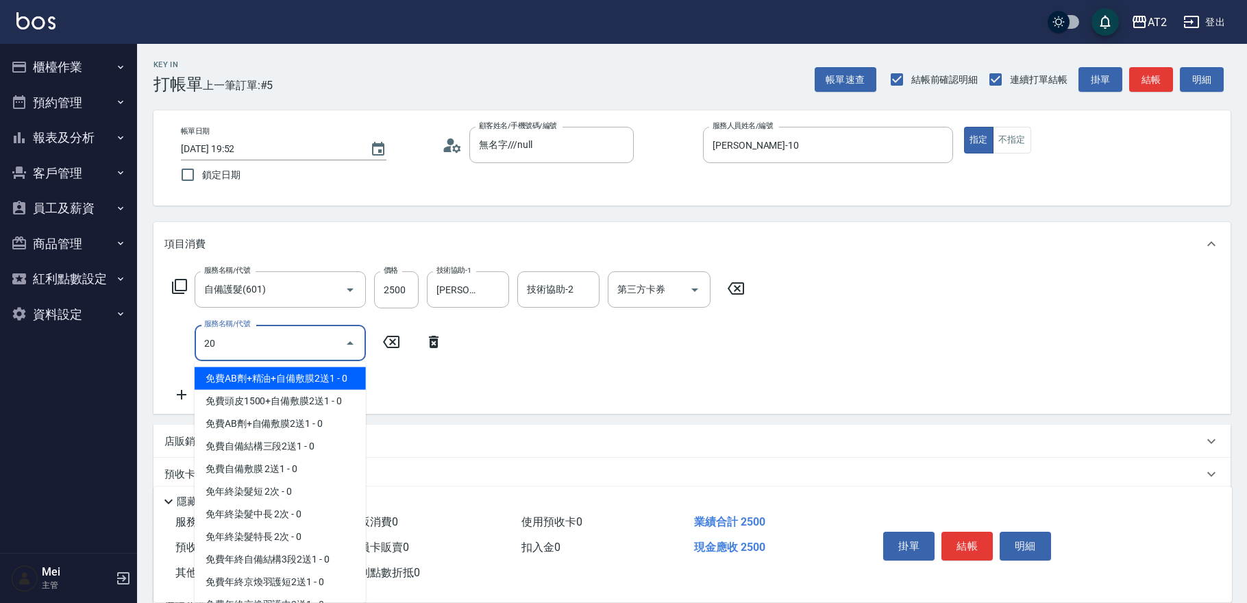
type input "201"
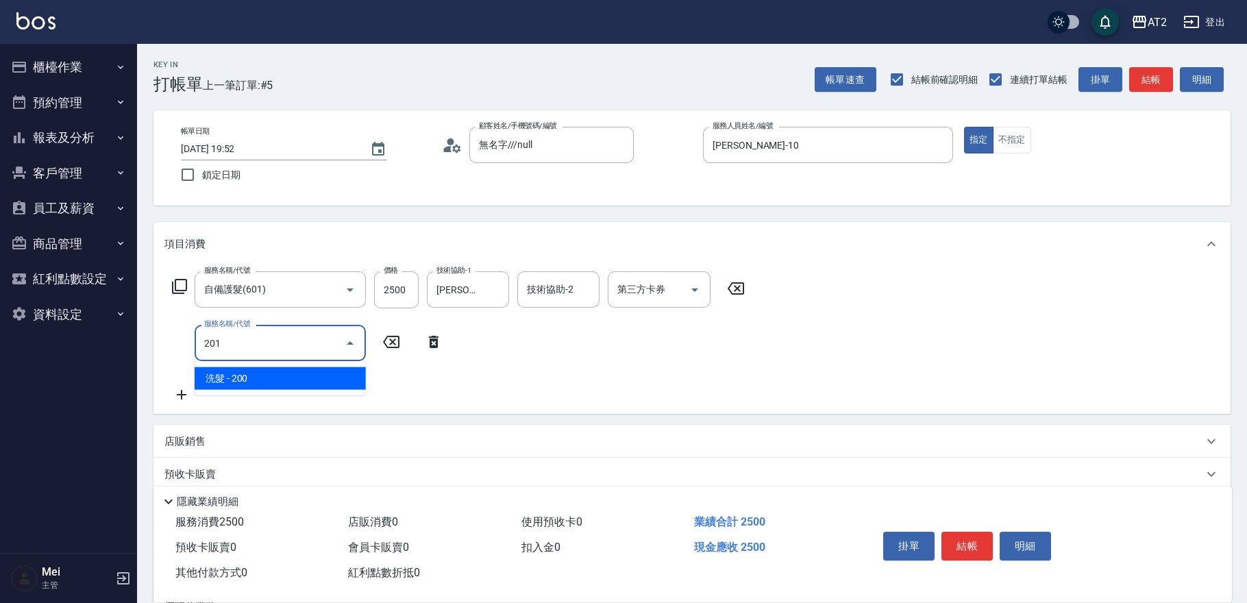
type input "270"
type input "洗髮(201)"
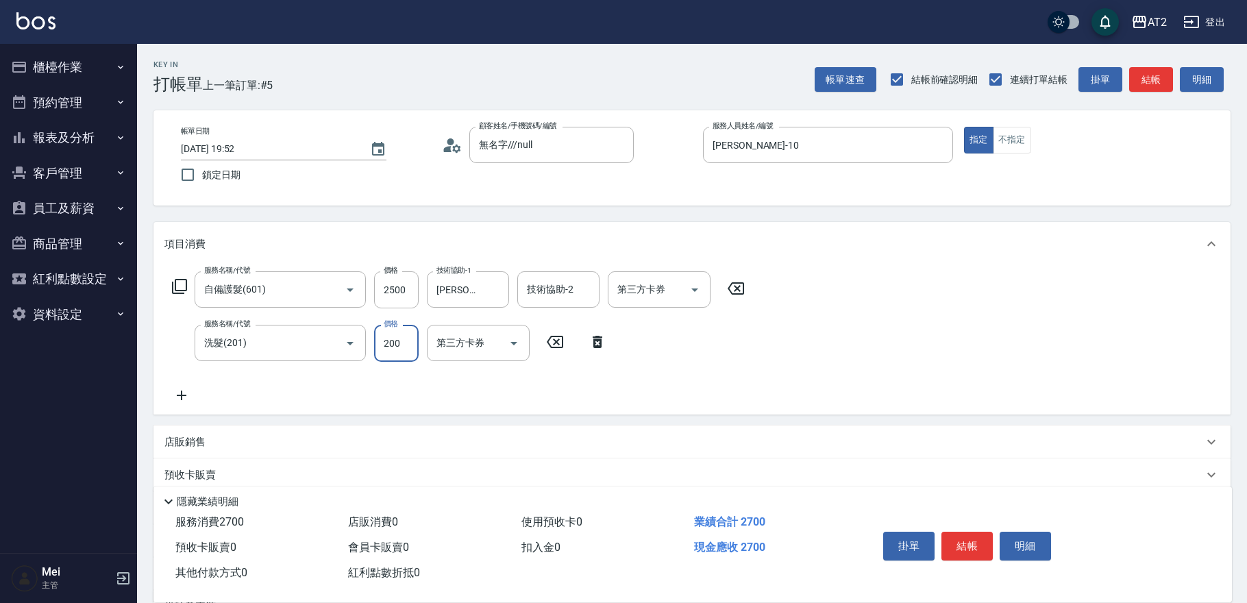
type input "3"
type input "250"
type input "30"
type input "280"
type input "300"
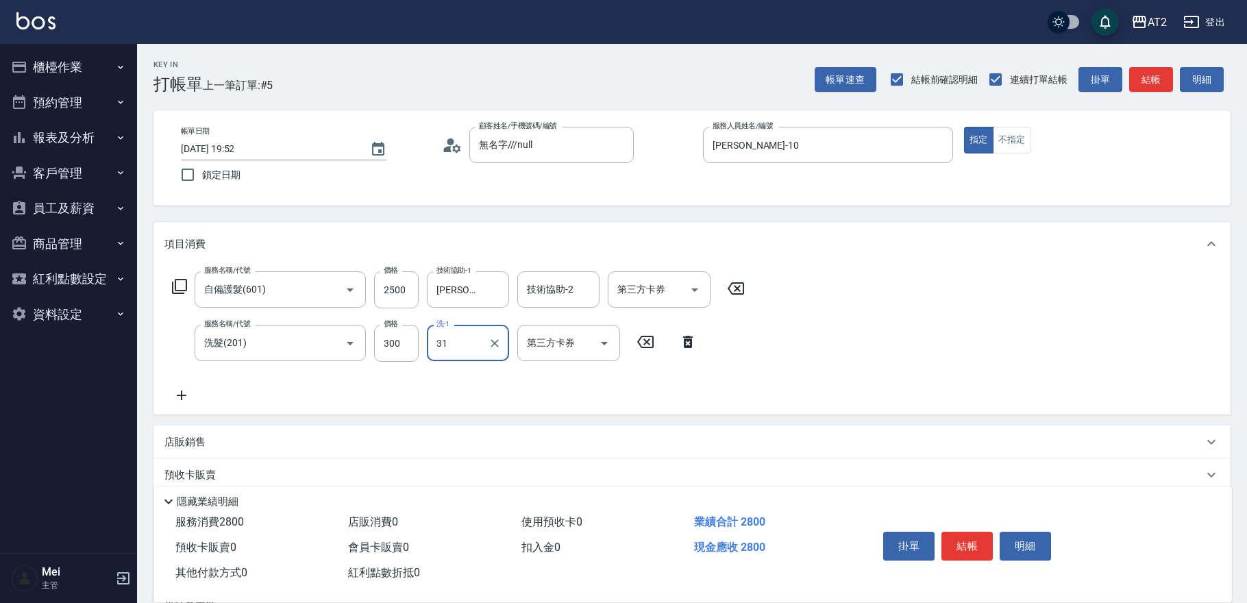
type input "[PERSON_NAME]-31"
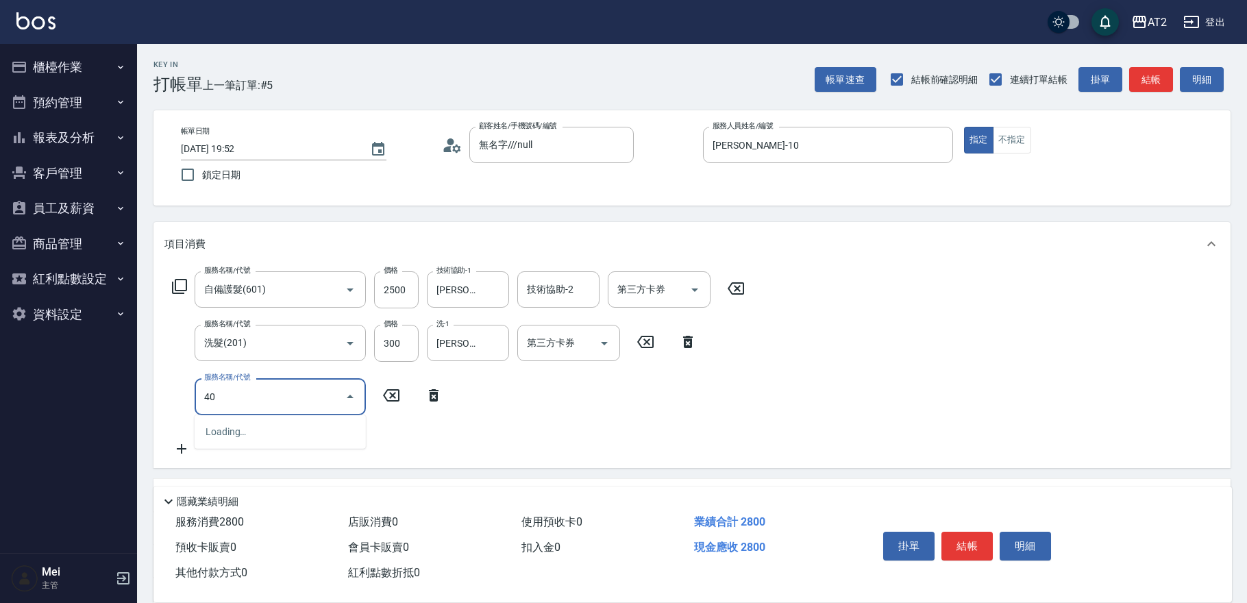
type input "401"
type input "300"
type input "剪髮(401)"
type input "3"
type input "280"
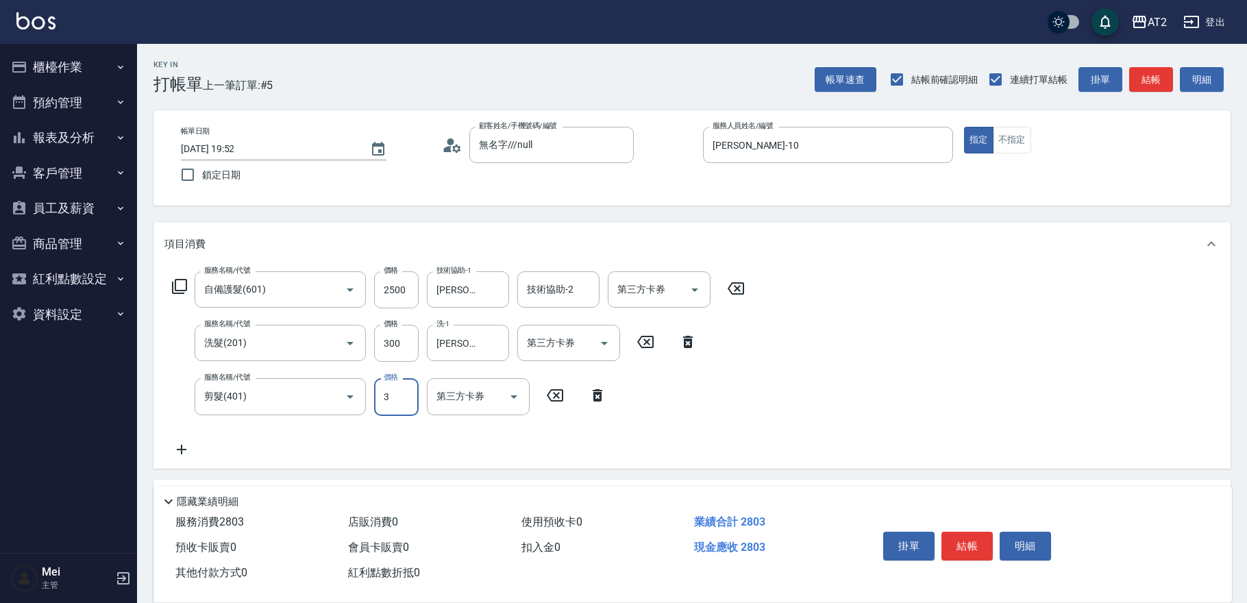
type input "30"
type input "310"
type input "300"
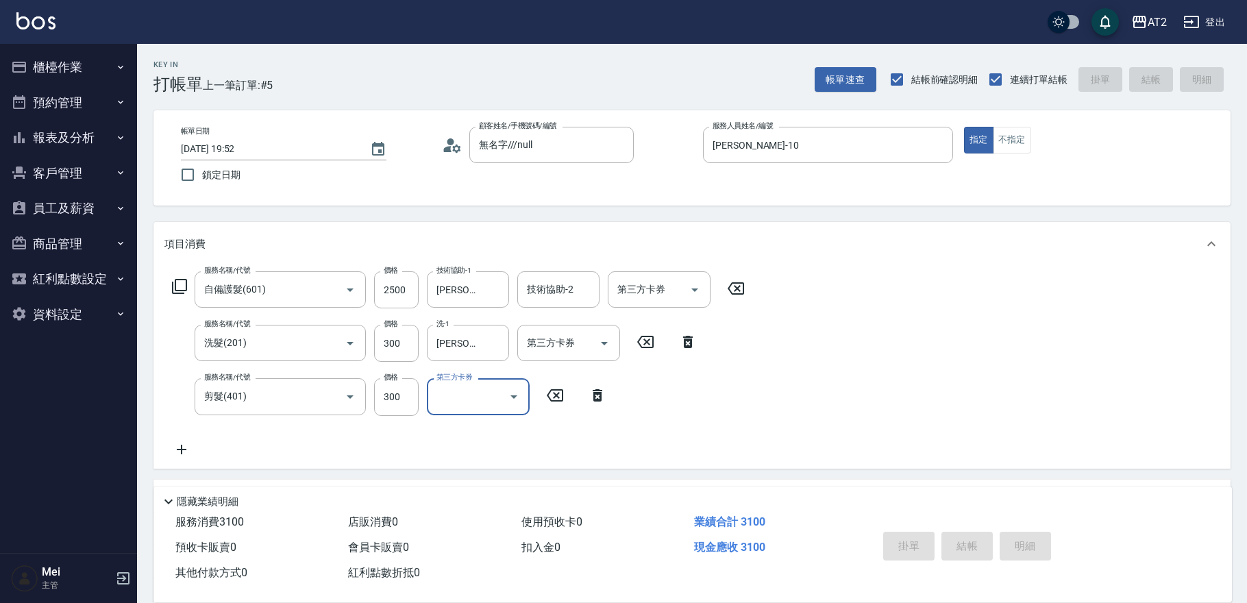
type input "0"
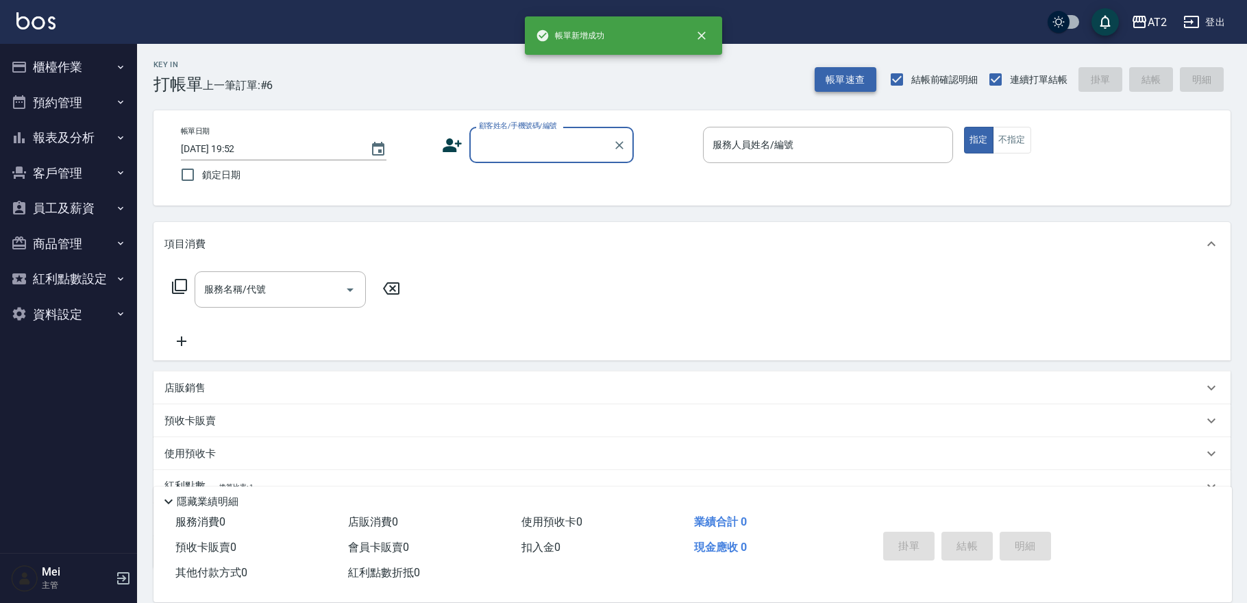
click at [850, 77] on button "帳單速查" at bounding box center [846, 79] width 62 height 25
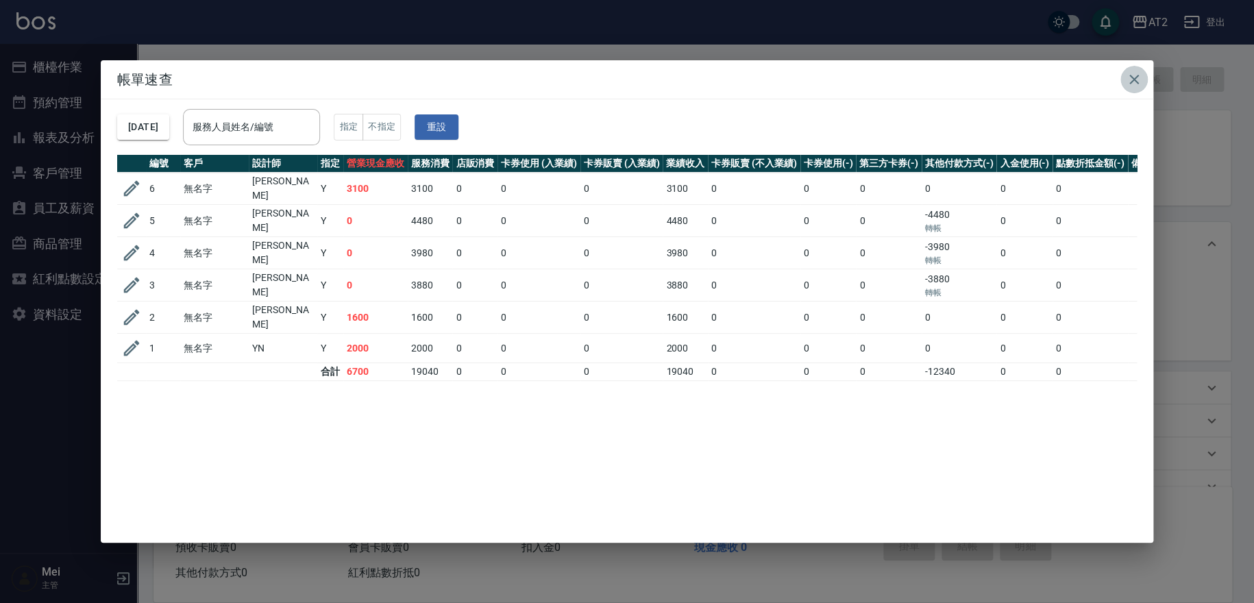
click at [1134, 86] on icon "button" at bounding box center [1134, 79] width 16 height 16
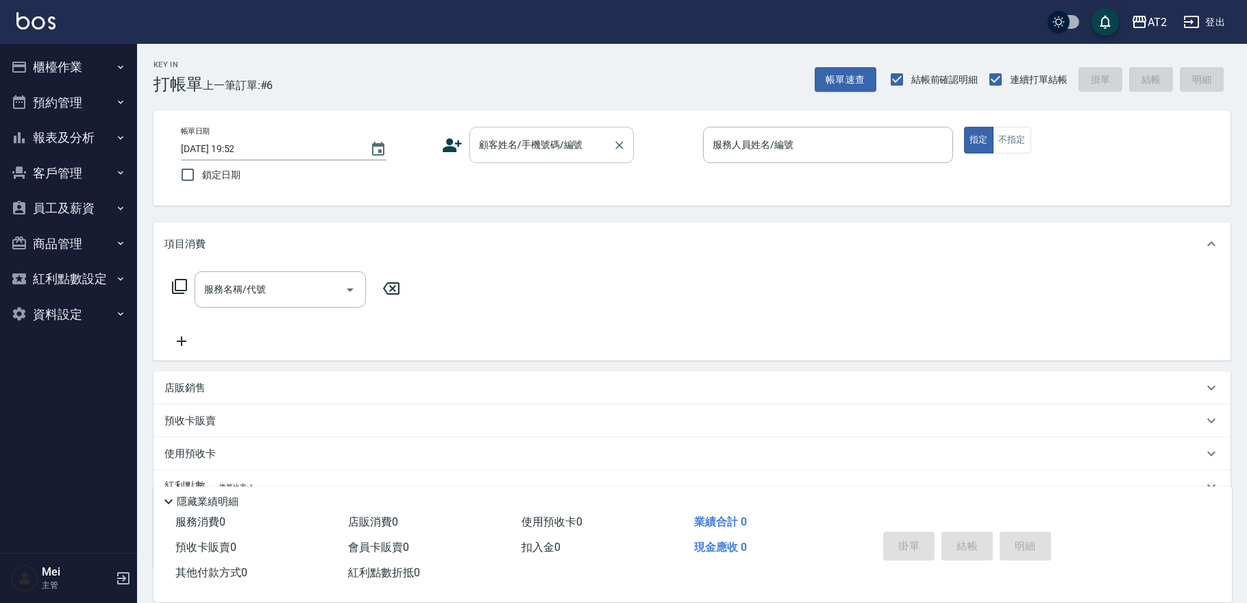
click at [507, 128] on div "顧客姓名/手機號碼/編號" at bounding box center [551, 145] width 164 height 36
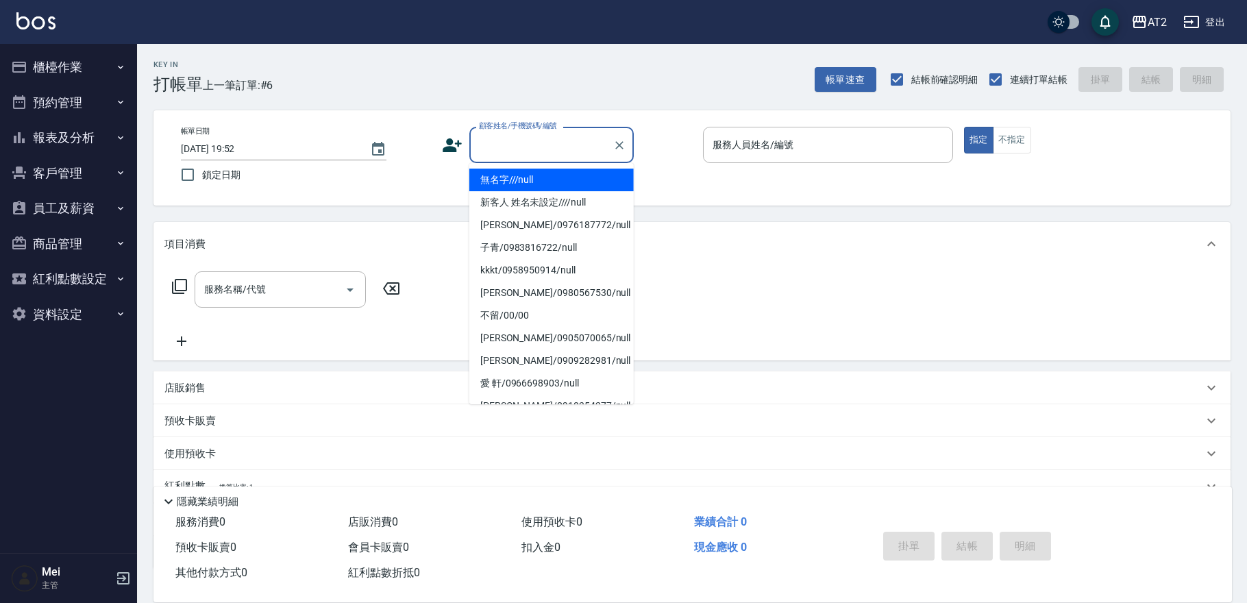
click at [513, 173] on li "無名字///null" at bounding box center [551, 180] width 164 height 23
type input "無名字///null"
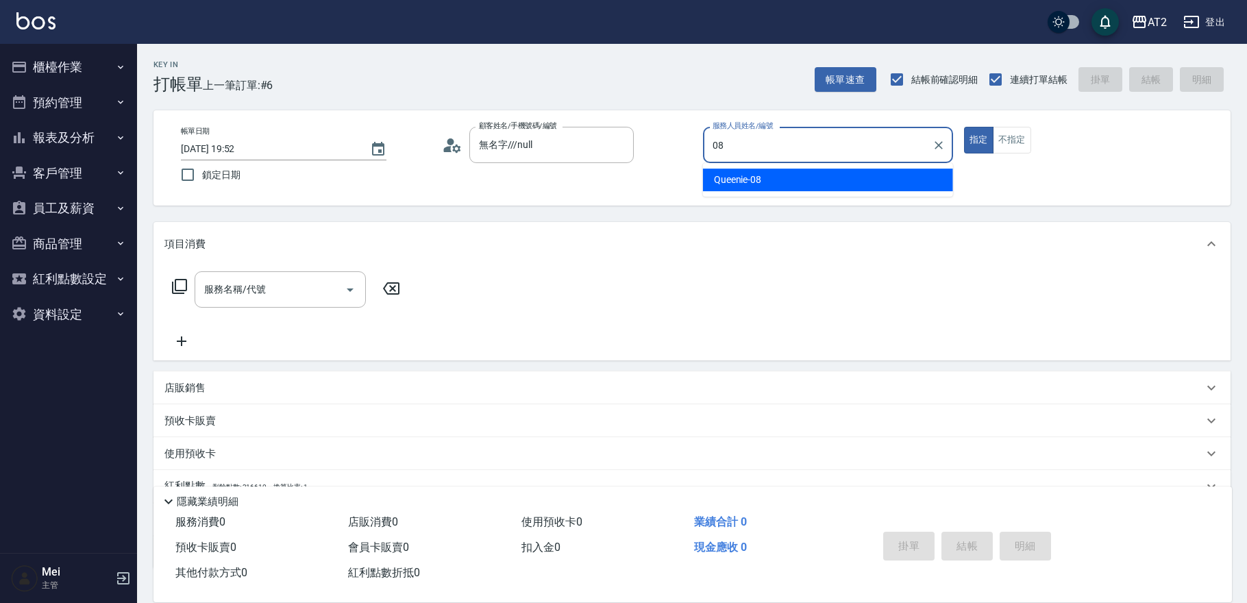
type input "Queenie-08"
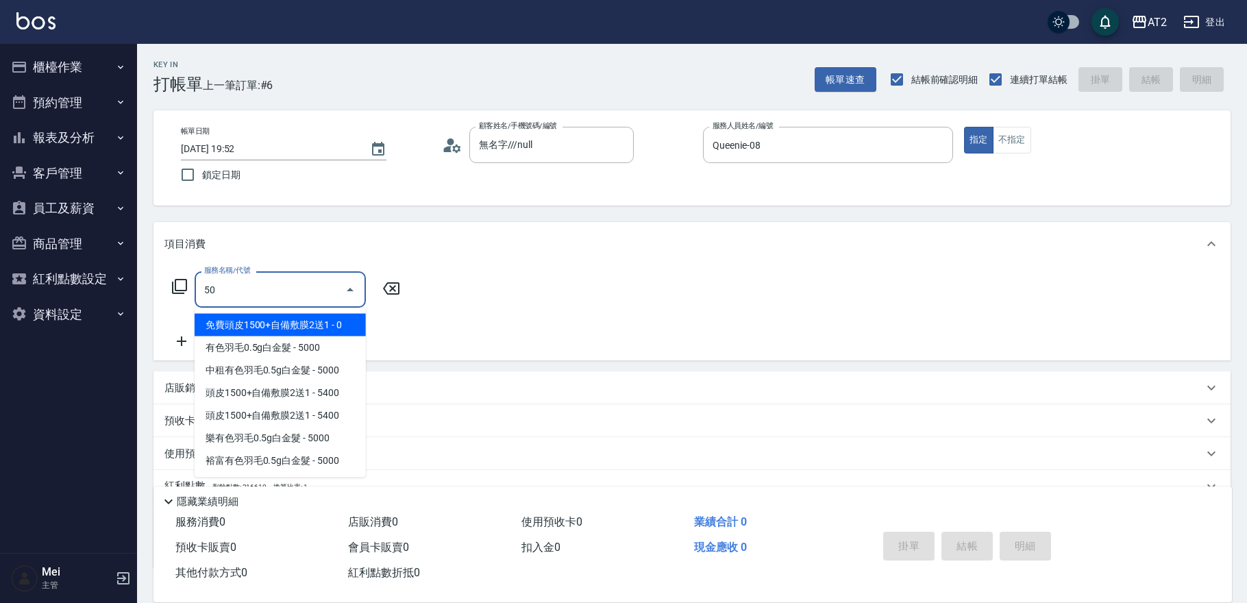
type input "501"
type input "100"
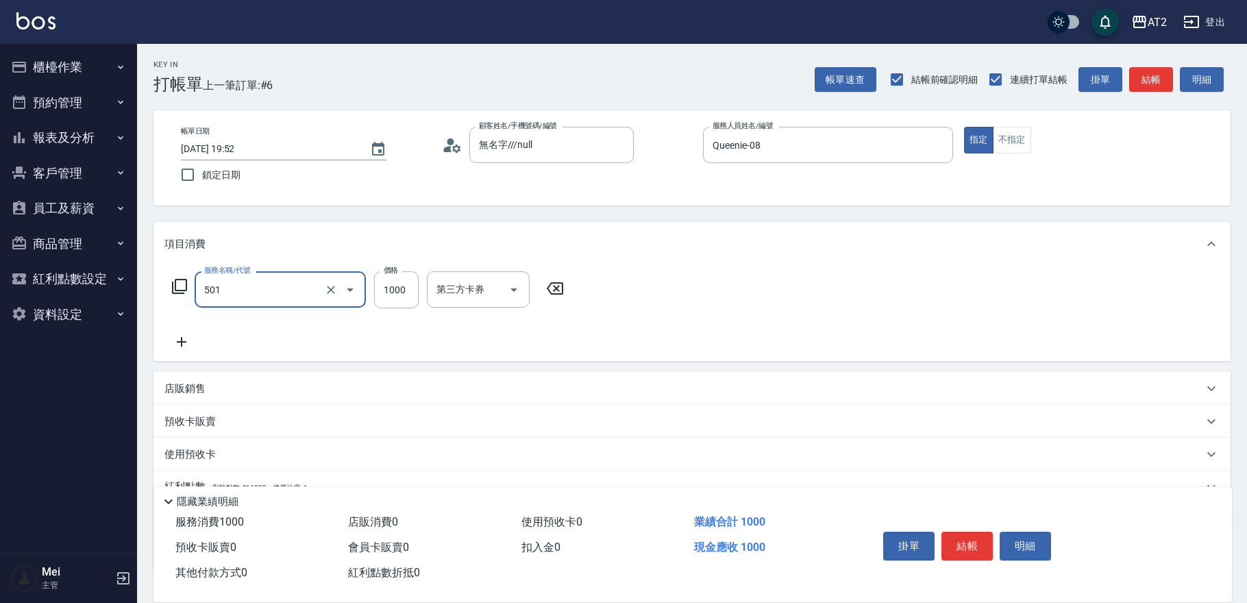
type input "染髮(501)"
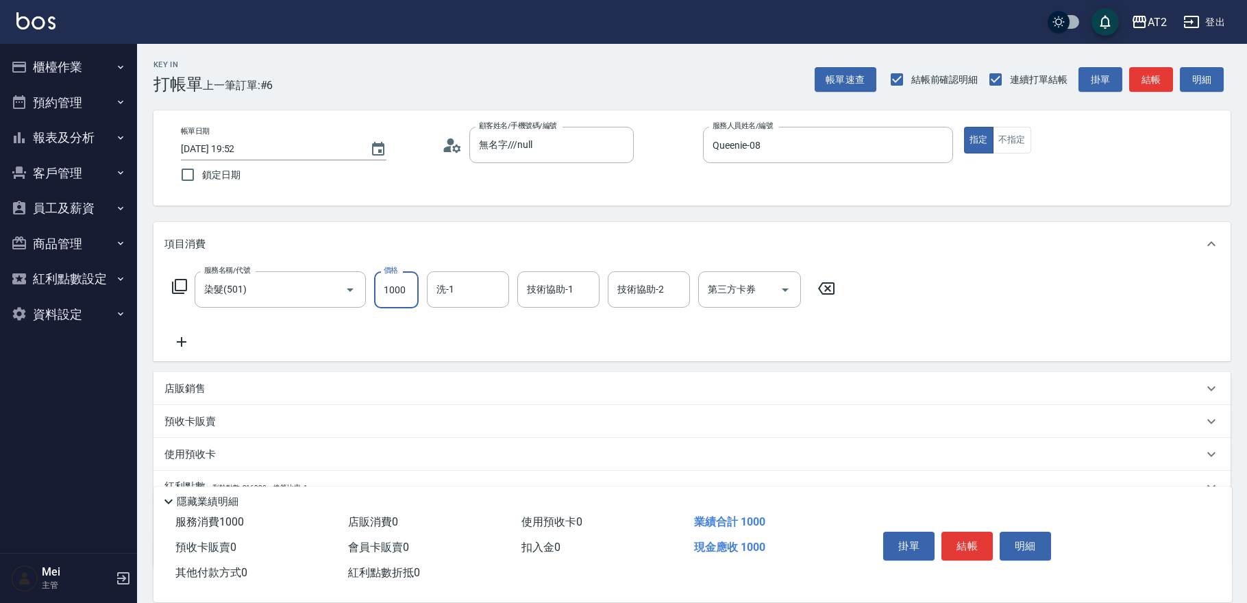
type input "2"
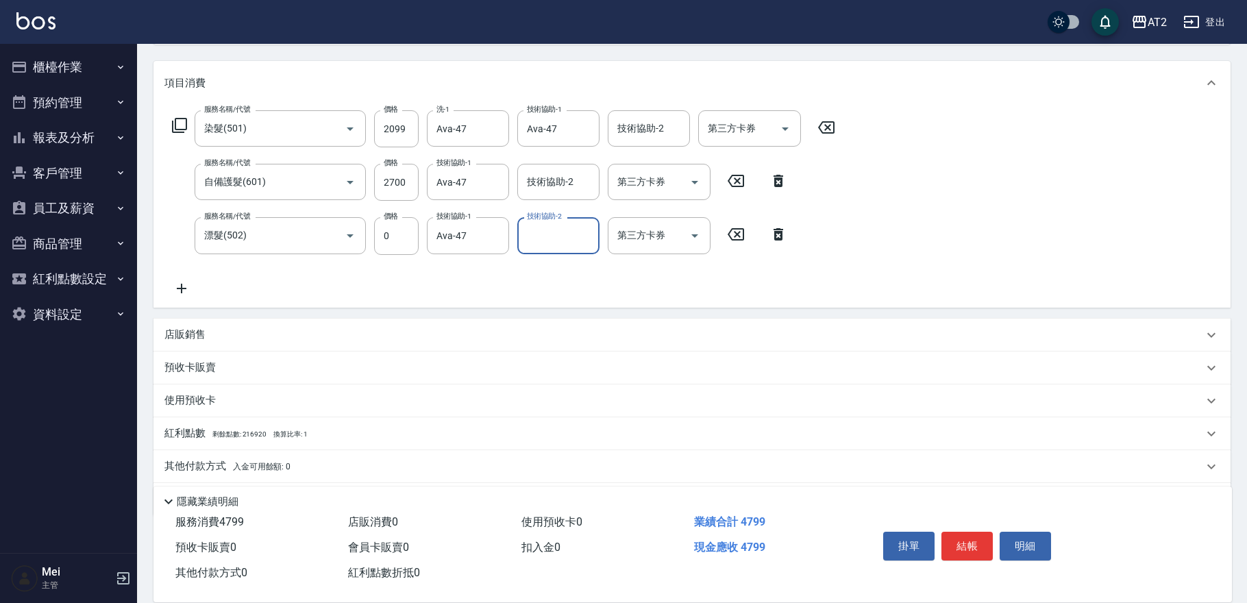
scroll to position [202, 0]
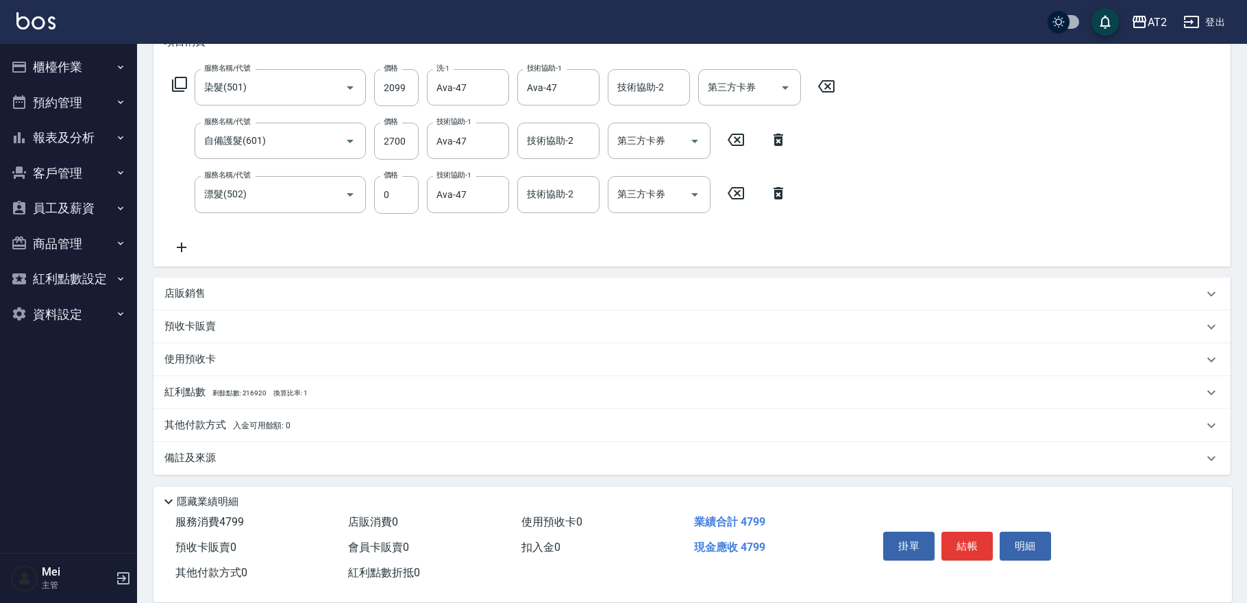
click at [280, 418] on p "其他付款方式 入金可用餘額: 0" at bounding box center [227, 425] width 126 height 15
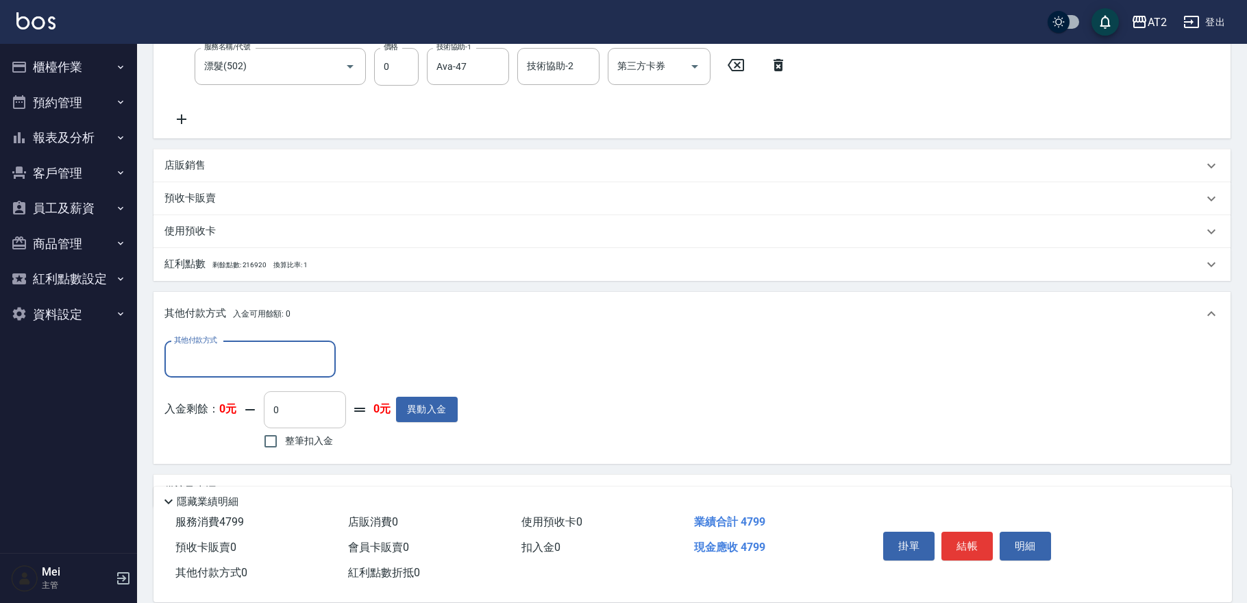
scroll to position [331, 0]
click at [283, 365] on input "其他付款方式" at bounding box center [250, 359] width 159 height 24
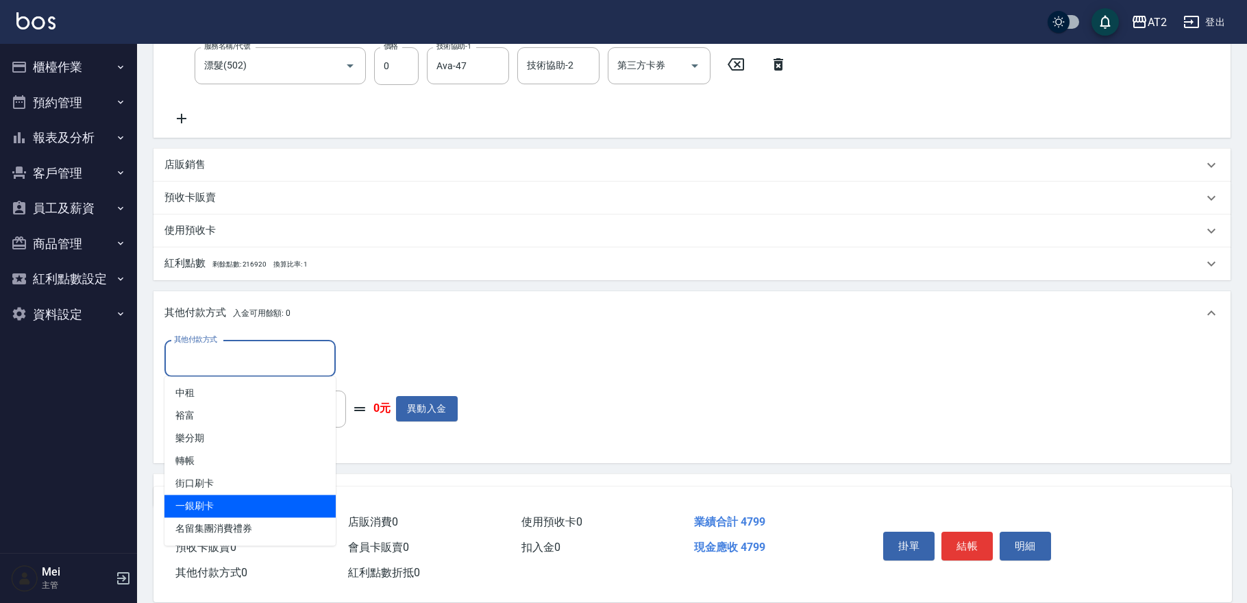
click at [220, 498] on span "一銀刷卡" at bounding box center [249, 506] width 171 height 23
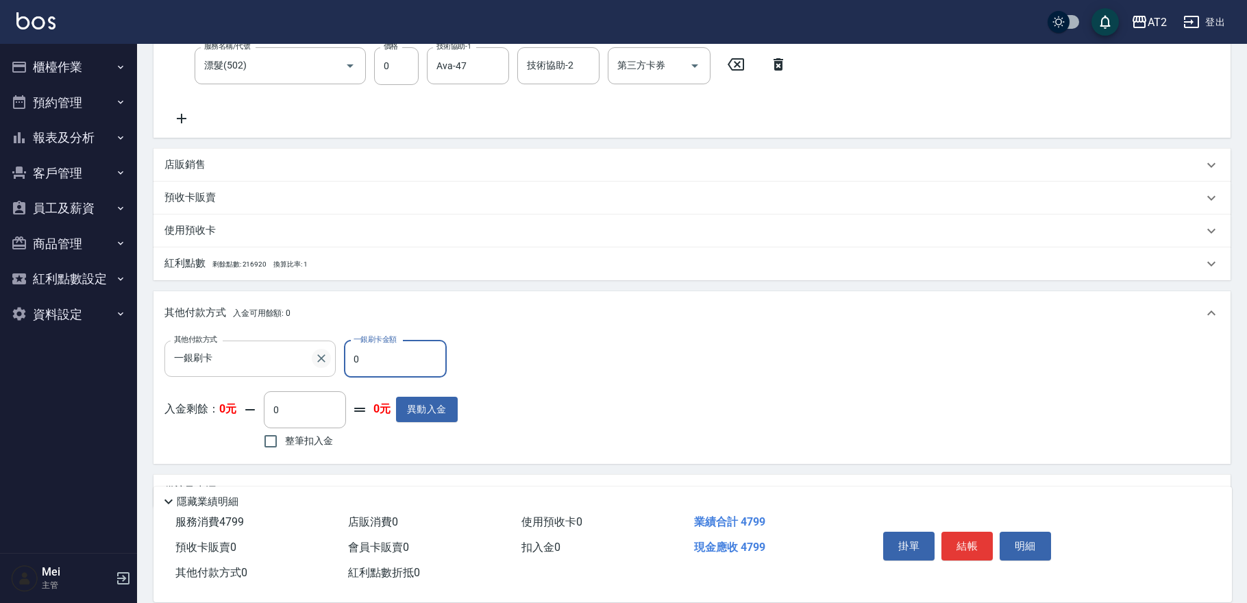
drag, startPoint x: 369, startPoint y: 360, endPoint x: 320, endPoint y: 360, distance: 48.7
click at [321, 360] on div "其他付款方式 一銀刷卡 其他付款方式 一銀刷卡金額 0 一銀刷卡金額" at bounding box center [310, 359] width 293 height 37
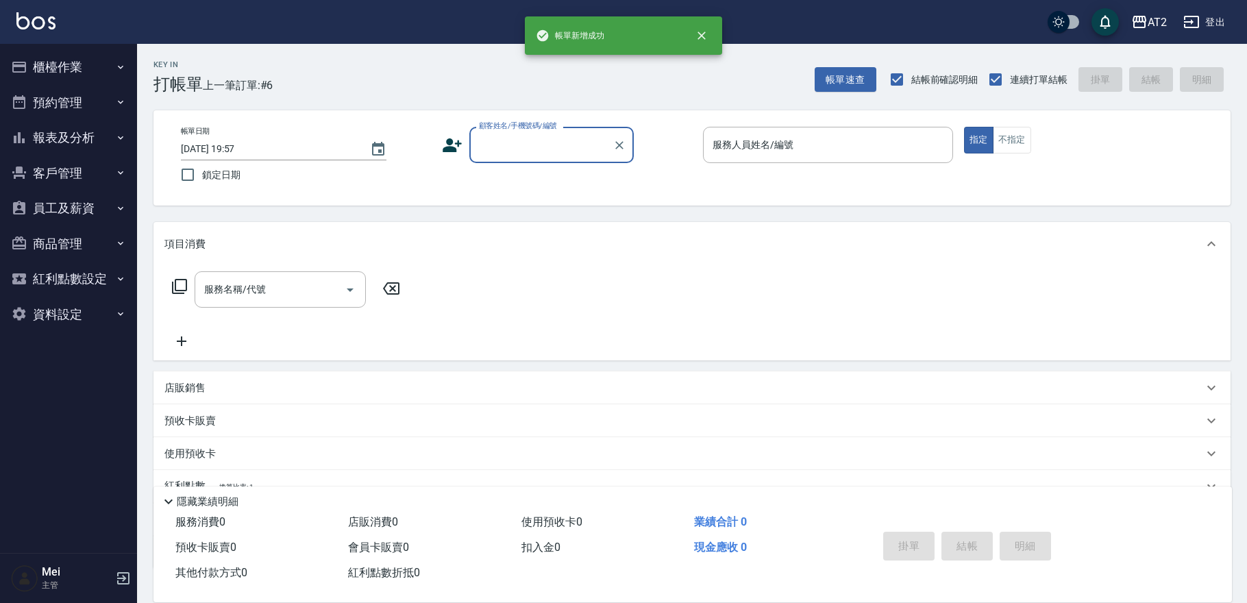
scroll to position [0, 0]
click at [544, 173] on div "帳單日期 [DATE] 19:57 鎖定日期 顧客姓名/手機號碼/編號 顧客姓名/手機號碼/編號 服務人員姓名/編號 服務人員姓名/編號 指定 不指定" at bounding box center [692, 158] width 1044 height 62
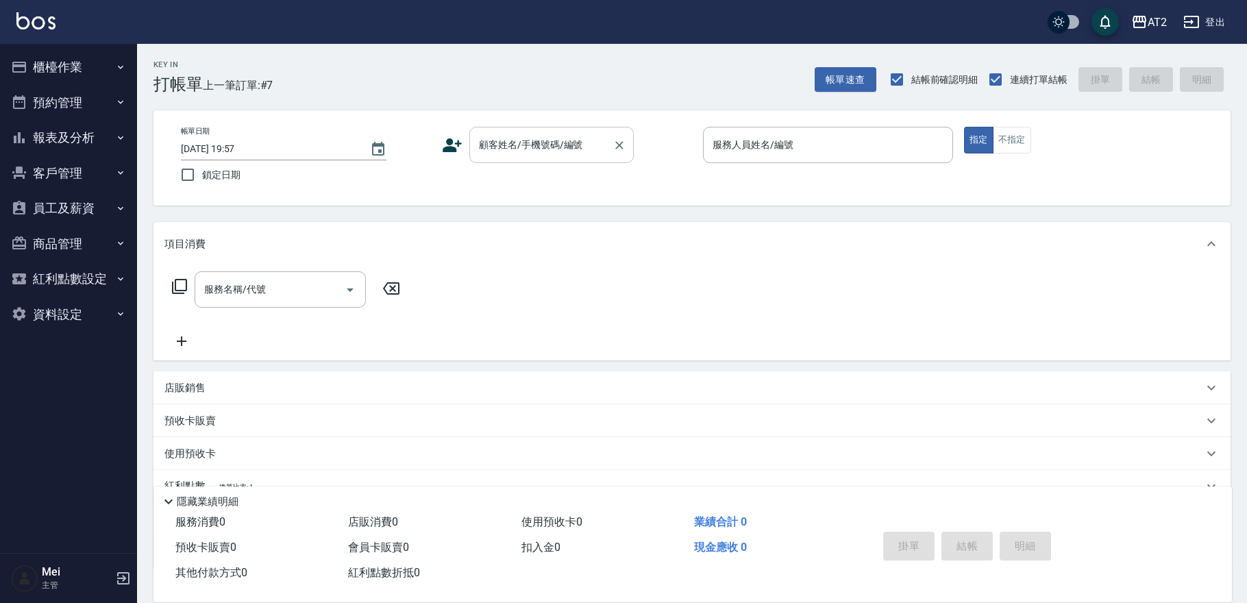
click at [543, 149] on input "顧客姓名/手機號碼/編號" at bounding box center [542, 145] width 132 height 24
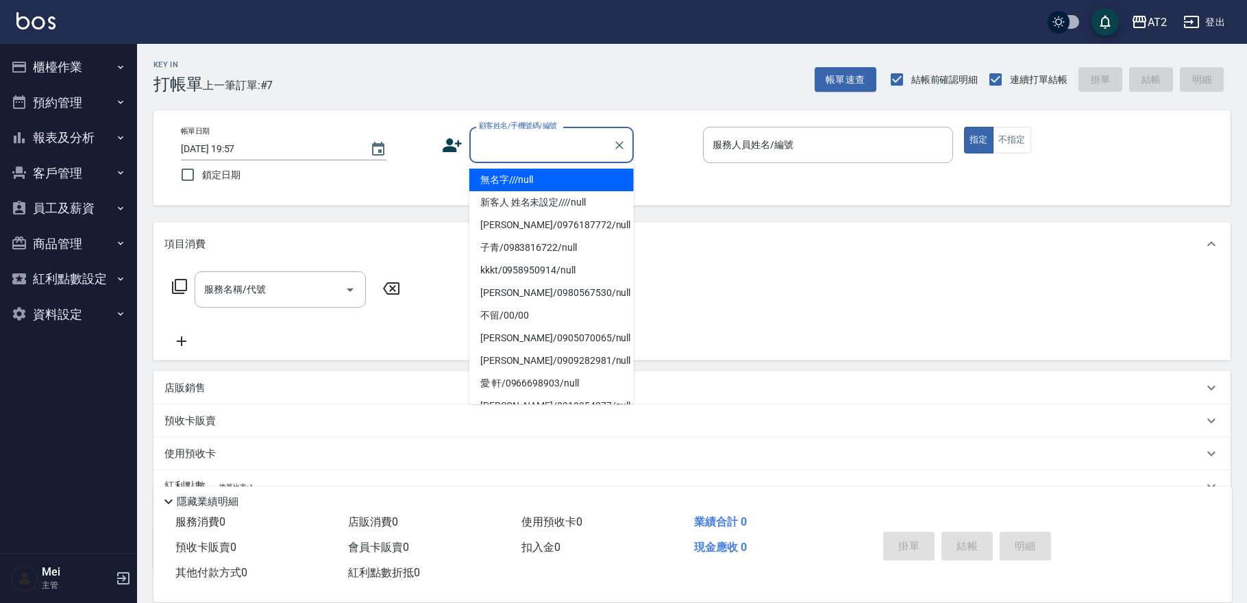
click at [547, 175] on li "無名字///null" at bounding box center [551, 180] width 164 height 23
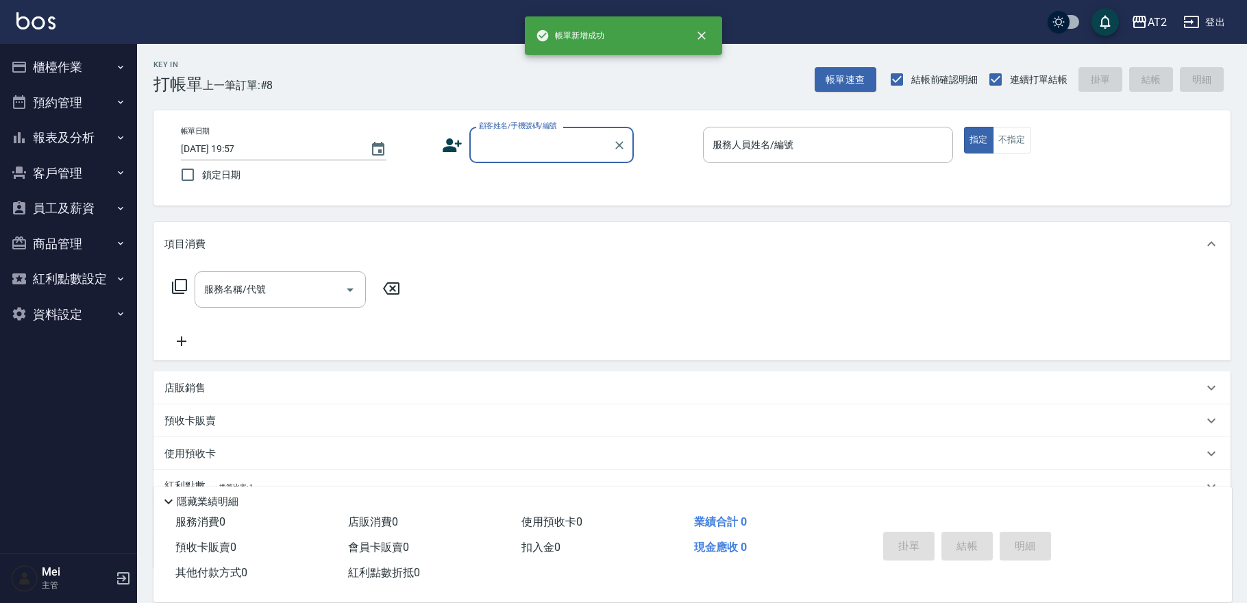
drag, startPoint x: 577, startPoint y: 139, endPoint x: 570, endPoint y: 158, distance: 19.7
click at [576, 142] on input "顧客姓名/手機號碼/編號" at bounding box center [542, 145] width 132 height 24
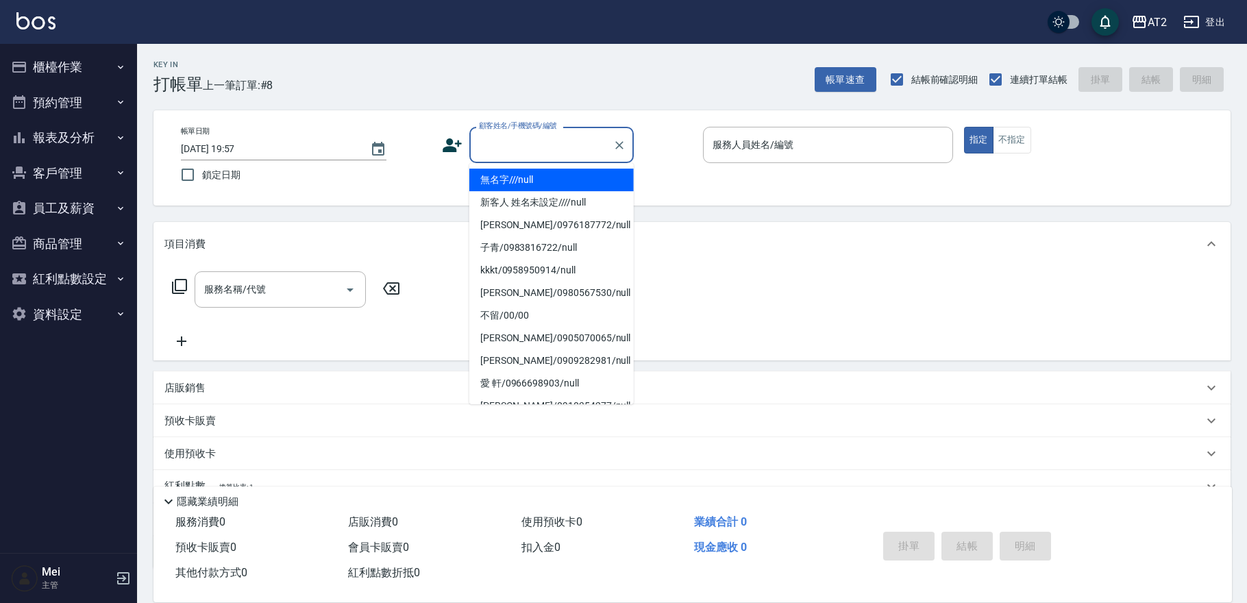
click at [561, 178] on li "無名字///null" at bounding box center [551, 180] width 164 height 23
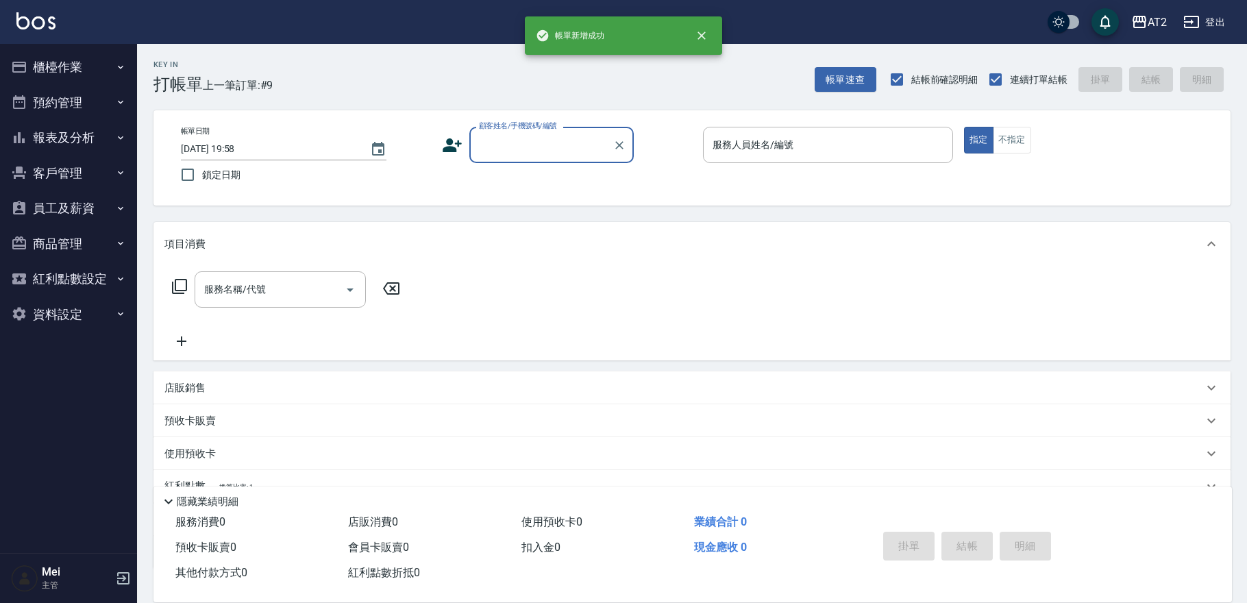
click at [489, 145] on input "顧客姓名/手機號碼/編號" at bounding box center [542, 145] width 132 height 24
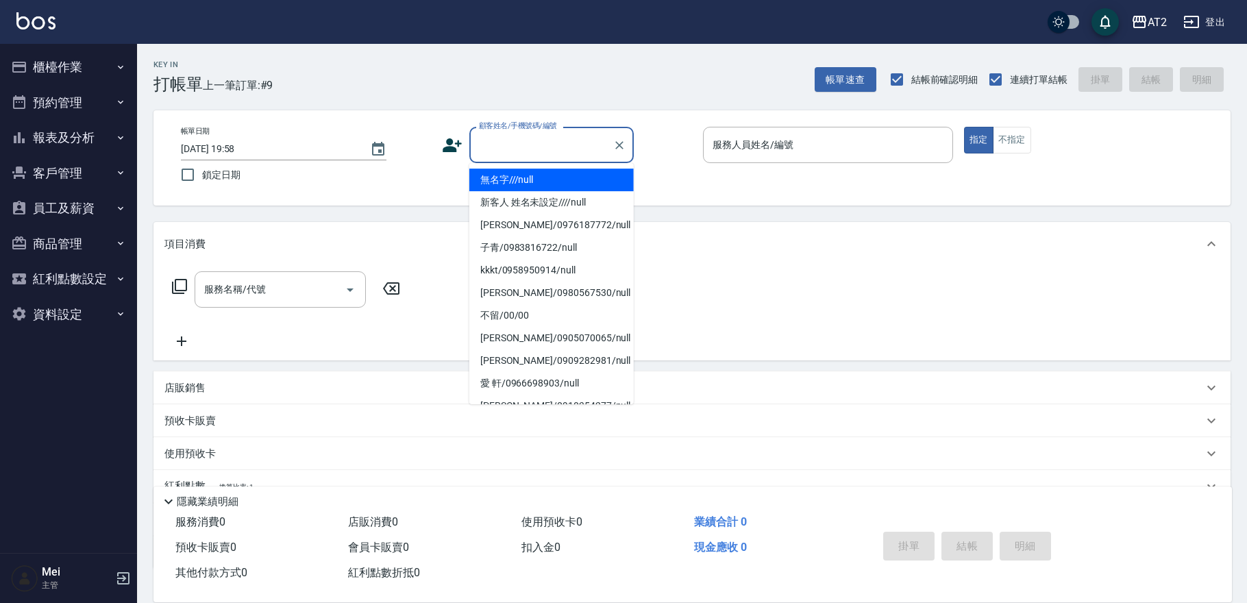
click at [496, 173] on li "無名字///null" at bounding box center [551, 180] width 164 height 23
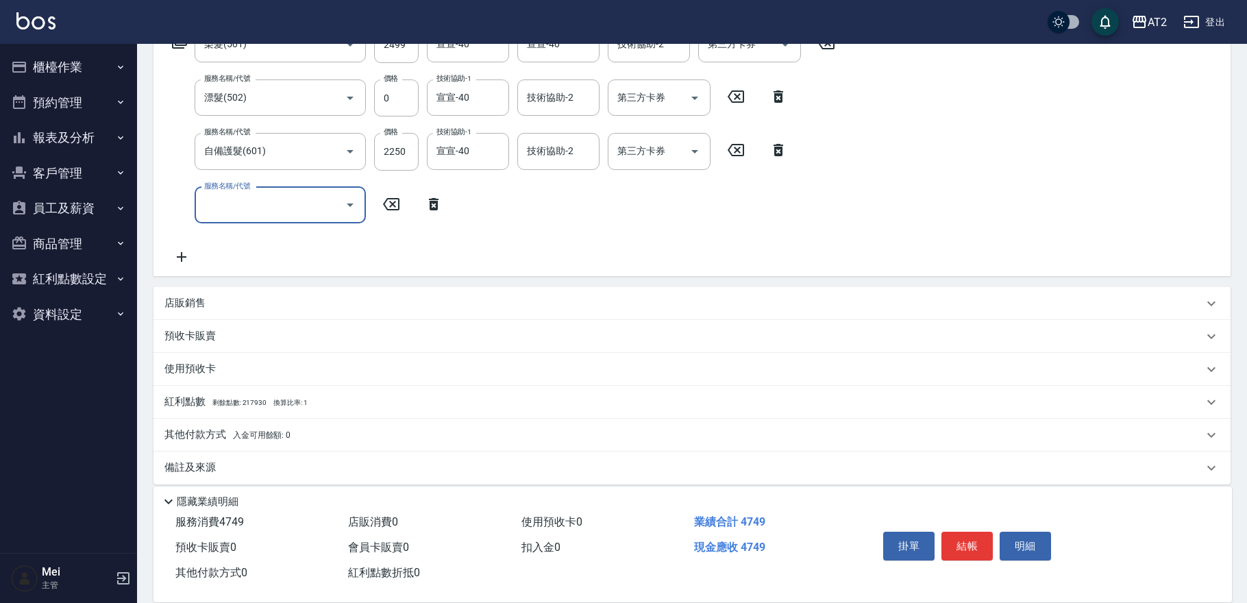
scroll to position [255, 0]
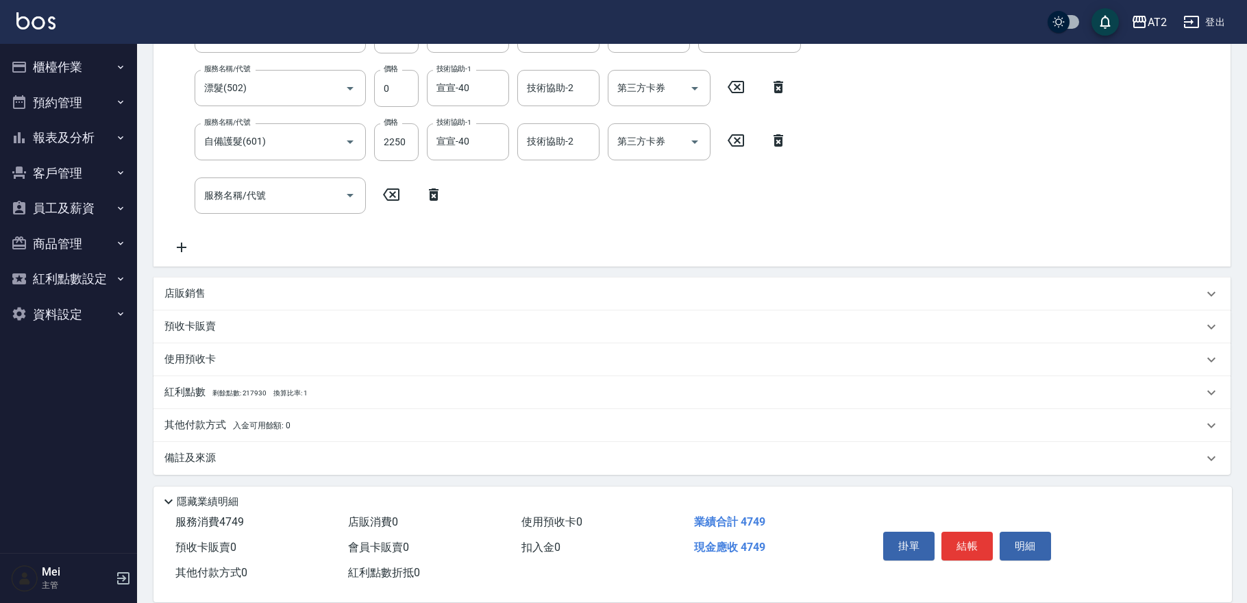
click at [259, 432] on div "其他付款方式 入金可用餘額: 0" at bounding box center [691, 425] width 1077 height 33
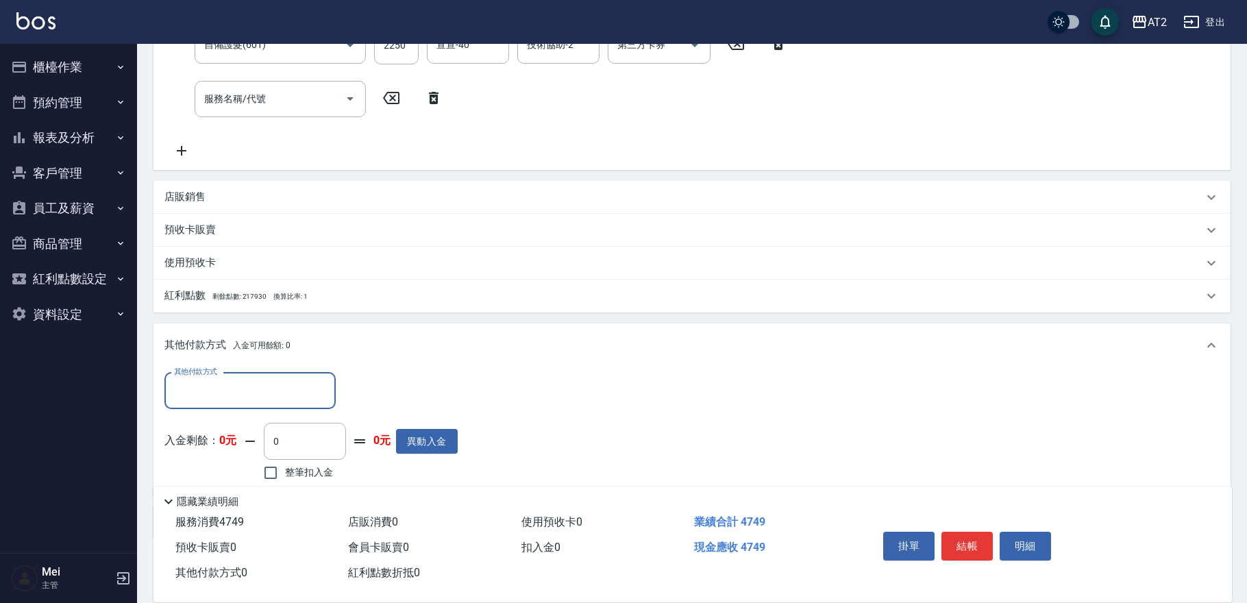
scroll to position [415, 0]
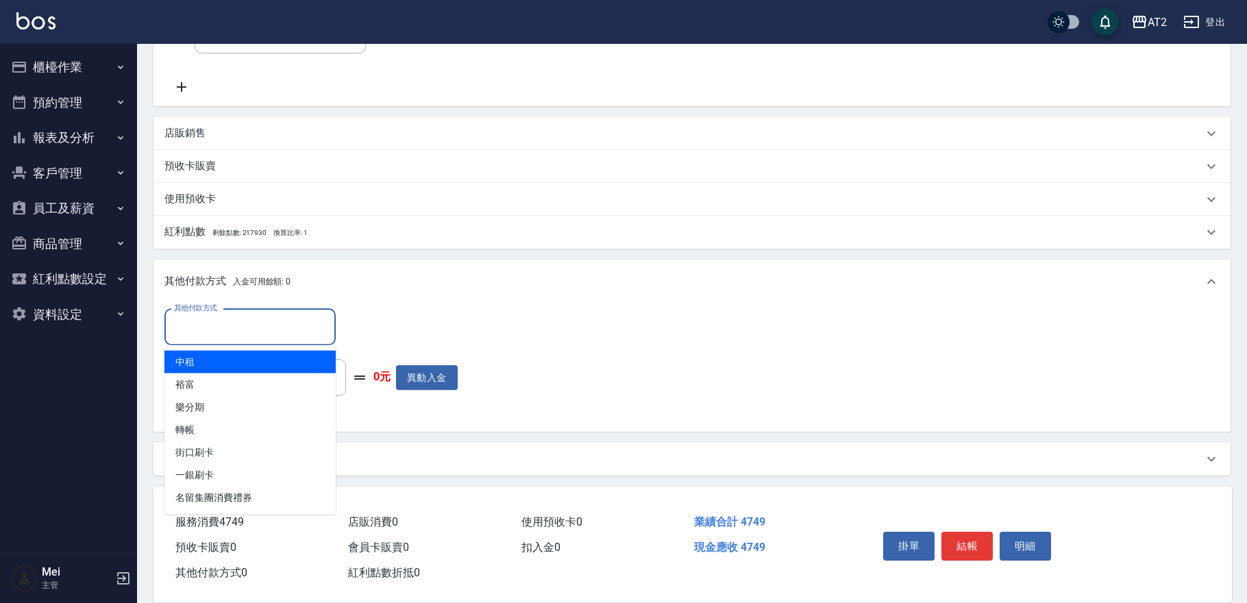
click at [249, 336] on input "其他付款方式" at bounding box center [250, 327] width 159 height 24
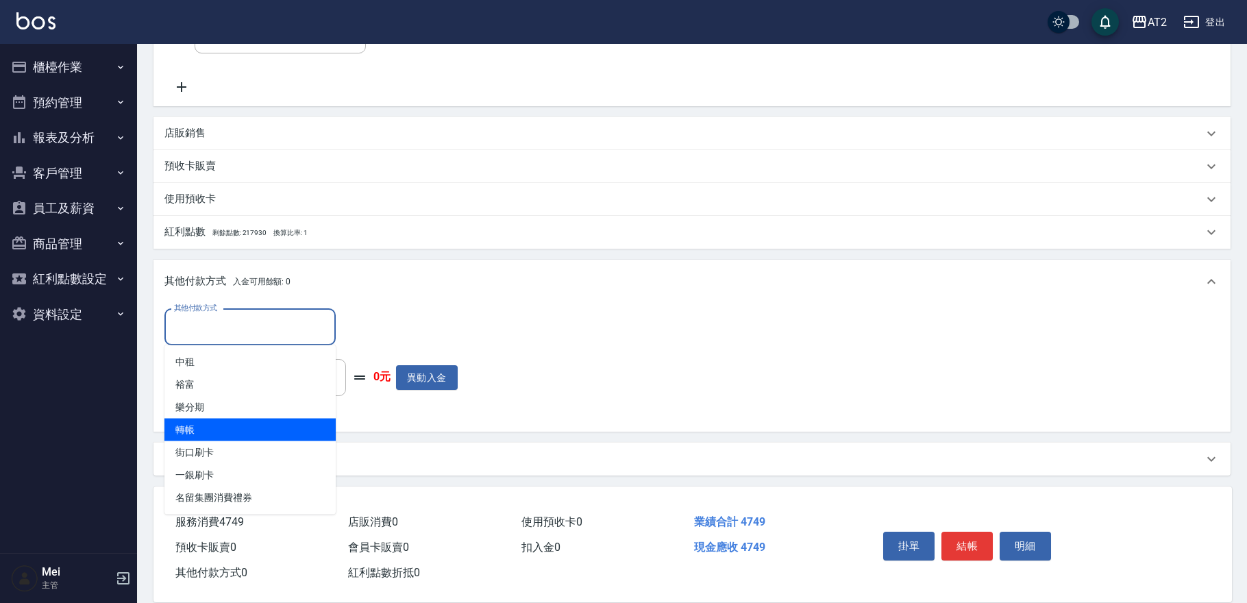
click at [238, 430] on span "轉帳" at bounding box center [249, 430] width 171 height 23
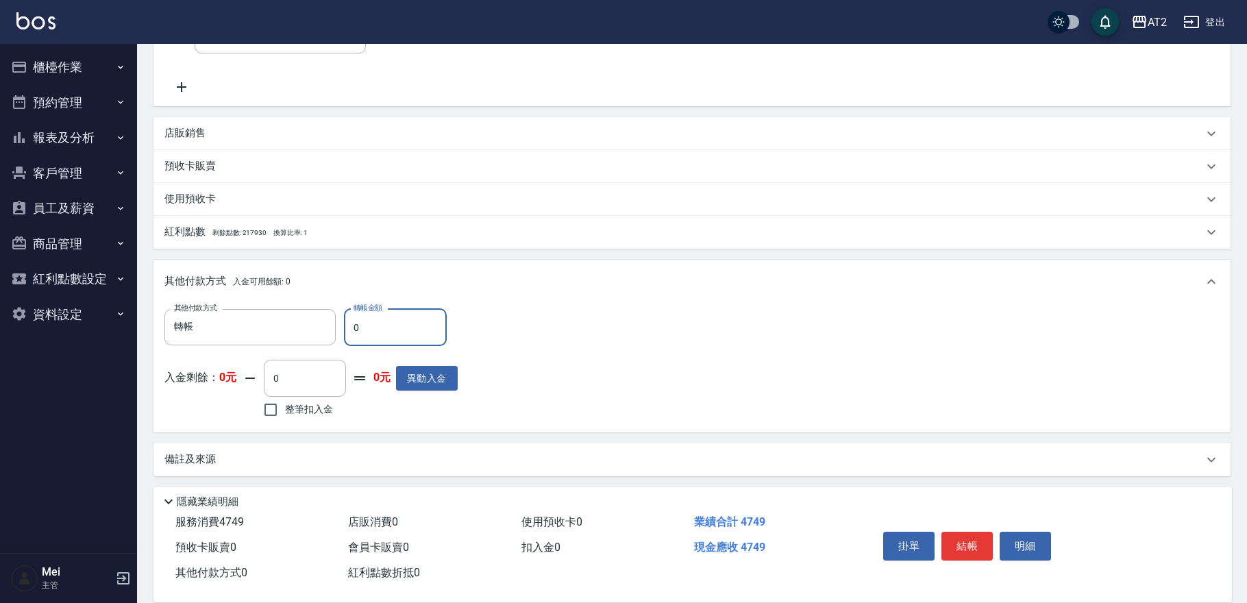
drag, startPoint x: 365, startPoint y: 319, endPoint x: 309, endPoint y: 280, distance: 68.0
click at [338, 307] on div "其他付款方式 轉帳 其他付款方式 轉帳金額 0 轉帳金額 入金剩餘： 0元 0 ​ 整筆扣入金 0元 異動入金" at bounding box center [691, 368] width 1077 height 129
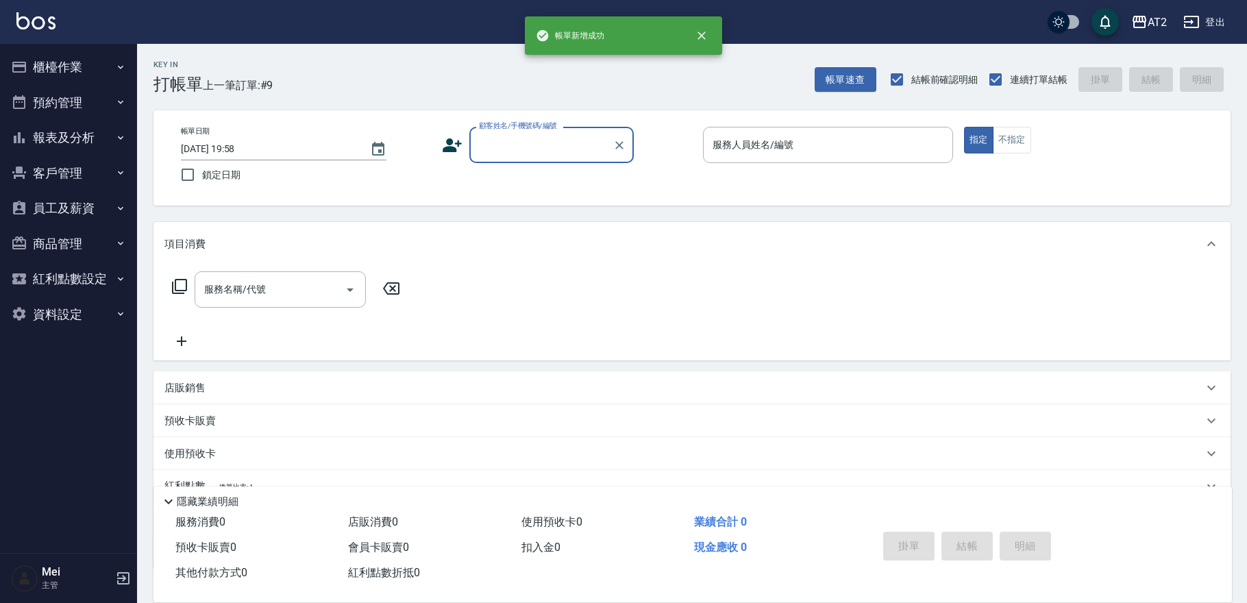
scroll to position [0, 0]
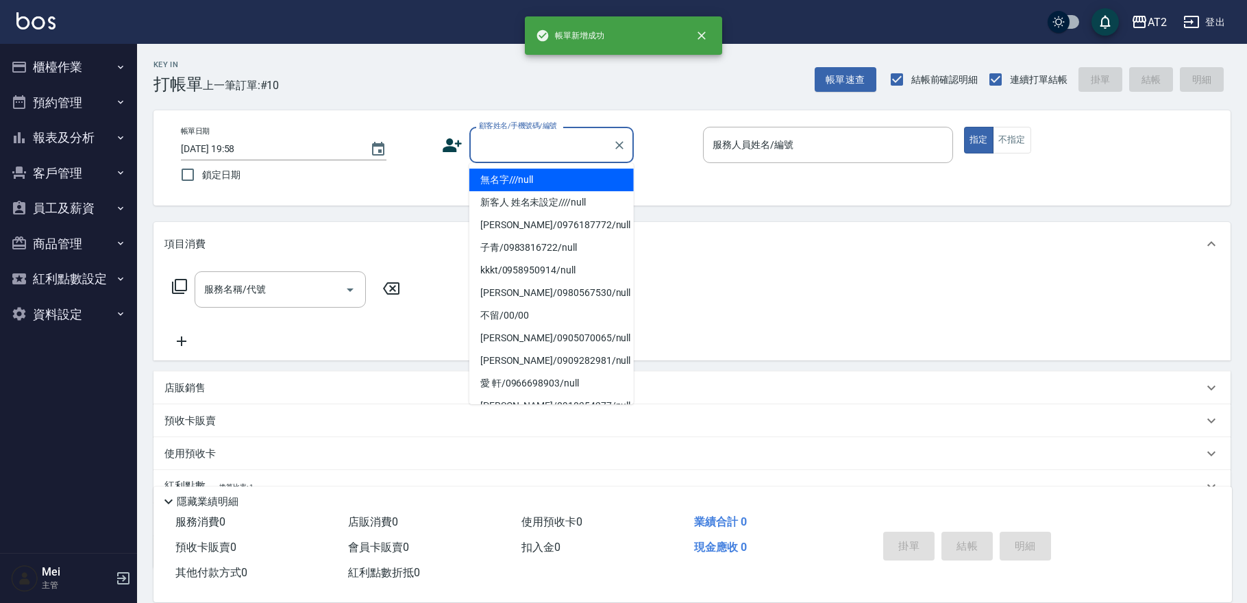
click at [530, 151] on input "顧客姓名/手機號碼/編號" at bounding box center [542, 145] width 132 height 24
click at [530, 184] on li "無名字///null" at bounding box center [551, 180] width 164 height 23
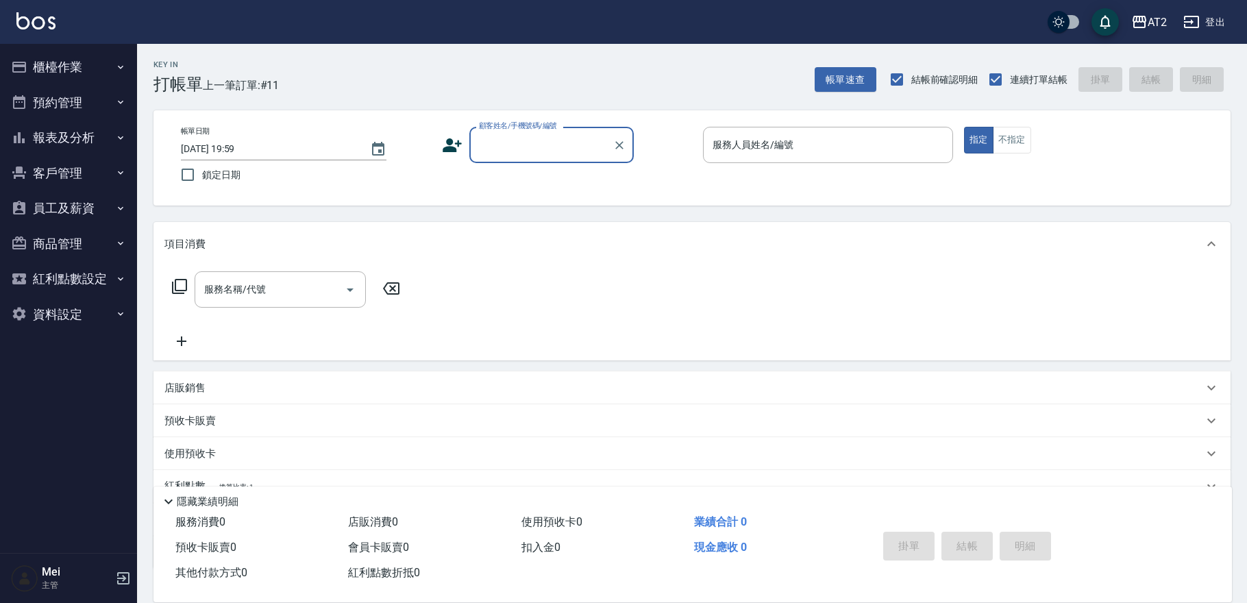
click at [549, 169] on div "帳單日期 [DATE] 19:59 鎖定日期 顧客姓名/手機號碼/編號 顧客姓名/手機號碼/編號 服務人員姓名/編號 服務人員姓名/編號 指定 不指定" at bounding box center [692, 158] width 1044 height 62
click at [555, 139] on input "顧客姓名/手機號碼/編號" at bounding box center [542, 145] width 132 height 24
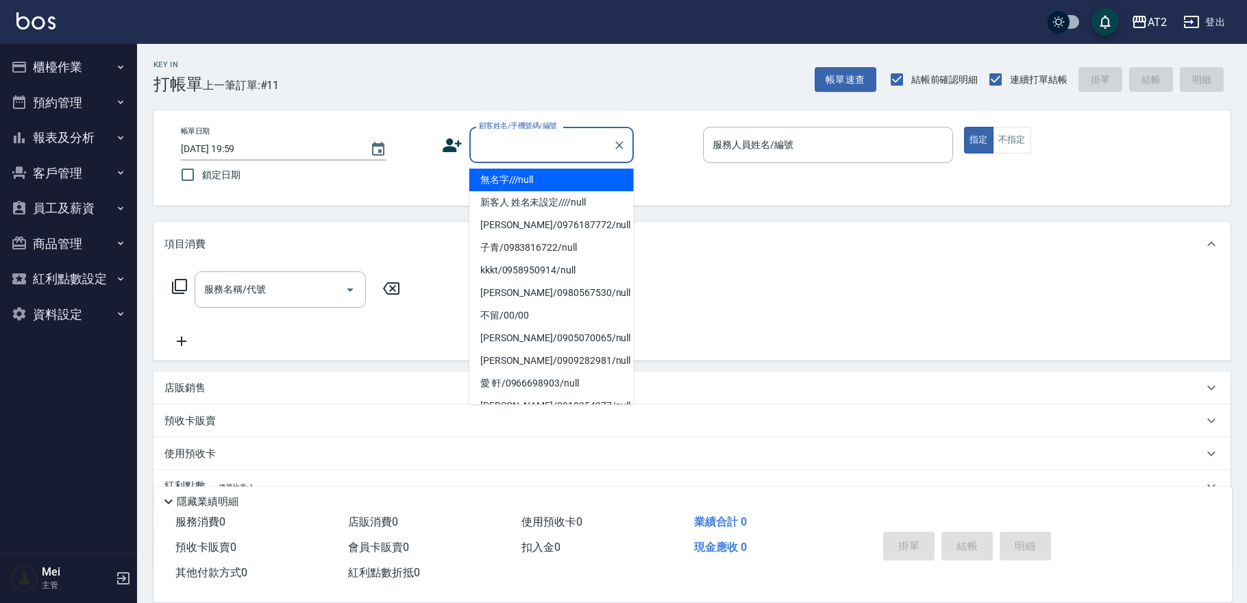
click at [545, 174] on li "無名字///null" at bounding box center [551, 180] width 164 height 23
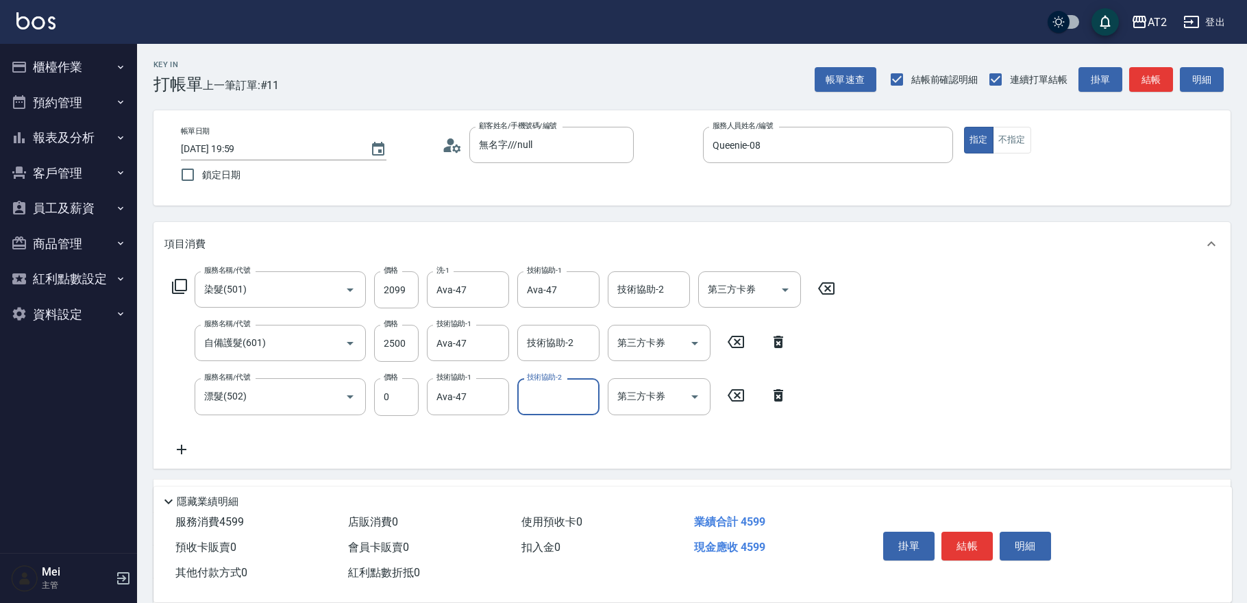
scroll to position [202, 0]
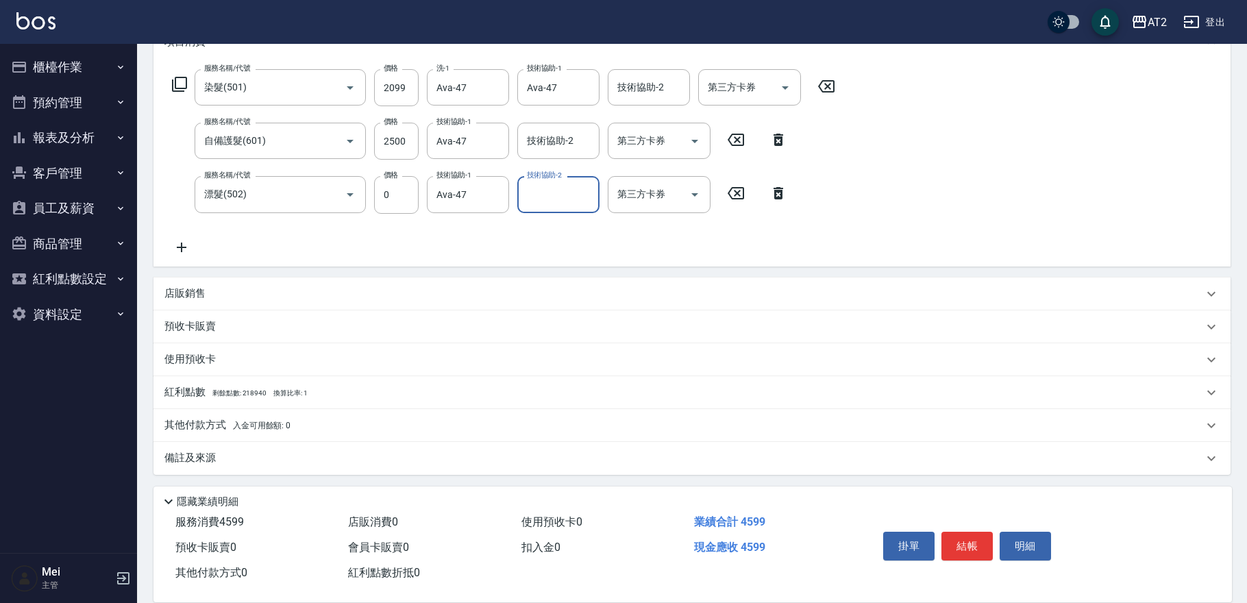
click at [222, 415] on div "其他付款方式 入金可用餘額: 0" at bounding box center [691, 425] width 1077 height 33
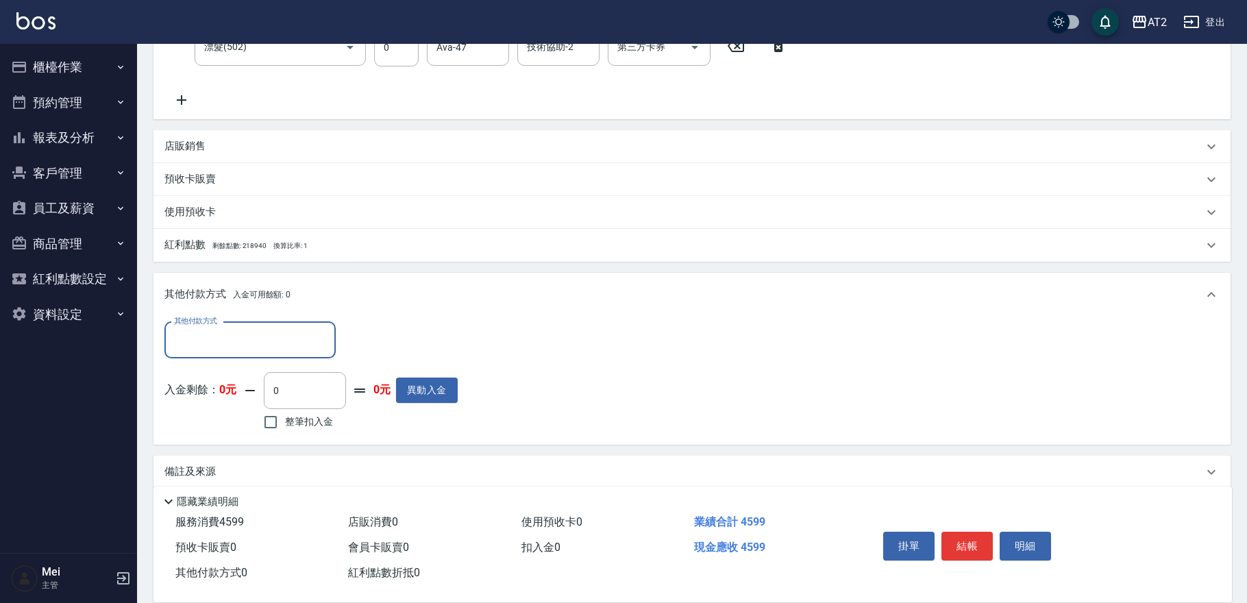
scroll to position [353, 0]
click at [256, 351] on div "其他付款方式" at bounding box center [249, 337] width 171 height 36
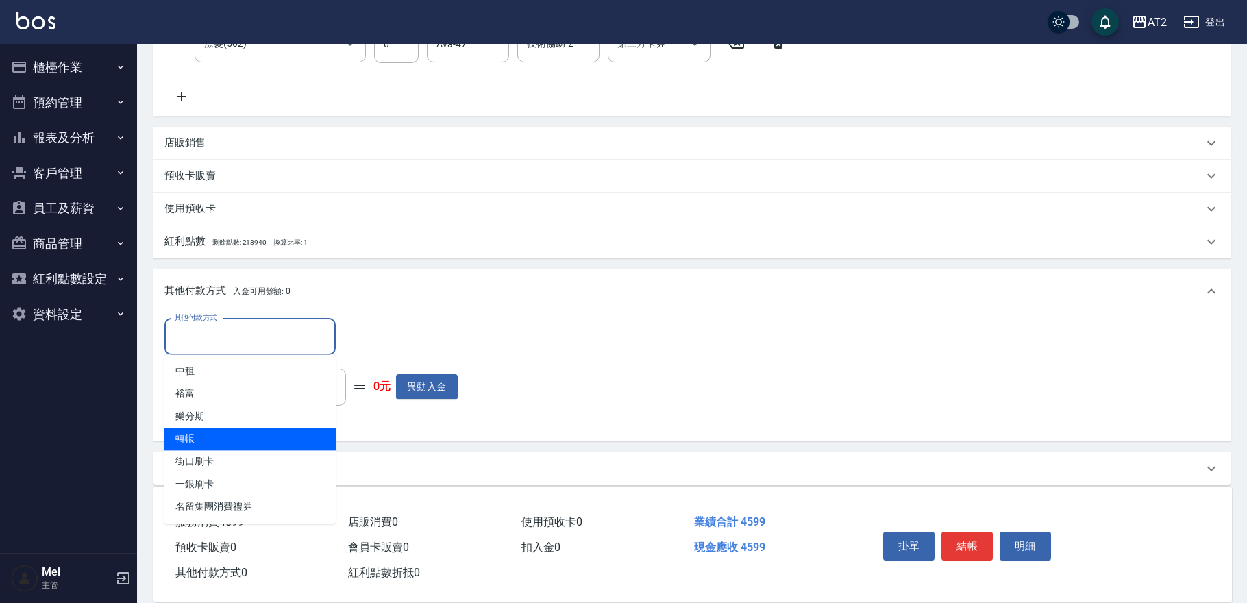
click at [242, 428] on span "轉帳" at bounding box center [249, 439] width 171 height 23
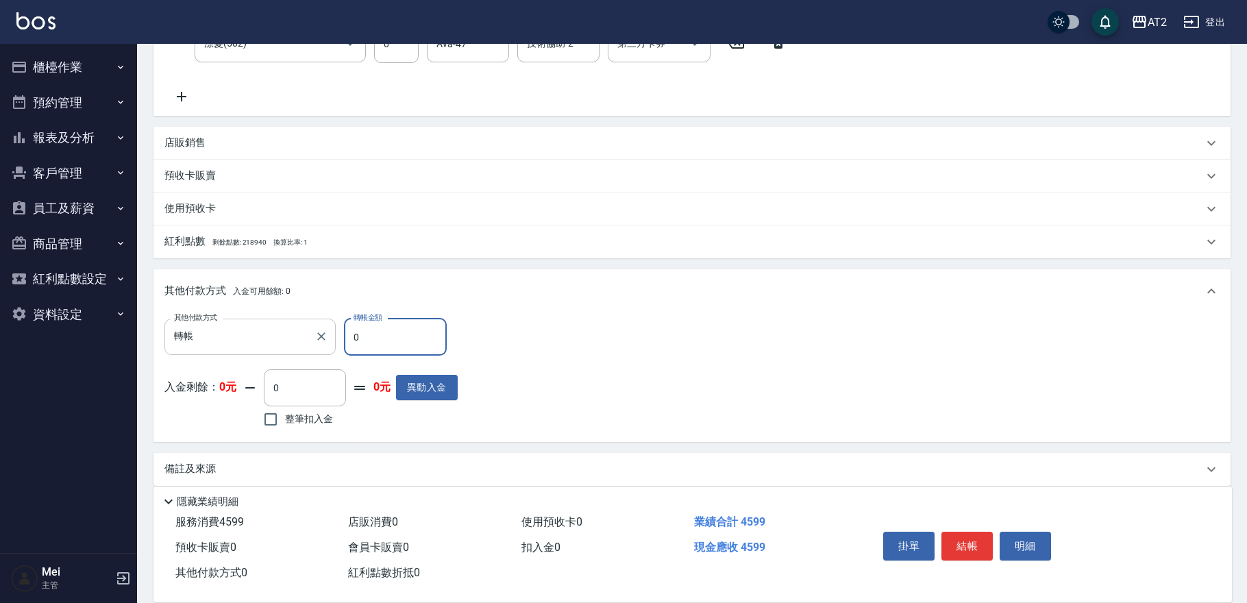
drag, startPoint x: 365, startPoint y: 339, endPoint x: 286, endPoint y: 326, distance: 80.6
click at [286, 326] on div "其他付款方式 轉帳 其他付款方式 轉帳金額 0 轉帳金額" at bounding box center [310, 337] width 293 height 37
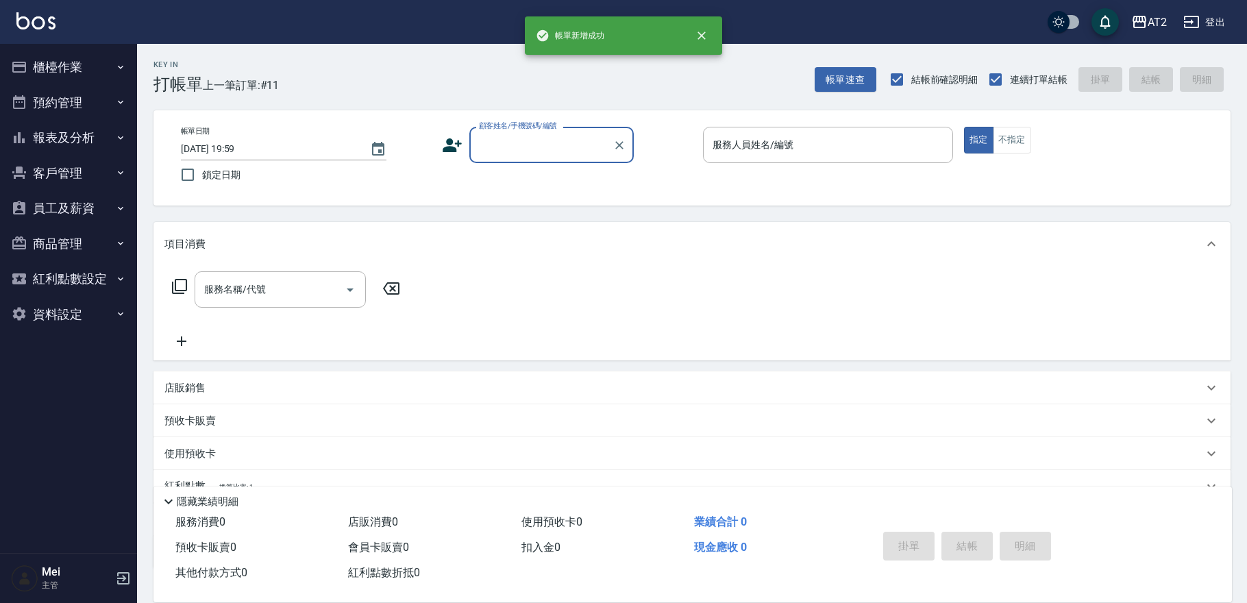
scroll to position [0, 0]
click at [848, 82] on button "帳單速查" at bounding box center [846, 79] width 62 height 25
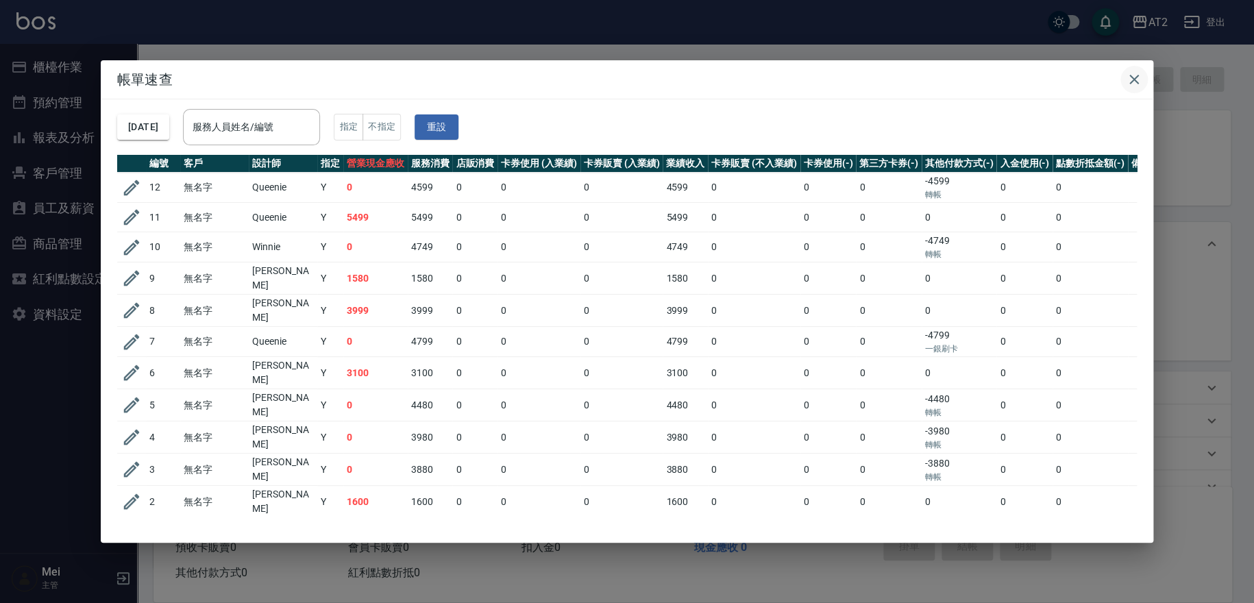
click at [1129, 86] on icon "button" at bounding box center [1134, 79] width 16 height 16
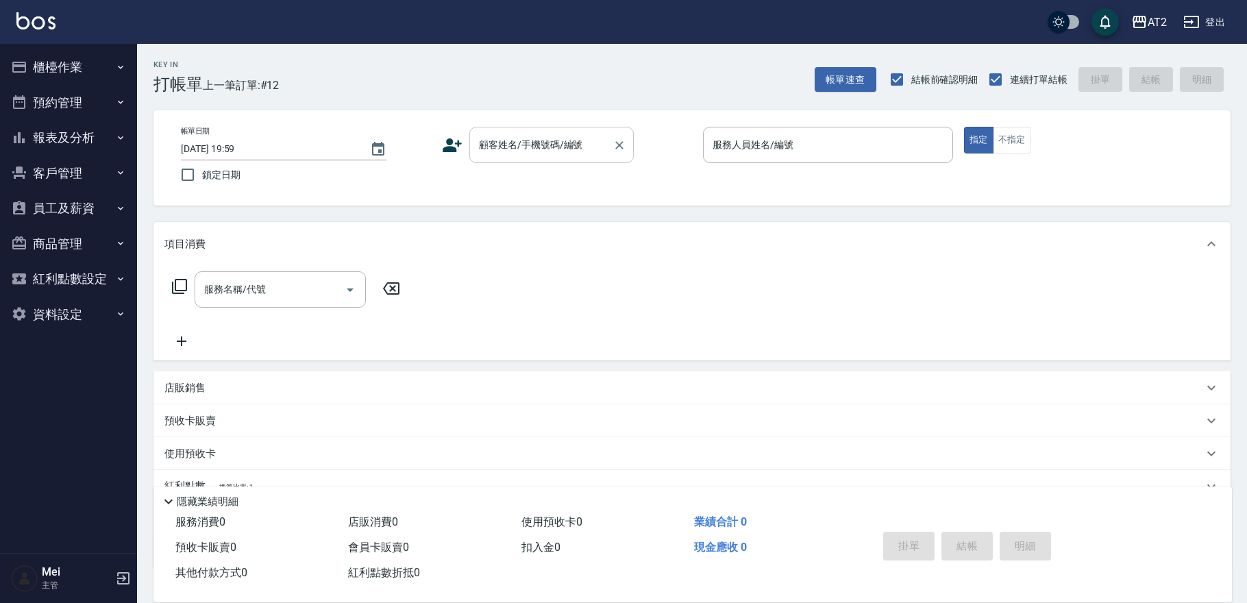
click at [574, 140] on input "顧客姓名/手機號碼/編號" at bounding box center [542, 145] width 132 height 24
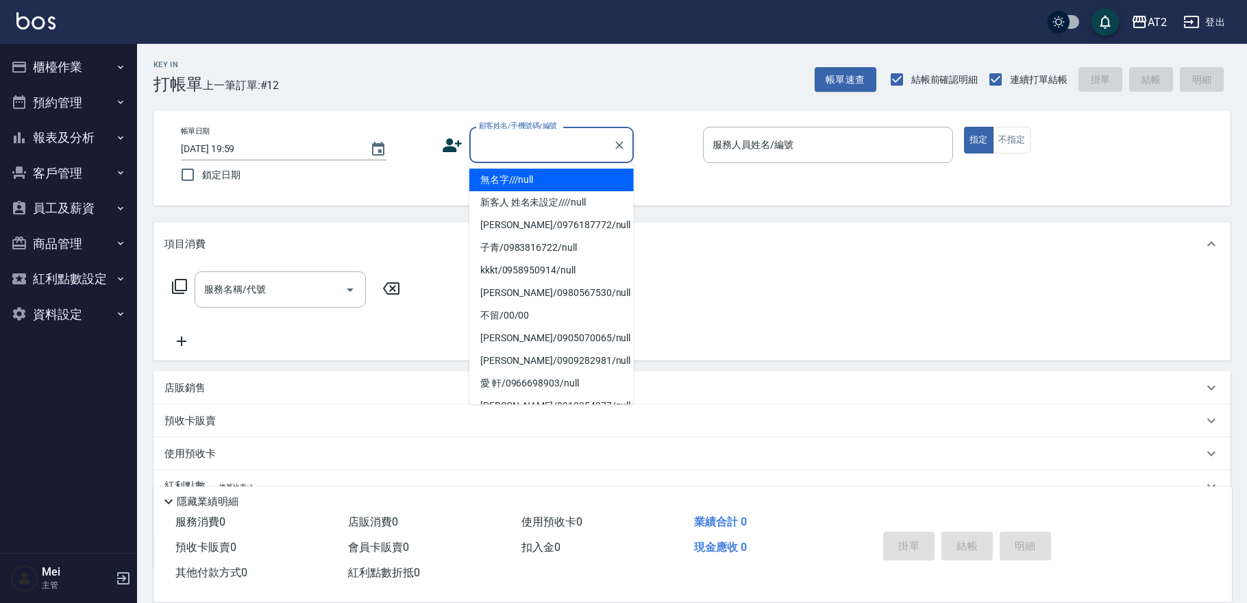
click at [563, 174] on li "無名字///null" at bounding box center [551, 180] width 164 height 23
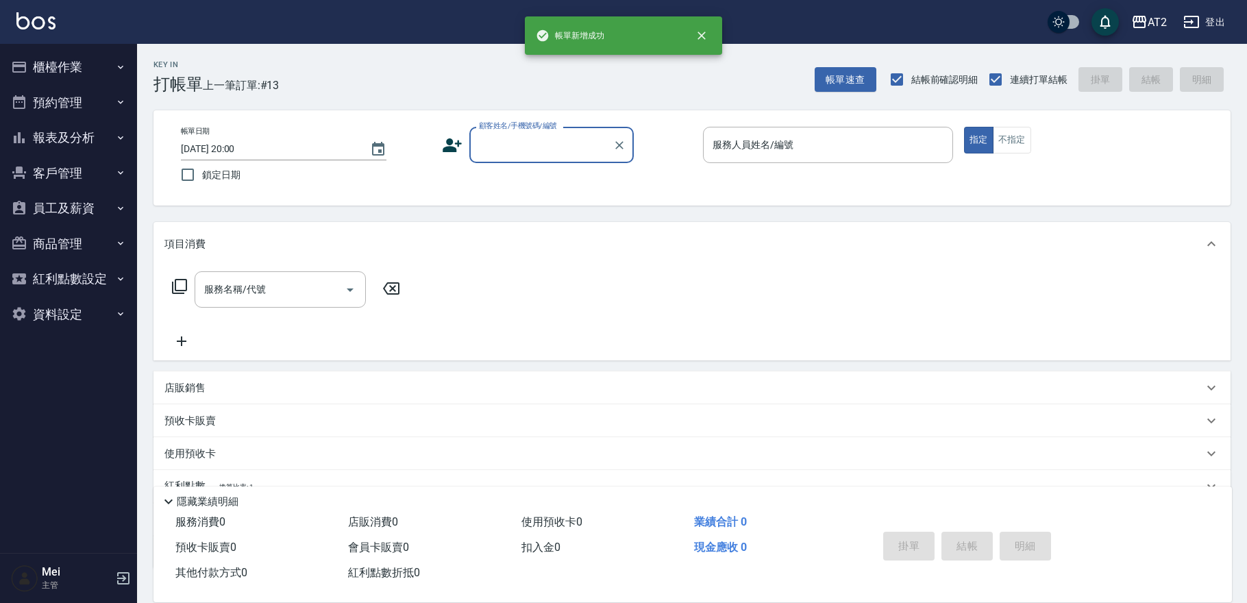
click at [593, 154] on input "顧客姓名/手機號碼/編號" at bounding box center [542, 145] width 132 height 24
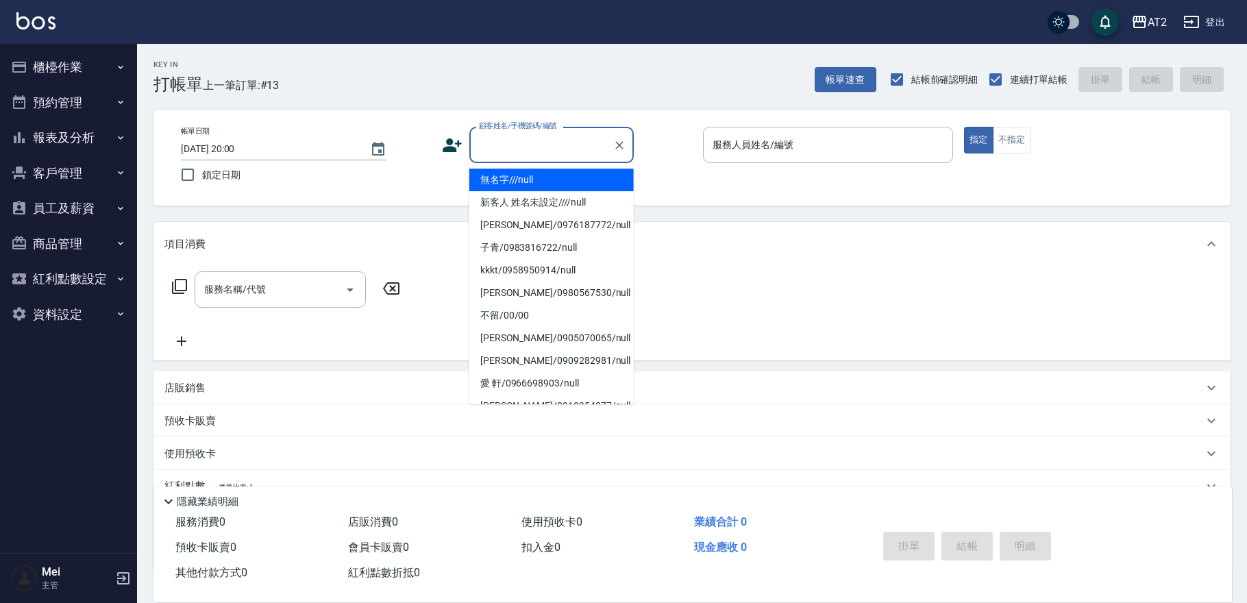
click at [576, 172] on li "無名字///null" at bounding box center [551, 180] width 164 height 23
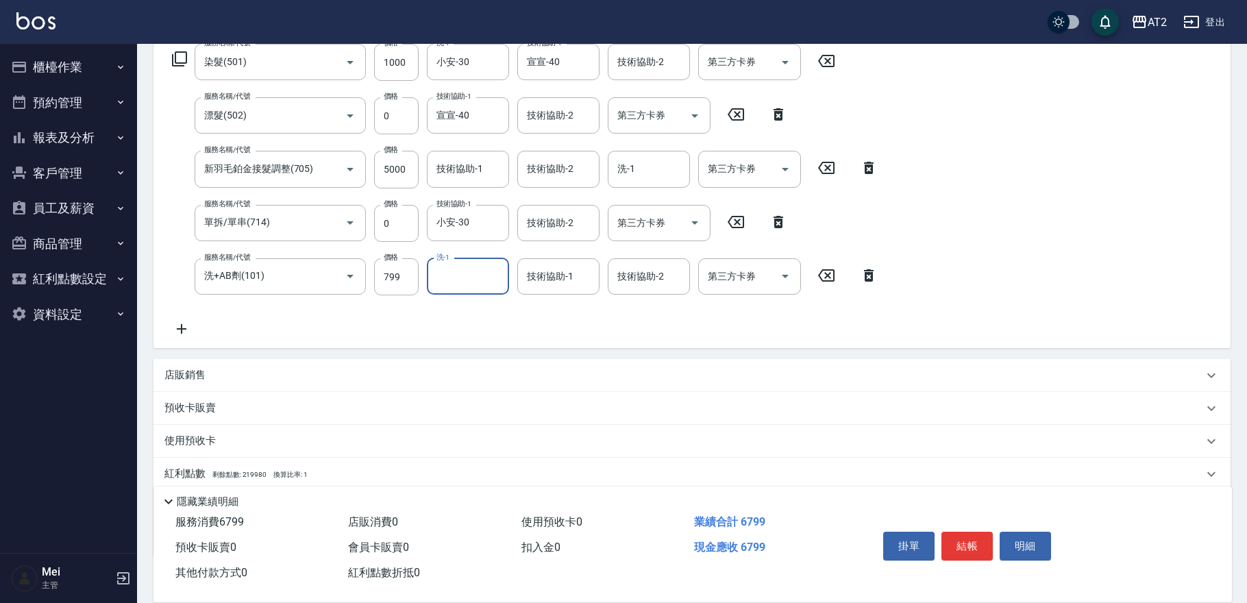
scroll to position [228, 0]
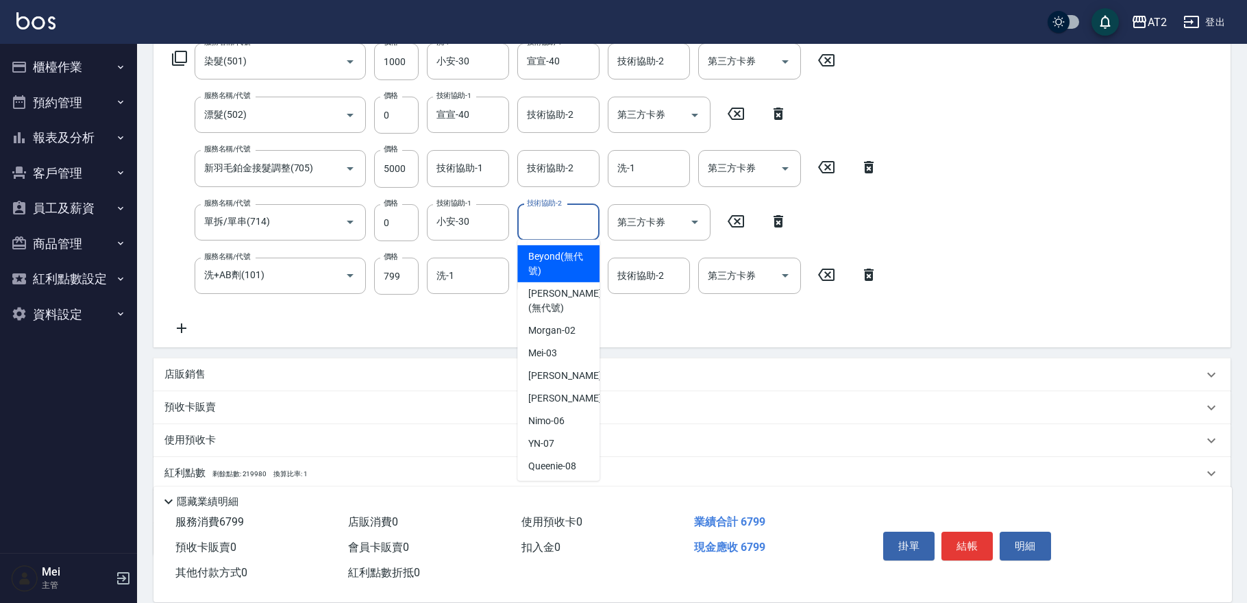
click at [572, 225] on input "技術協助-2" at bounding box center [559, 222] width 70 height 24
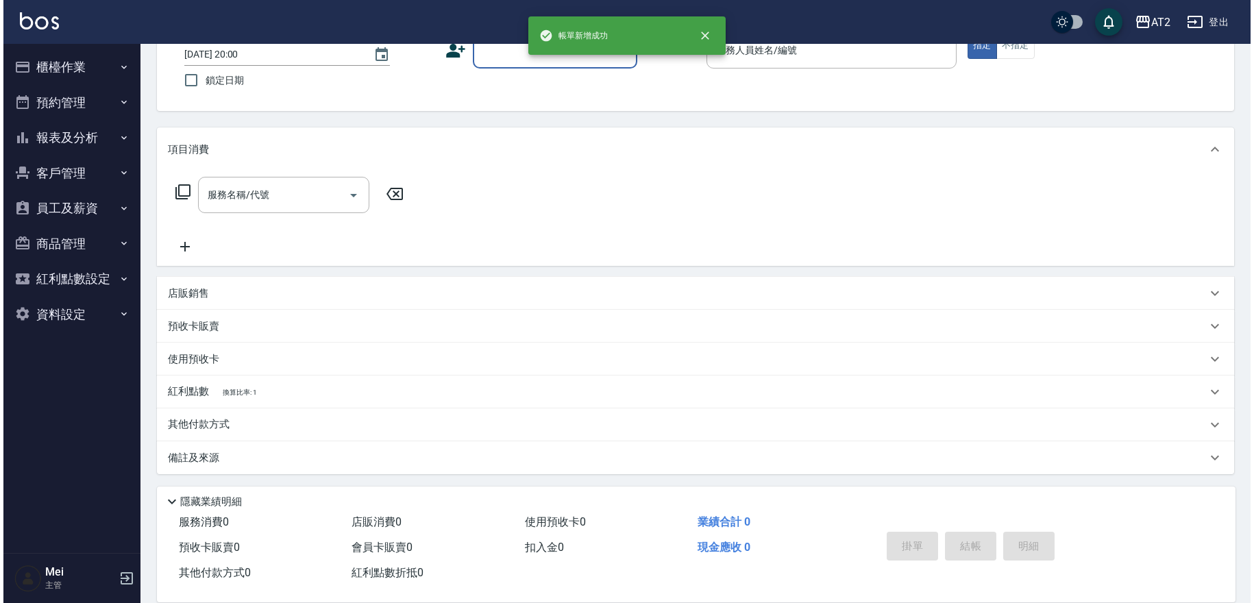
scroll to position [0, 0]
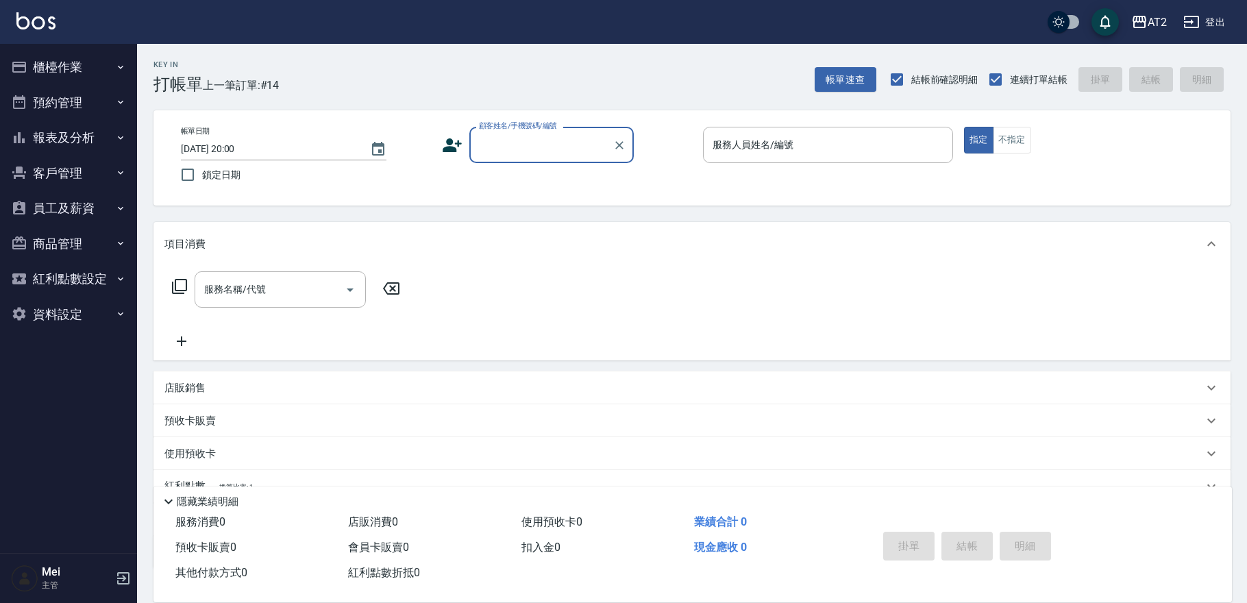
click at [534, 151] on input "顧客姓名/手機號碼/編號" at bounding box center [542, 145] width 132 height 24
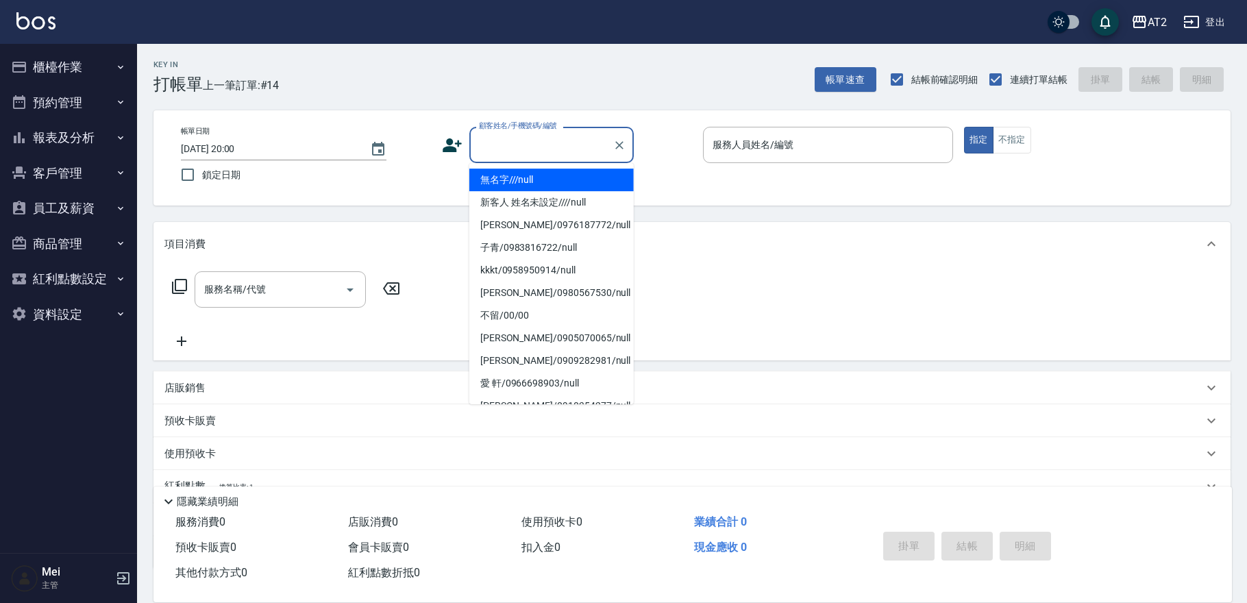
click at [531, 186] on li "無名字///null" at bounding box center [551, 180] width 164 height 23
click at [526, 145] on input "顧客姓名/手機號碼/編號" at bounding box center [542, 145] width 132 height 24
click at [528, 178] on li "無名字///null" at bounding box center [551, 180] width 164 height 23
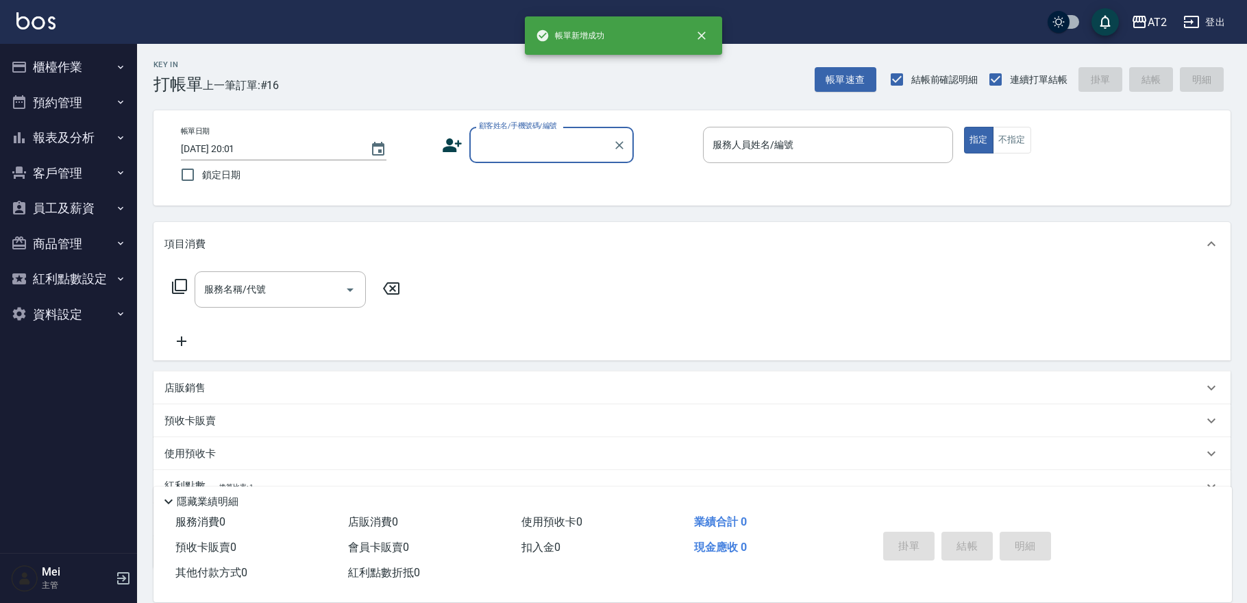
click at [480, 153] on input "顧客姓名/手機號碼/編號" at bounding box center [542, 145] width 132 height 24
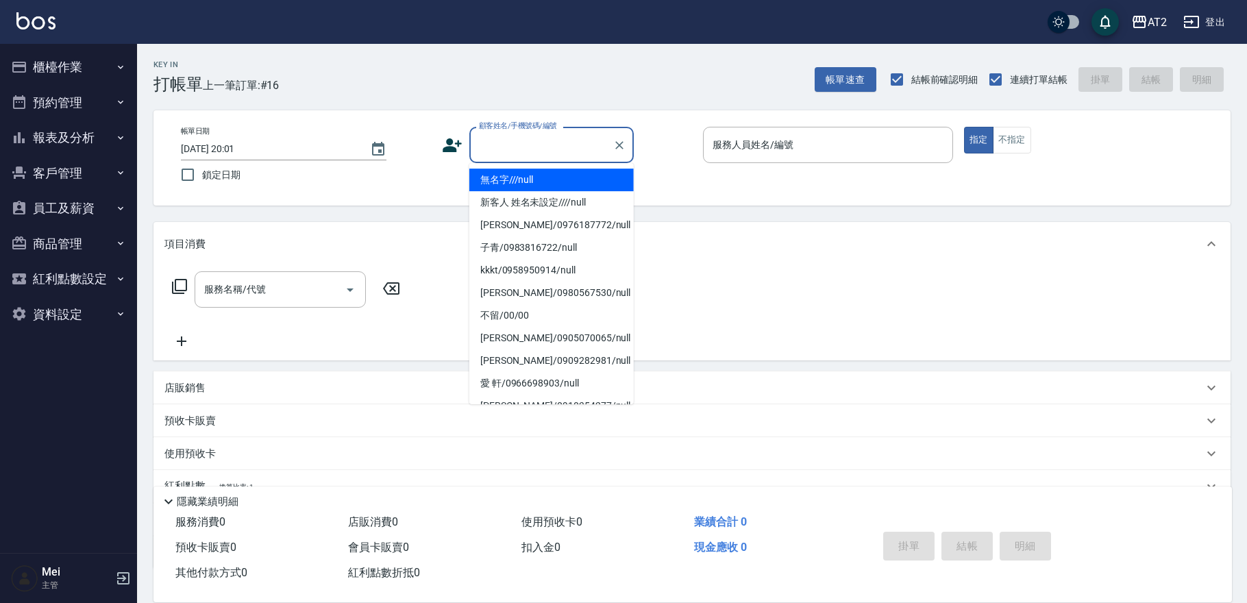
click at [507, 183] on li "無名字///null" at bounding box center [551, 180] width 164 height 23
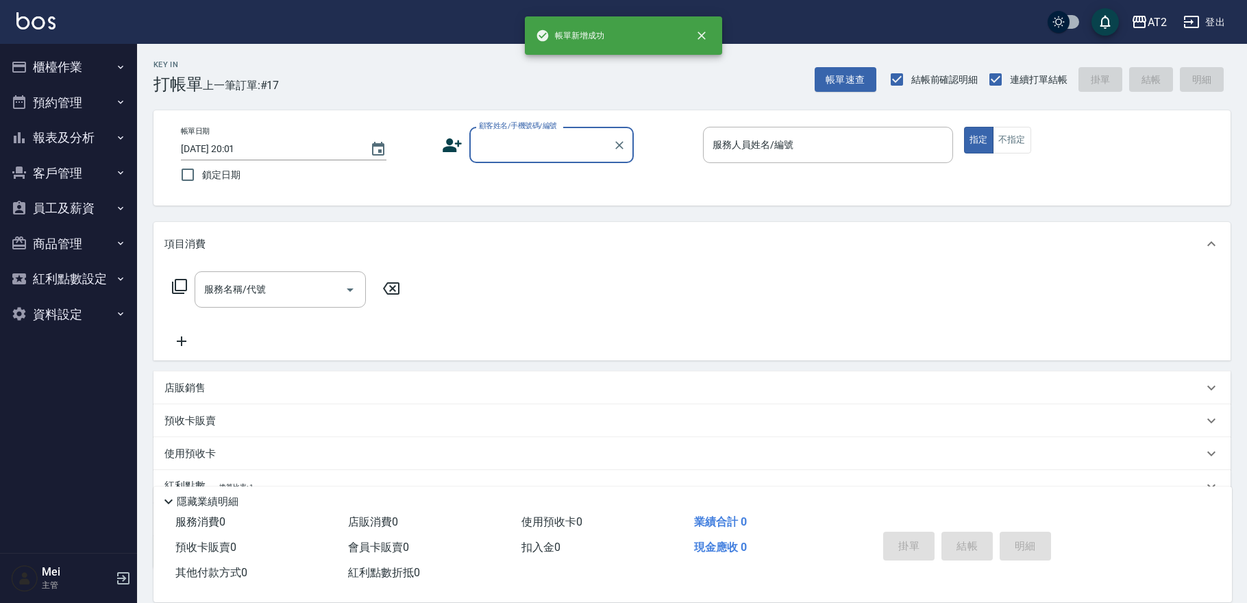
click at [552, 156] on input "顧客姓名/手機號碼/編號" at bounding box center [542, 145] width 132 height 24
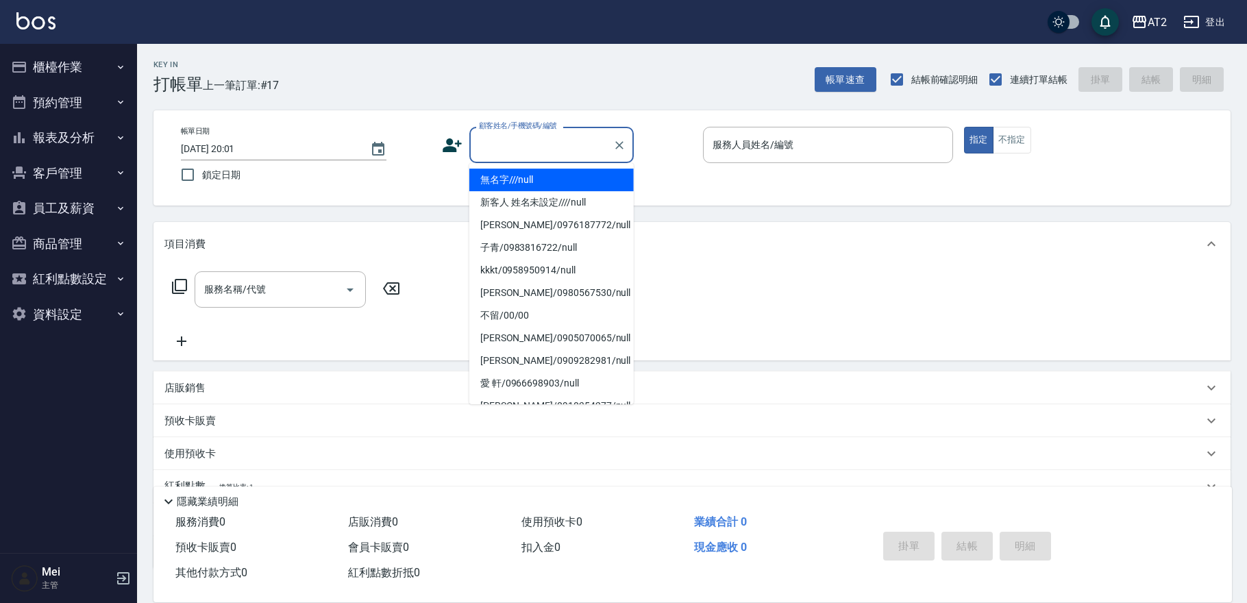
drag, startPoint x: 552, startPoint y: 158, endPoint x: 545, endPoint y: 185, distance: 28.1
click at [545, 185] on li "無名字///null" at bounding box center [551, 180] width 164 height 23
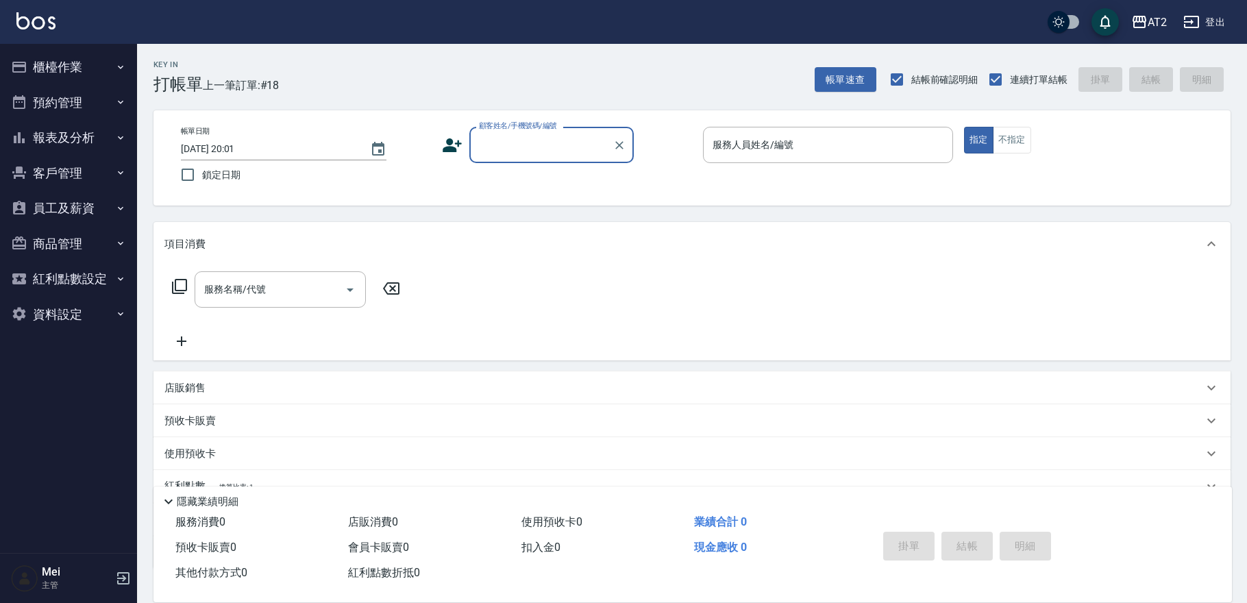
click at [546, 160] on div "顧客姓名/手機號碼/編號" at bounding box center [551, 145] width 164 height 36
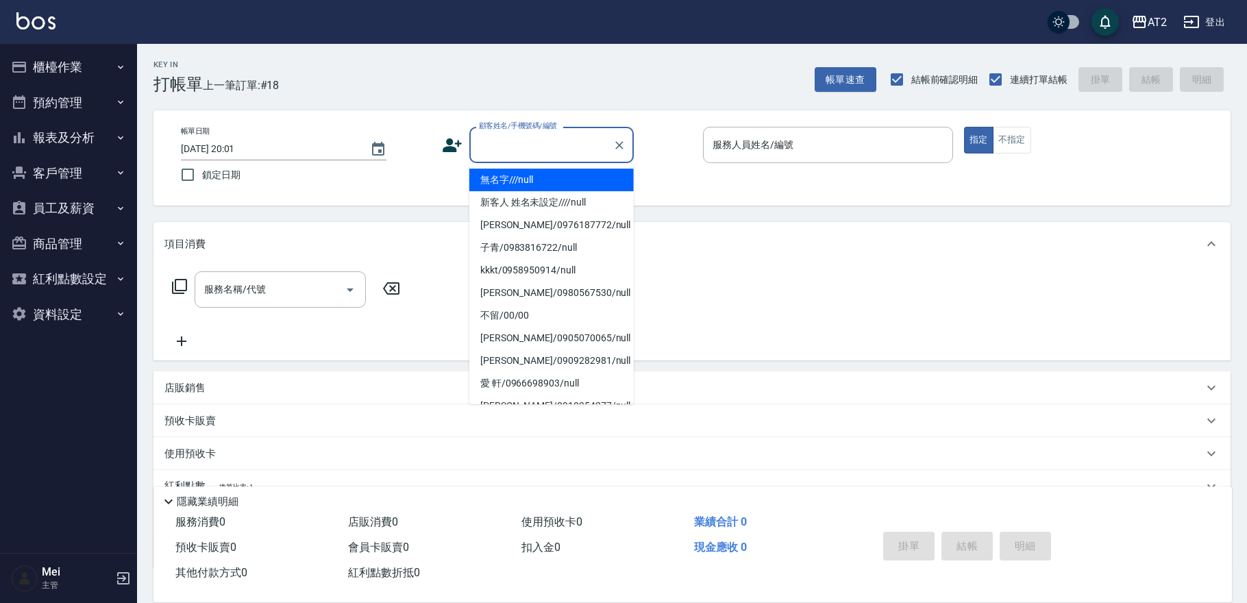
click at [546, 183] on li "無名字///null" at bounding box center [551, 180] width 164 height 23
click at [548, 150] on input "顧客姓名/手機號碼/編號" at bounding box center [542, 145] width 132 height 24
click at [548, 172] on li "無名字///null" at bounding box center [551, 180] width 164 height 23
click at [535, 148] on input "顧客姓名/手機號碼/編號" at bounding box center [542, 145] width 132 height 24
click at [534, 171] on li "無名字///null" at bounding box center [551, 180] width 164 height 23
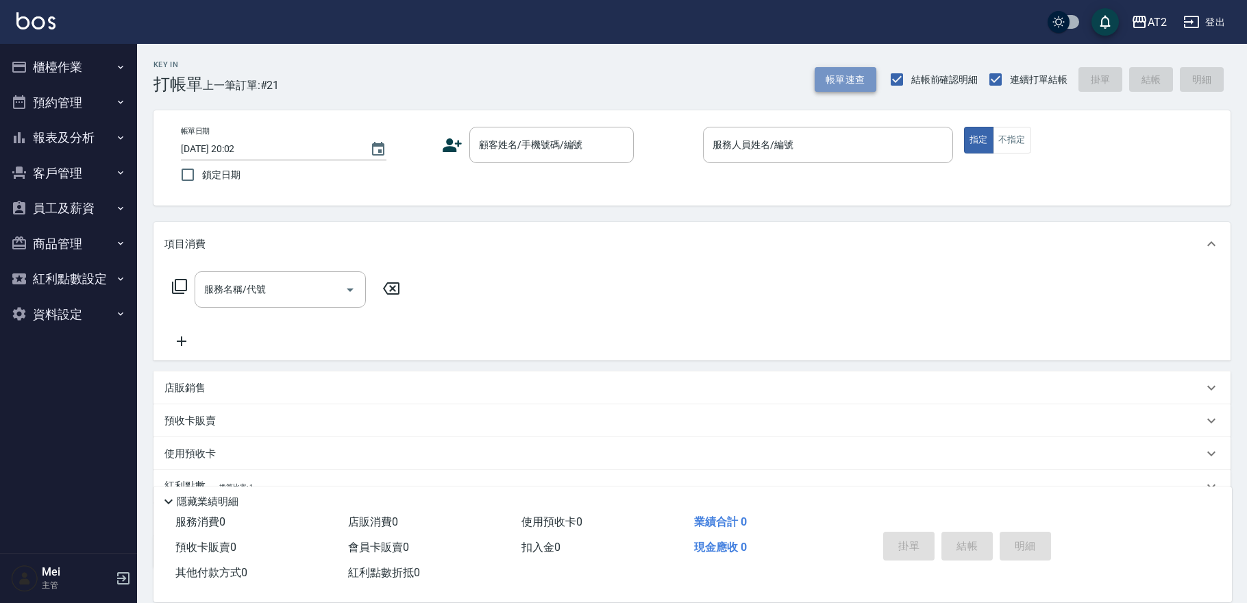
click at [834, 86] on button "帳單速查" at bounding box center [846, 79] width 62 height 25
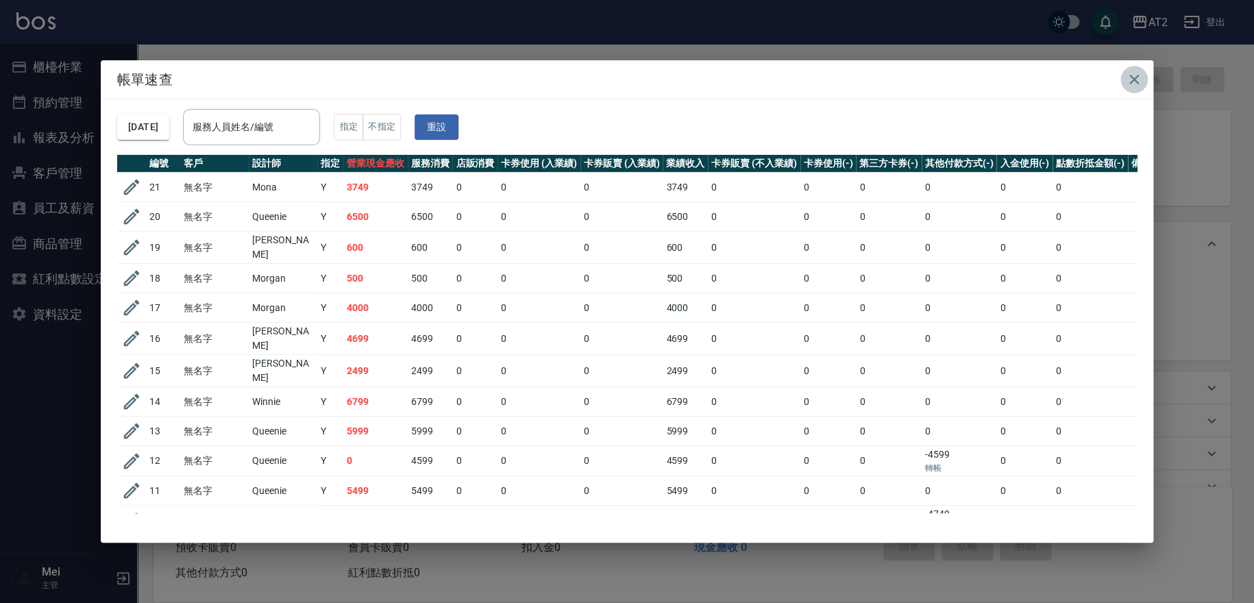
click at [1126, 75] on icon "button" at bounding box center [1134, 79] width 16 height 16
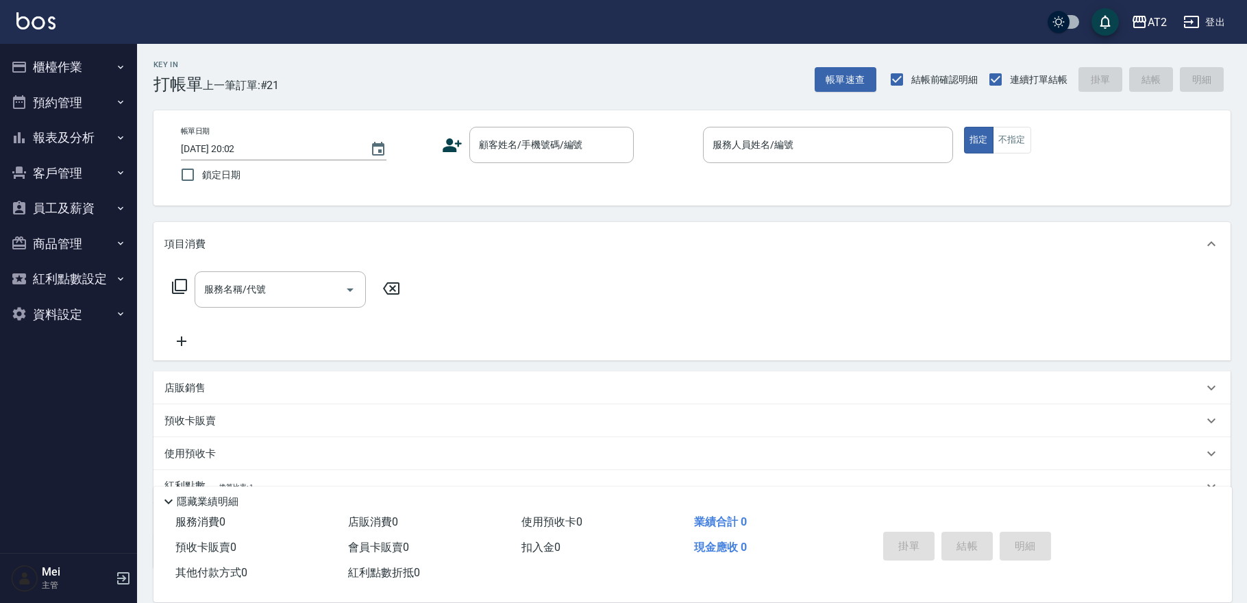
click at [77, 66] on button "櫃檯作業" at bounding box center [68, 67] width 126 height 36
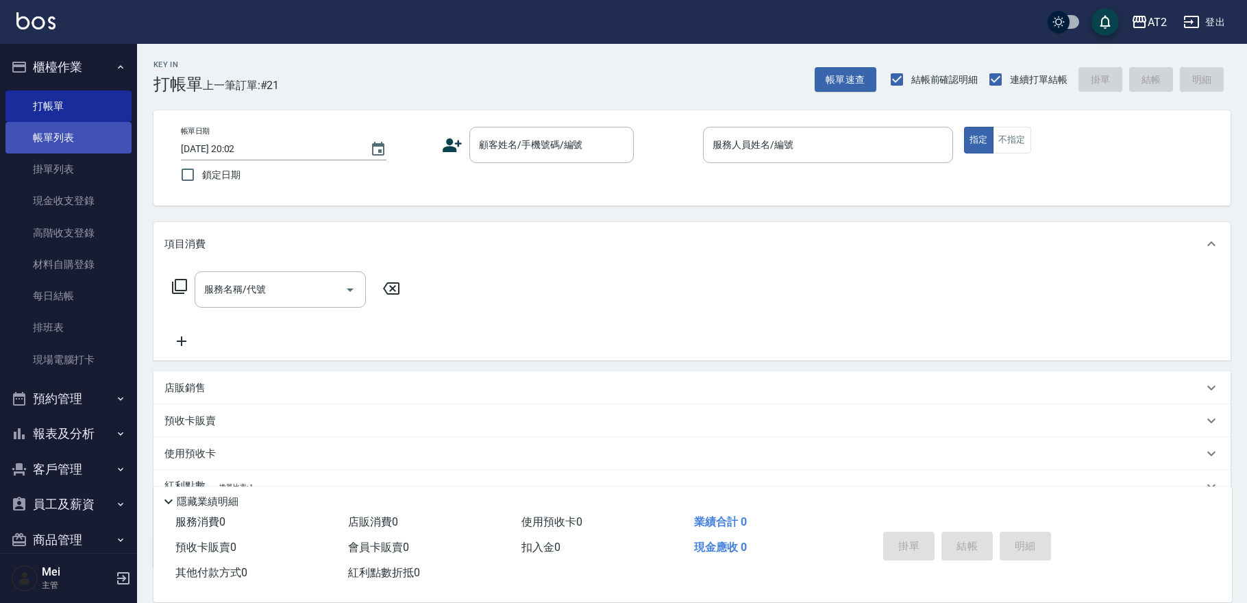
click at [71, 143] on link "帳單列表" at bounding box center [68, 138] width 126 height 32
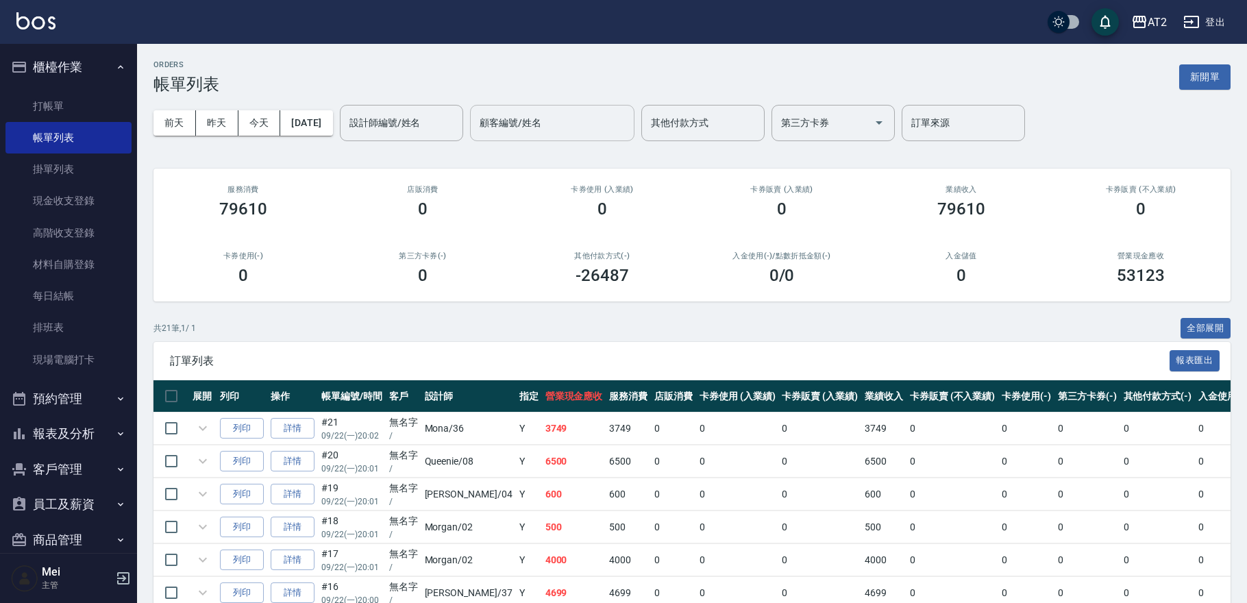
click at [553, 129] on div "顧客編號/姓名 顧客編號/姓名" at bounding box center [552, 123] width 164 height 36
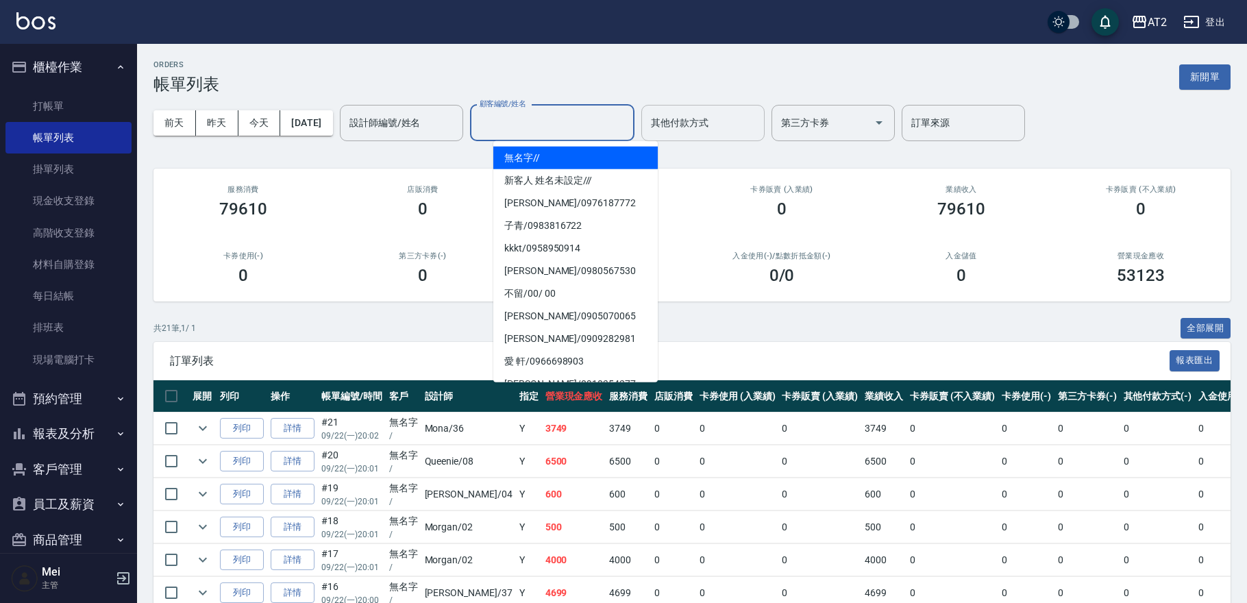
click at [725, 121] on input "其他付款方式" at bounding box center [703, 123] width 111 height 24
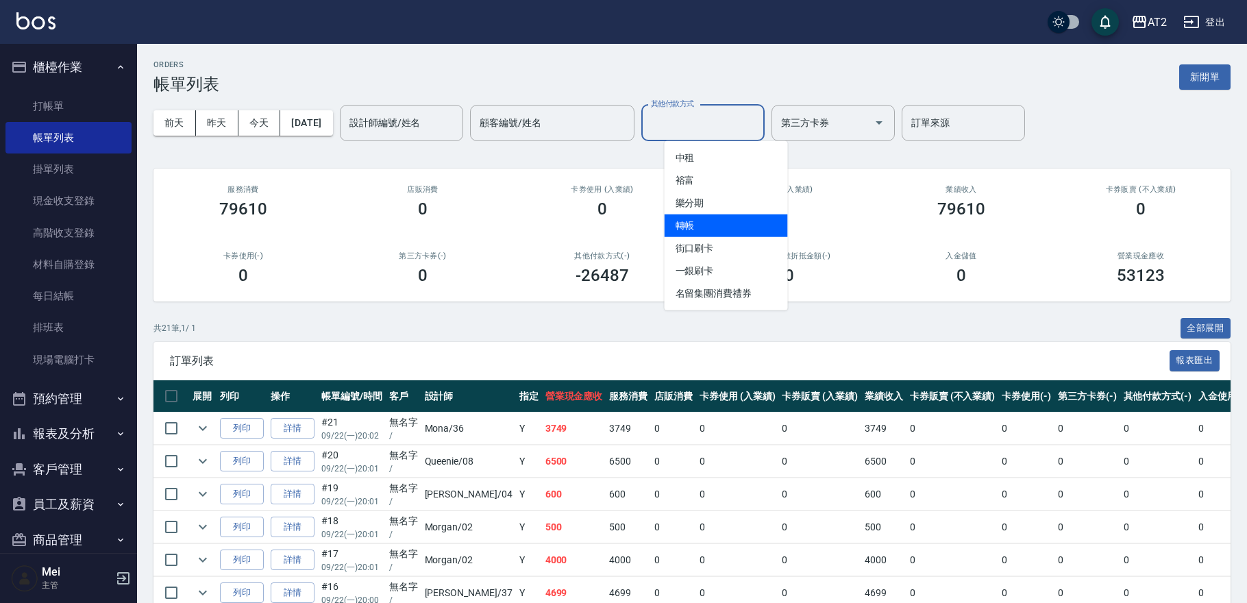
click at [688, 234] on span "轉帳" at bounding box center [726, 225] width 123 height 23
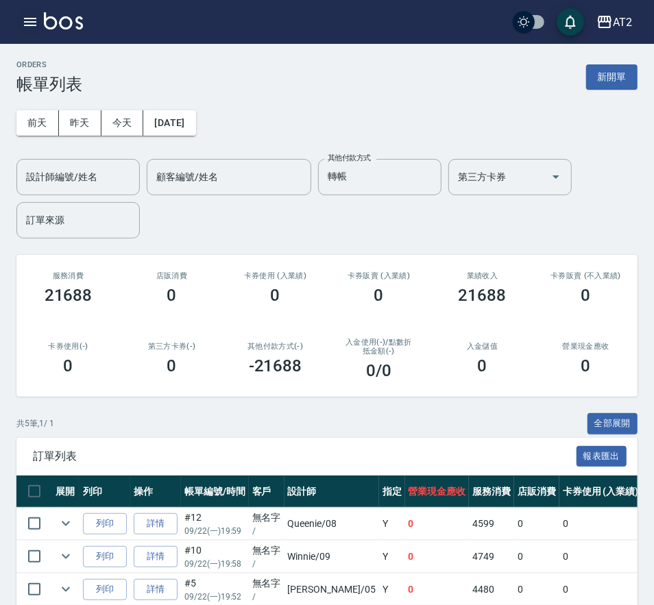
click at [27, 25] on icon "button" at bounding box center [30, 22] width 12 height 8
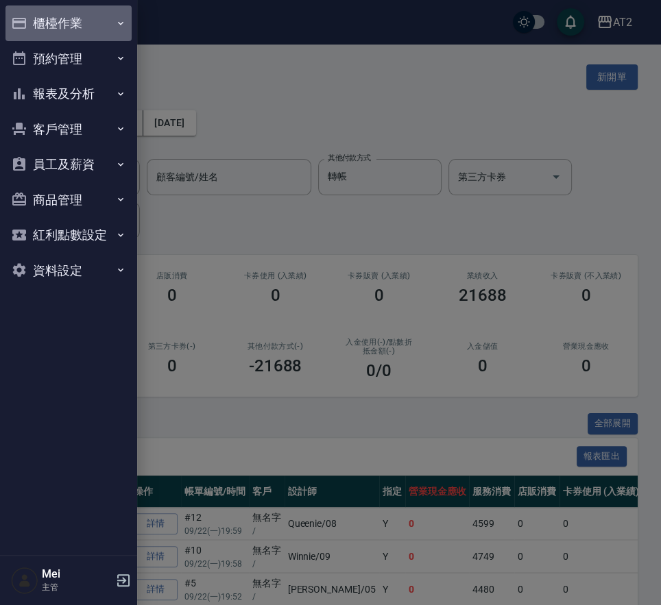
click at [76, 25] on button "櫃檯作業" at bounding box center [68, 23] width 126 height 36
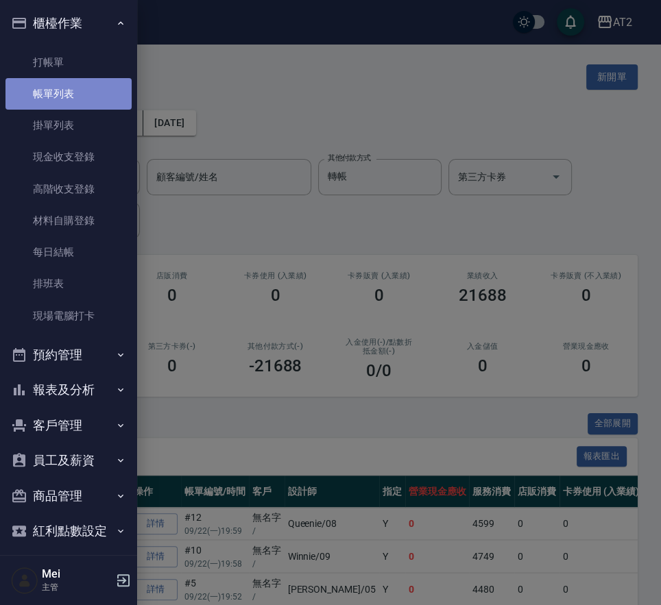
click at [79, 96] on link "帳單列表" at bounding box center [68, 94] width 126 height 32
click at [90, 86] on link "帳單列表" at bounding box center [68, 94] width 126 height 32
drag, startPoint x: 356, startPoint y: 136, endPoint x: 389, endPoint y: 171, distance: 48.5
click at [357, 137] on div at bounding box center [330, 302] width 661 height 605
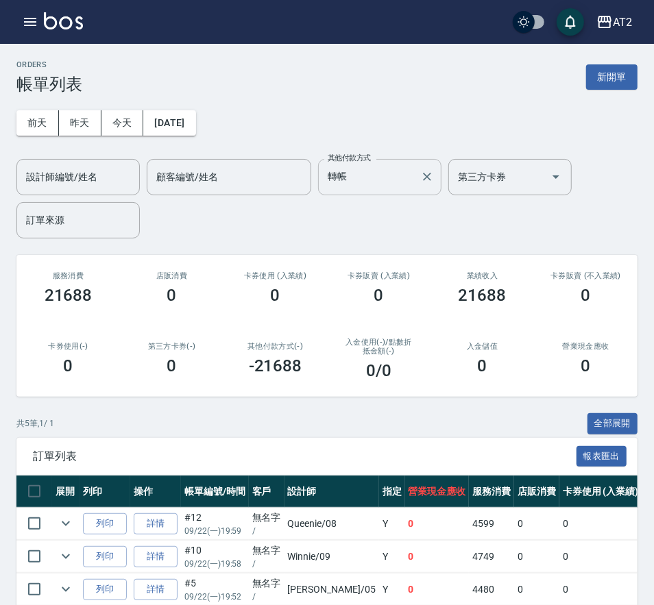
click at [439, 165] on div "轉帳 其他付款方式" at bounding box center [379, 177] width 123 height 36
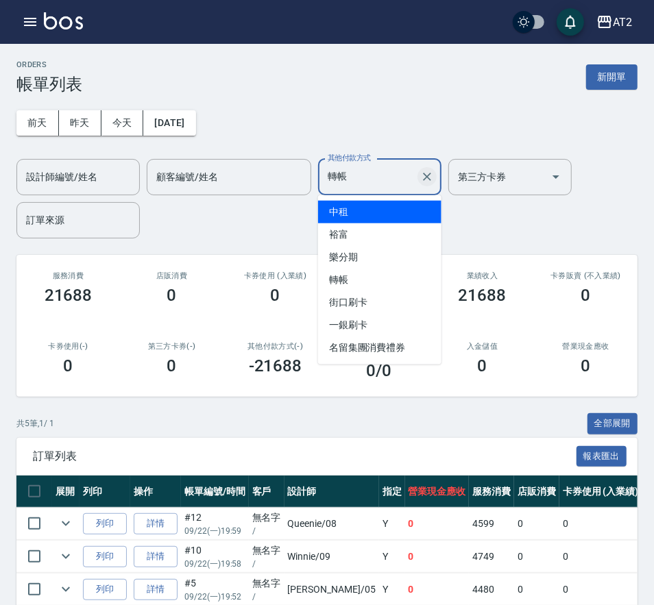
click at [425, 175] on icon "Clear" at bounding box center [427, 177] width 8 height 8
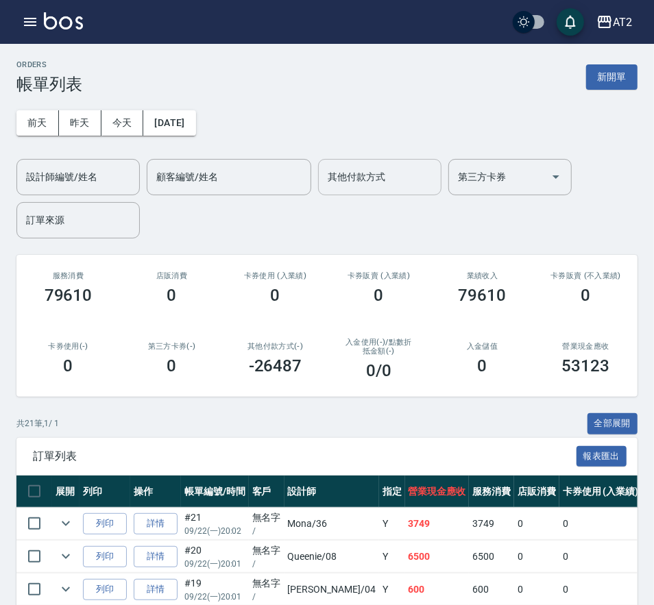
click at [469, 504] on th "服務消費" at bounding box center [491, 492] width 45 height 32
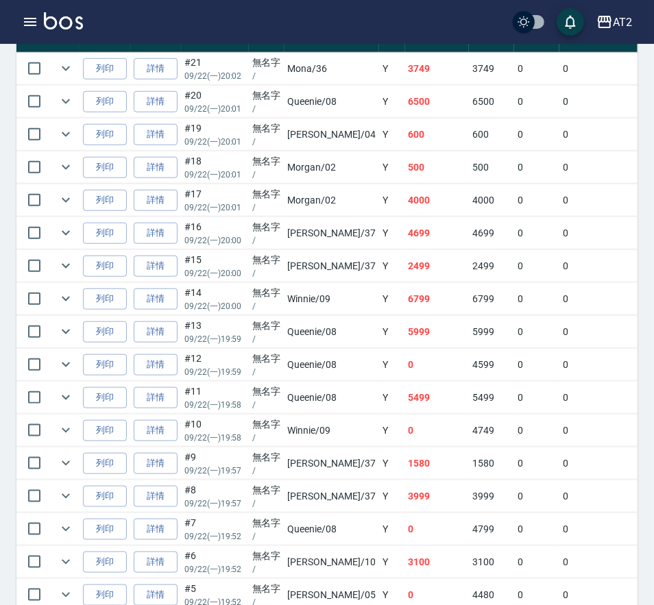
scroll to position [533, 0]
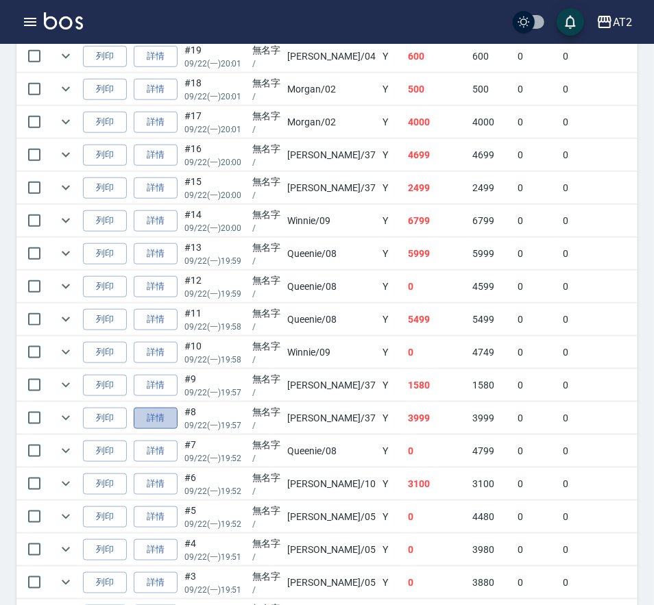
click at [163, 418] on link "詳情" at bounding box center [156, 418] width 44 height 21
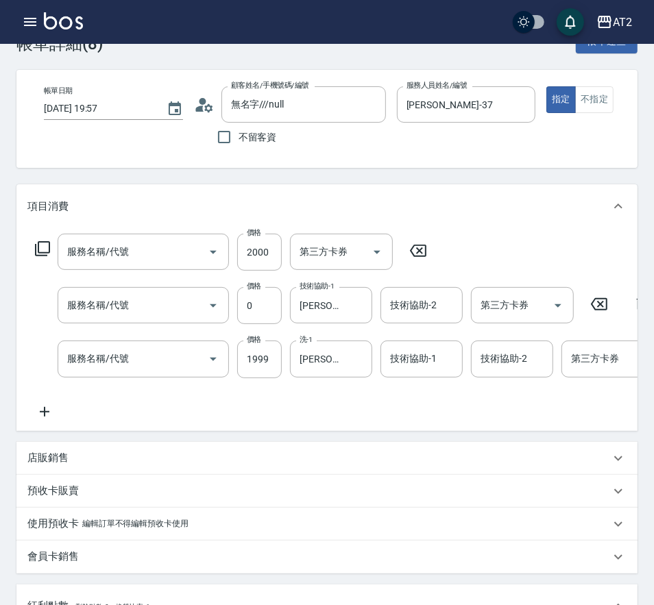
scroll to position [367, 0]
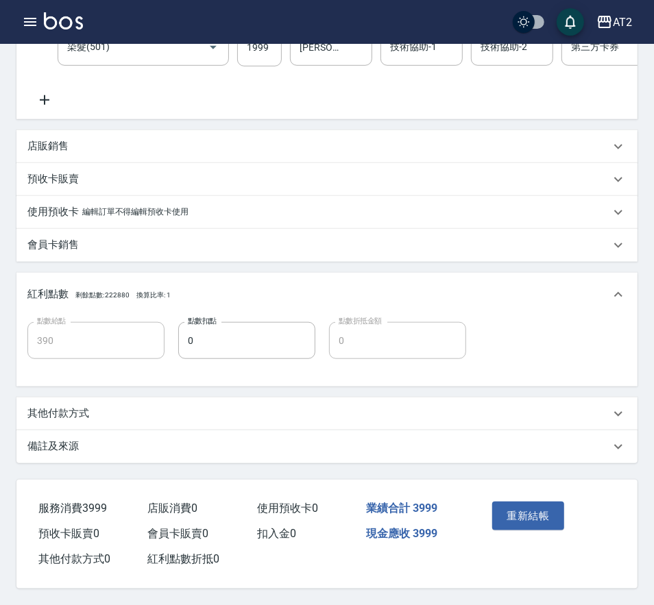
click at [166, 418] on div "其他付款方式" at bounding box center [318, 413] width 582 height 14
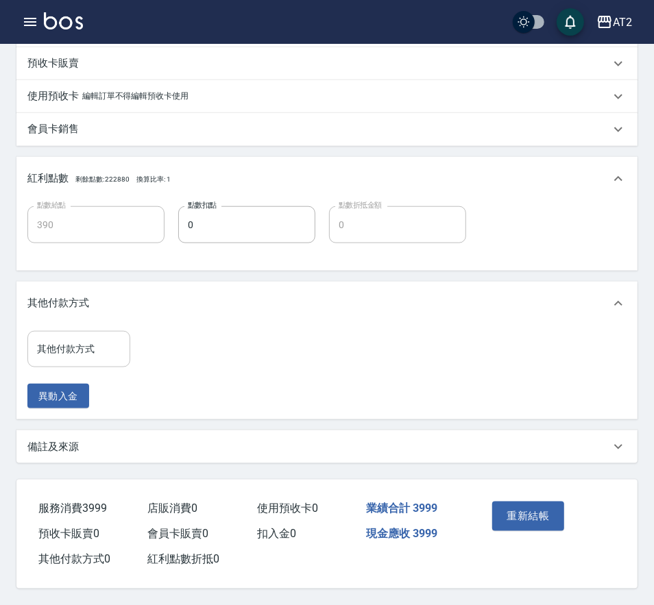
scroll to position [495, 0]
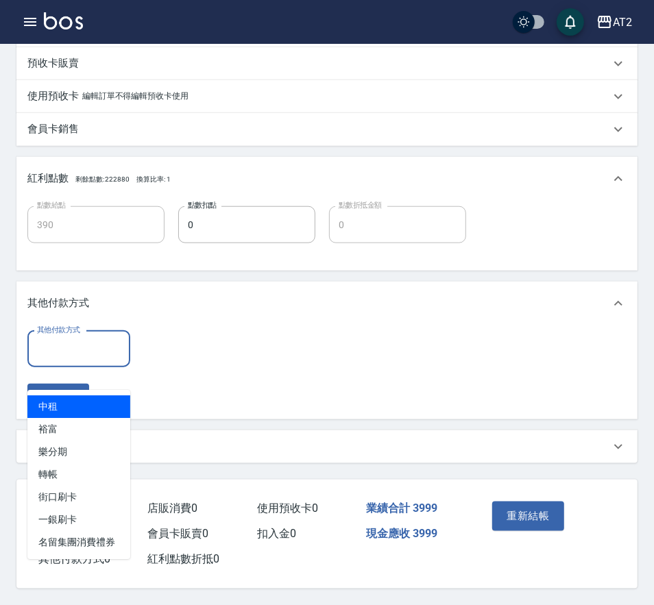
click at [90, 343] on input "其他付款方式" at bounding box center [79, 349] width 90 height 24
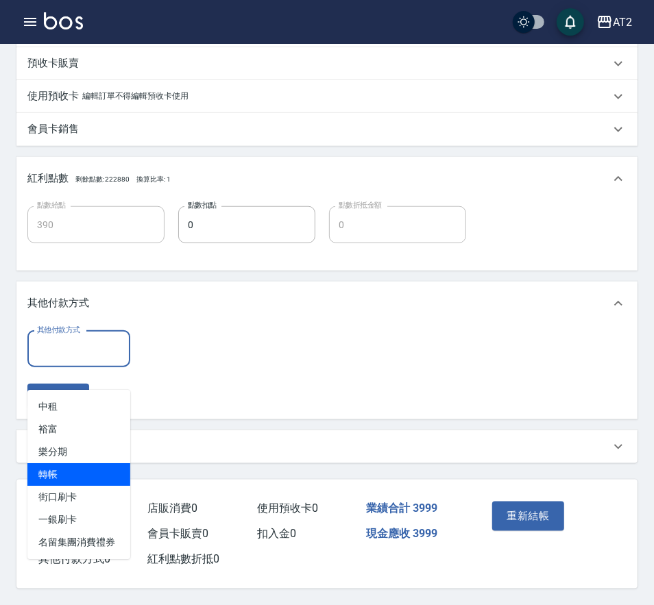
click at [103, 463] on span "轉帳" at bounding box center [78, 474] width 103 height 23
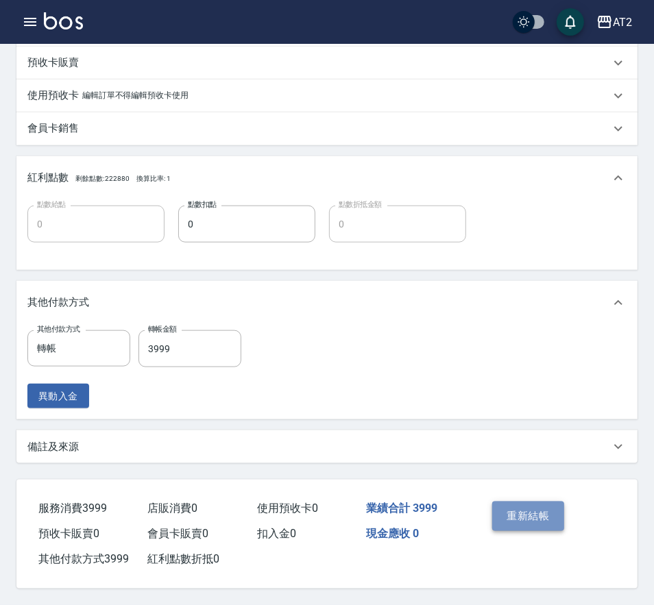
click at [548, 506] on button "重新結帳" at bounding box center [528, 516] width 73 height 29
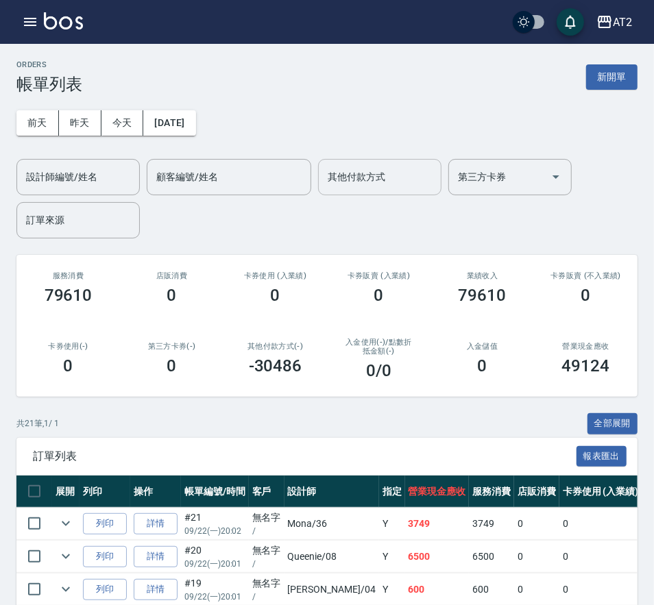
click at [342, 182] on input "其他付款方式" at bounding box center [379, 177] width 111 height 24
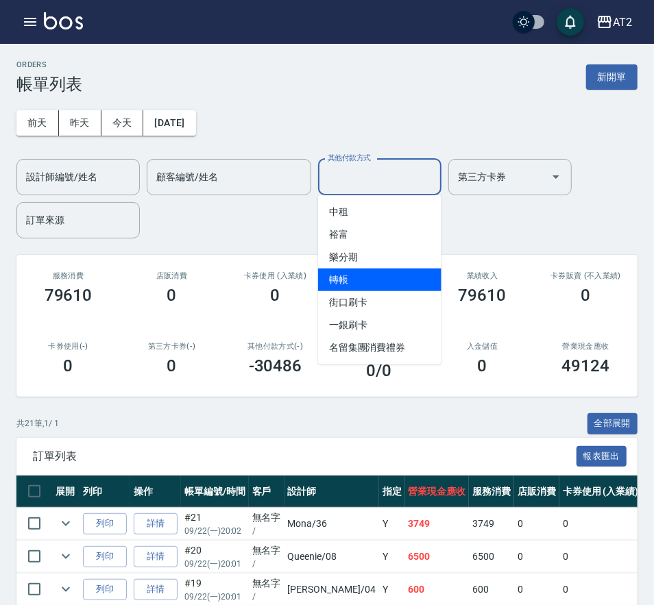
click at [364, 281] on span "轉帳" at bounding box center [379, 280] width 123 height 23
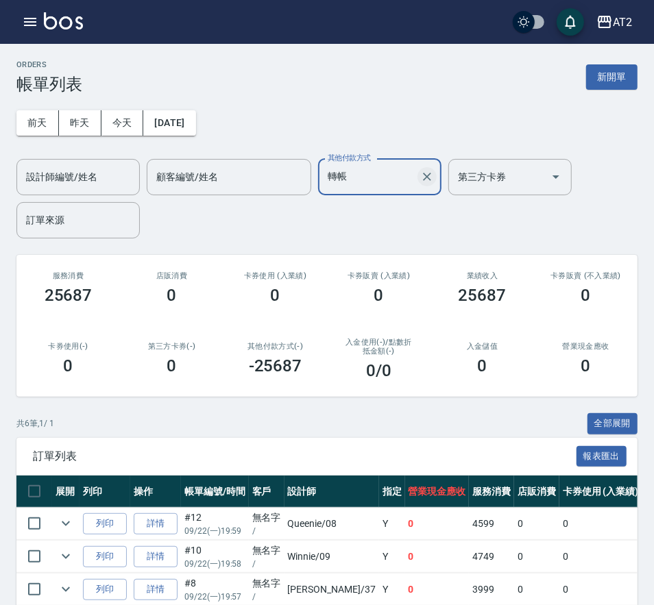
click at [419, 172] on button "Clear" at bounding box center [426, 176] width 19 height 19
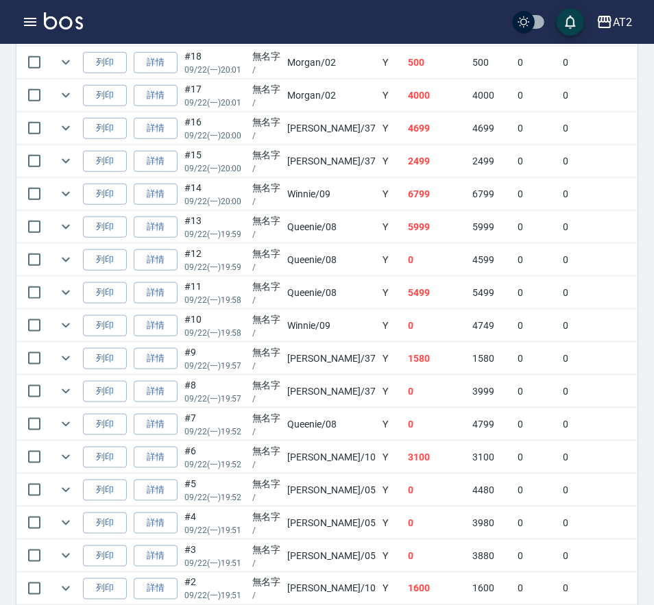
scroll to position [656, 0]
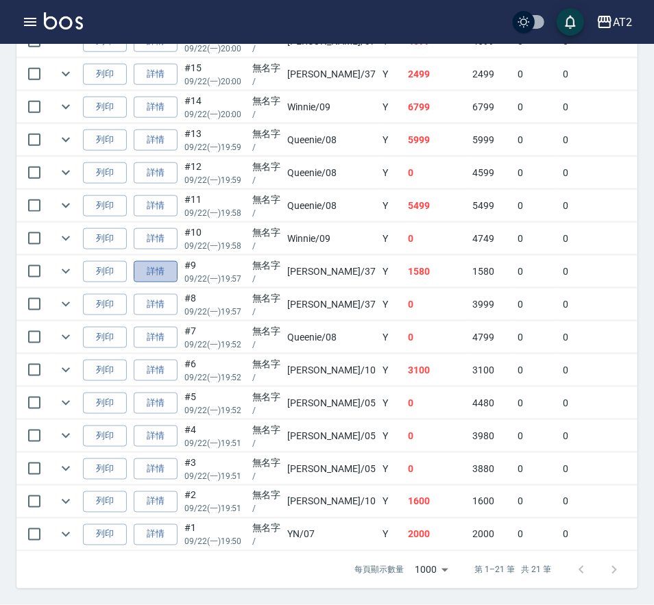
click at [168, 261] on link "詳情" at bounding box center [156, 271] width 44 height 21
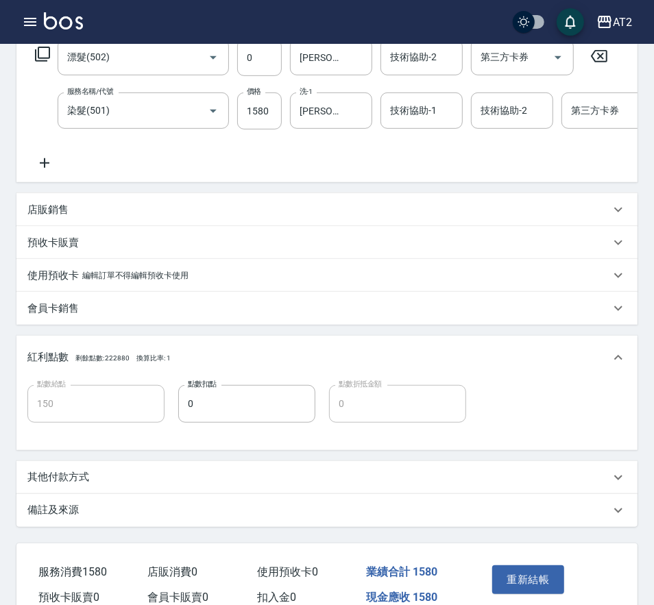
scroll to position [326, 0]
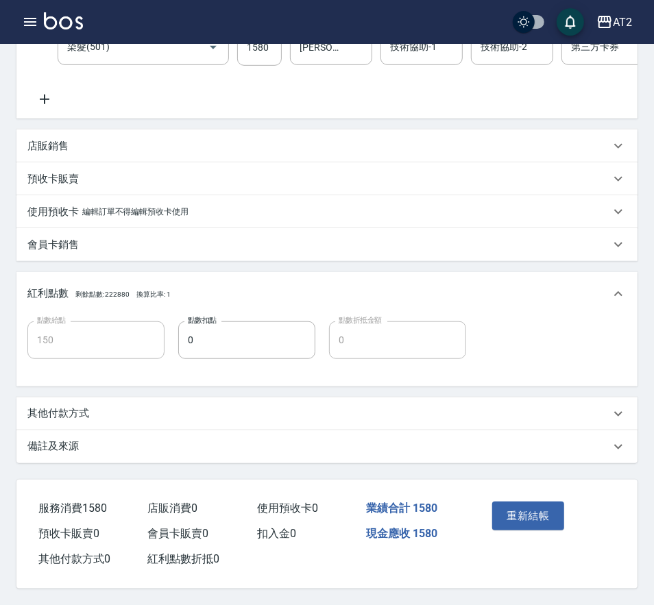
click at [98, 406] on div "其他付款方式" at bounding box center [318, 413] width 582 height 14
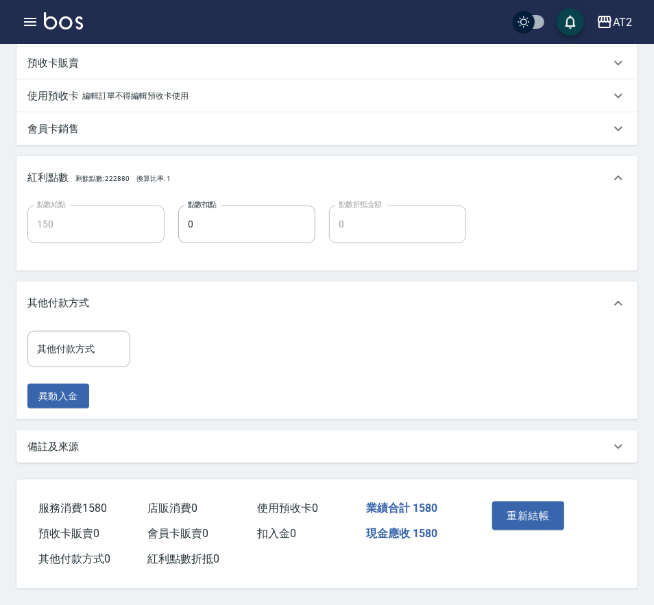
scroll to position [441, 0]
click at [88, 343] on input "其他付款方式" at bounding box center [79, 349] width 90 height 24
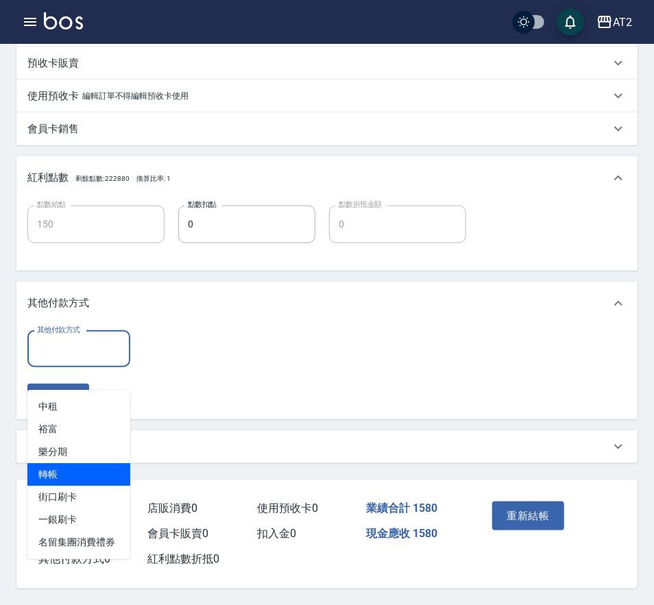
click at [86, 463] on span "轉帳" at bounding box center [78, 474] width 103 height 23
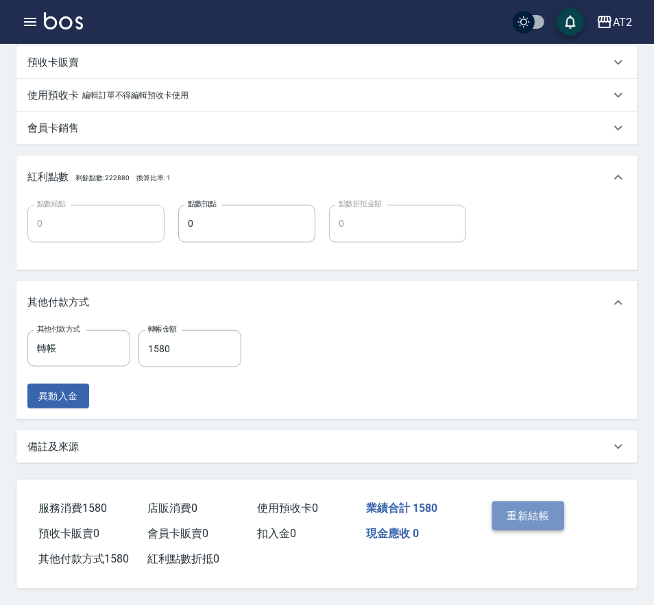
click at [506, 514] on button "重新結帳" at bounding box center [528, 516] width 73 height 29
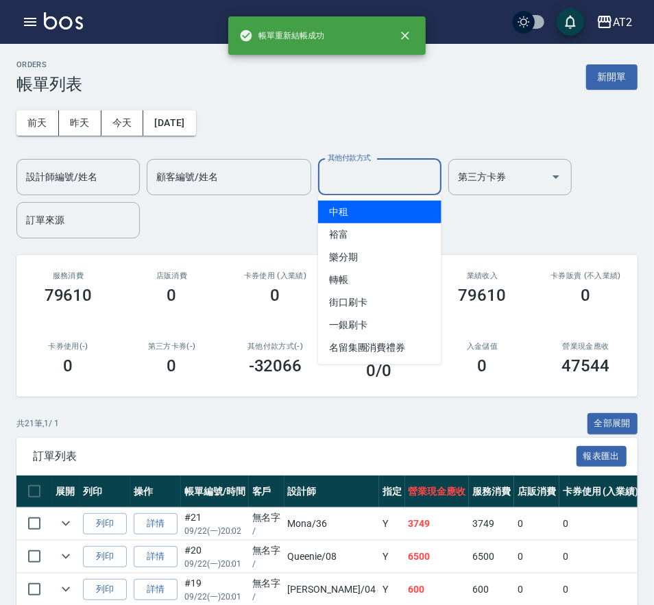
click at [349, 184] on input "其他付款方式" at bounding box center [379, 177] width 111 height 24
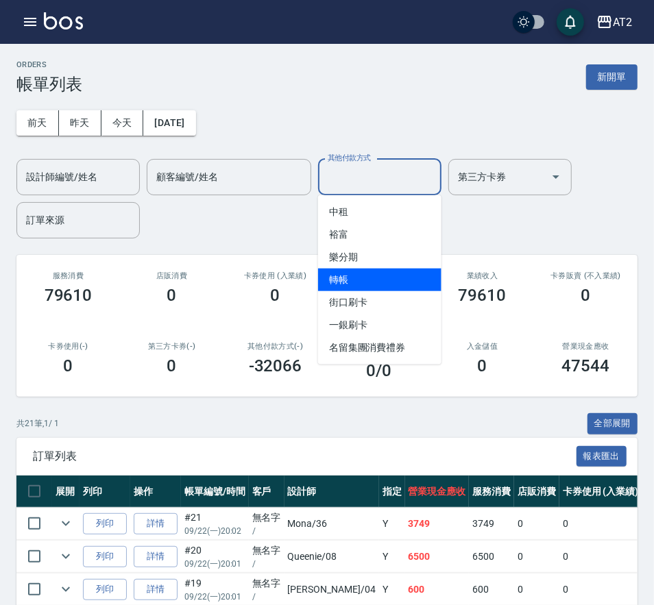
click at [349, 274] on span "轉帳" at bounding box center [379, 280] width 123 height 23
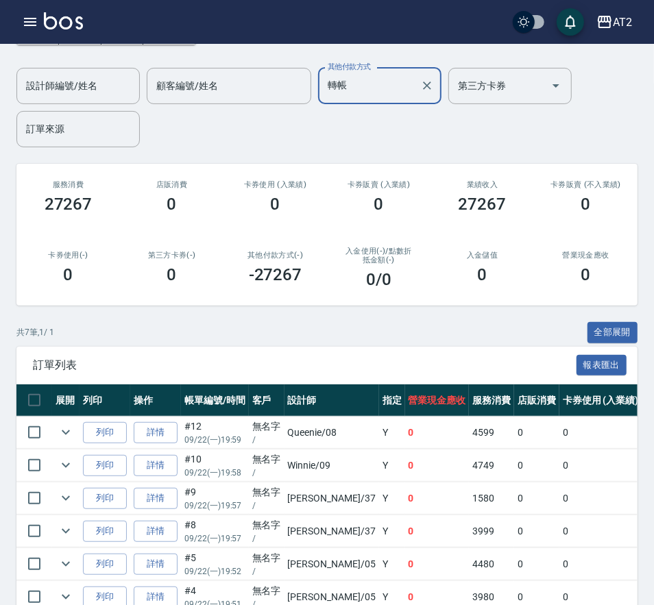
scroll to position [197, 0]
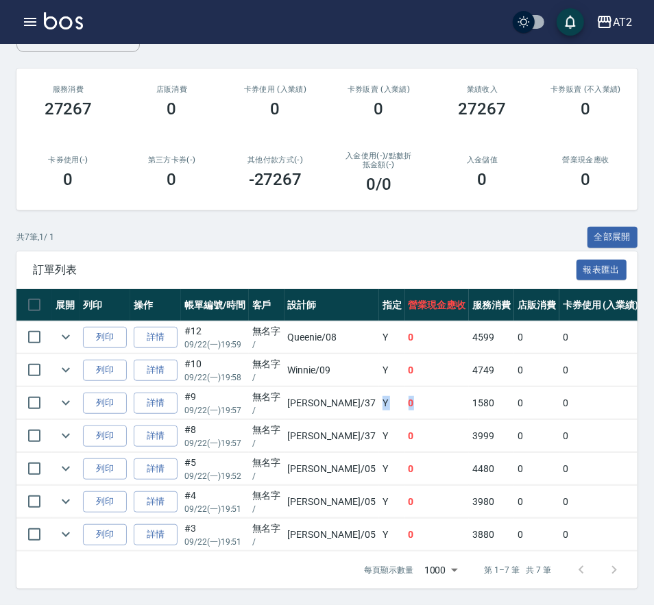
drag, startPoint x: 412, startPoint y: 393, endPoint x: 346, endPoint y: 393, distance: 65.8
click at [346, 393] on tr "列印 詳情 #9 09/22 (一) 19:57 無名字 / [PERSON_NAME] /37 Y 0 1580 0 0 0 1580 0 0 0 -158…" at bounding box center [638, 403] width 1244 height 32
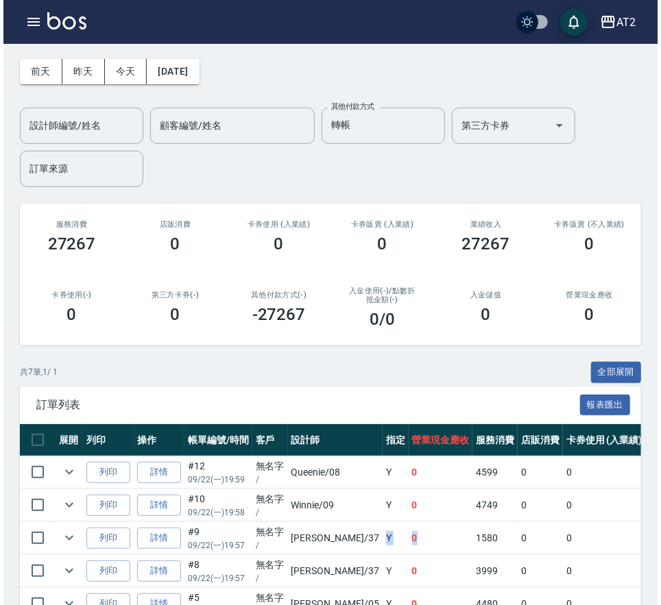
scroll to position [0, 0]
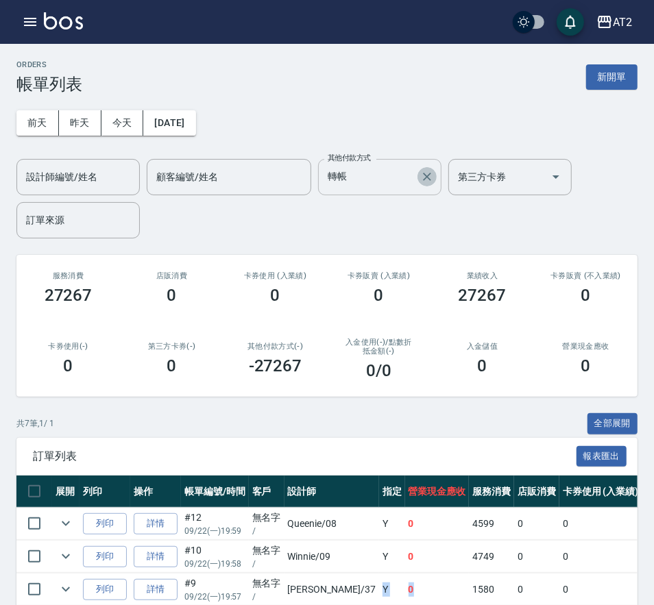
click at [422, 177] on icon "Clear" at bounding box center [427, 177] width 14 height 14
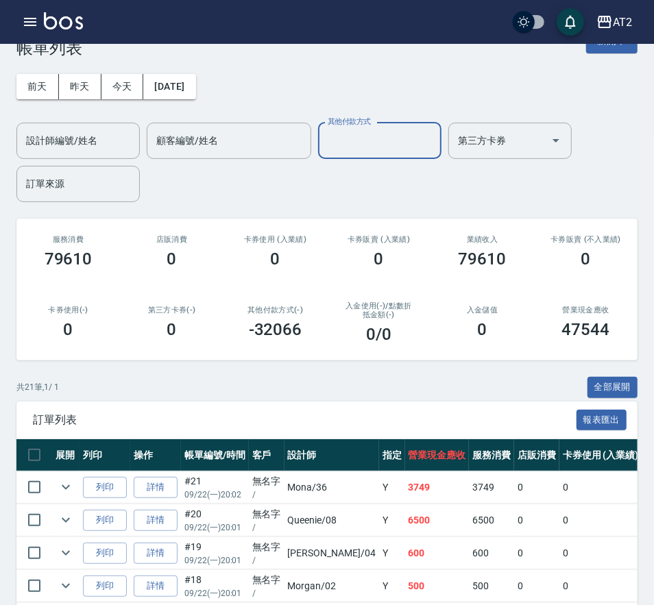
scroll to position [304, 0]
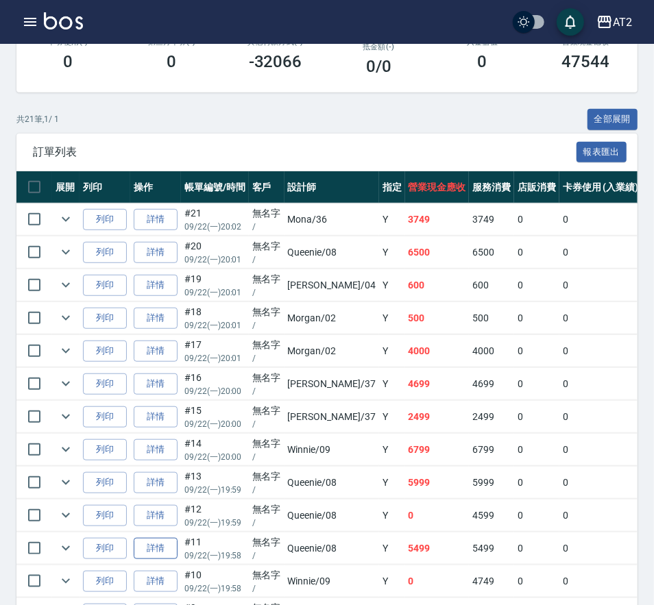
click at [167, 548] on link "詳情" at bounding box center [156, 548] width 44 height 21
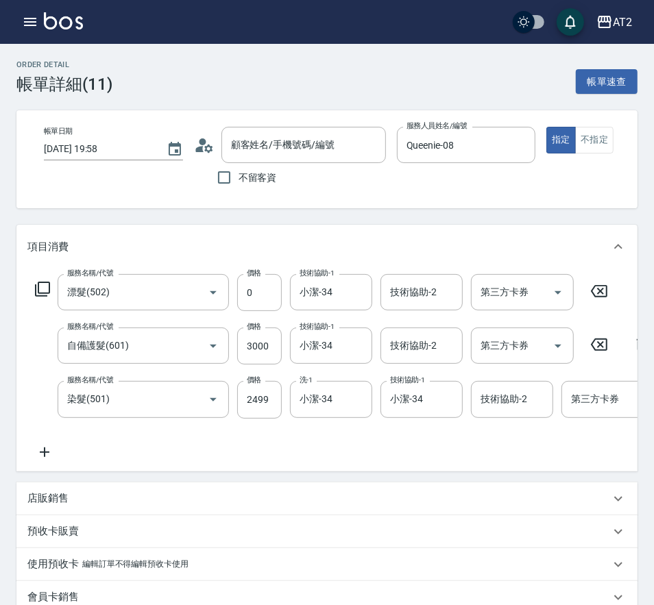
scroll to position [366, 0]
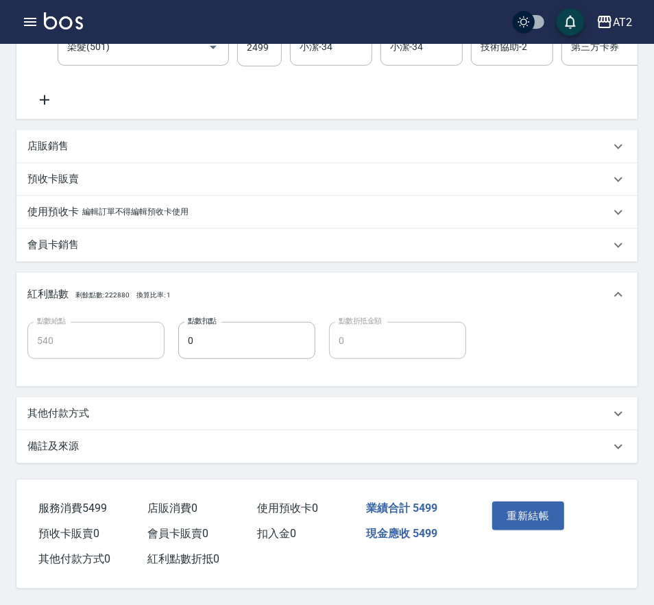
click at [90, 419] on div "其他付款方式" at bounding box center [318, 413] width 582 height 14
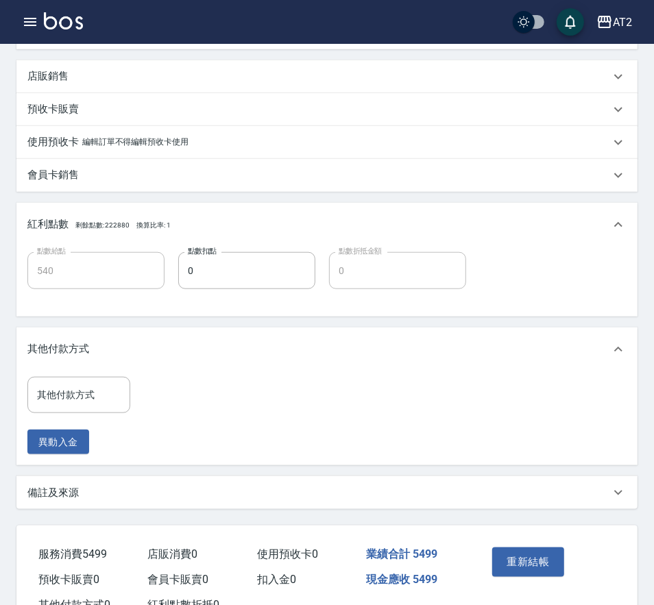
scroll to position [495, 0]
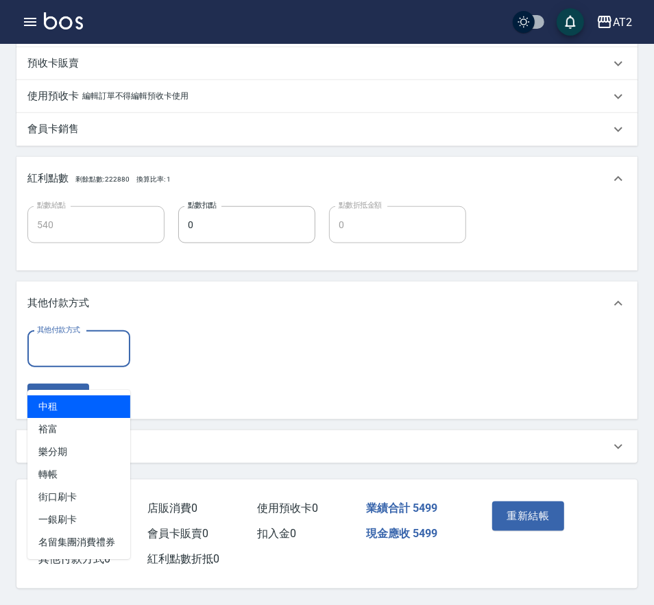
click at [93, 354] on input "其他付款方式" at bounding box center [79, 349] width 90 height 24
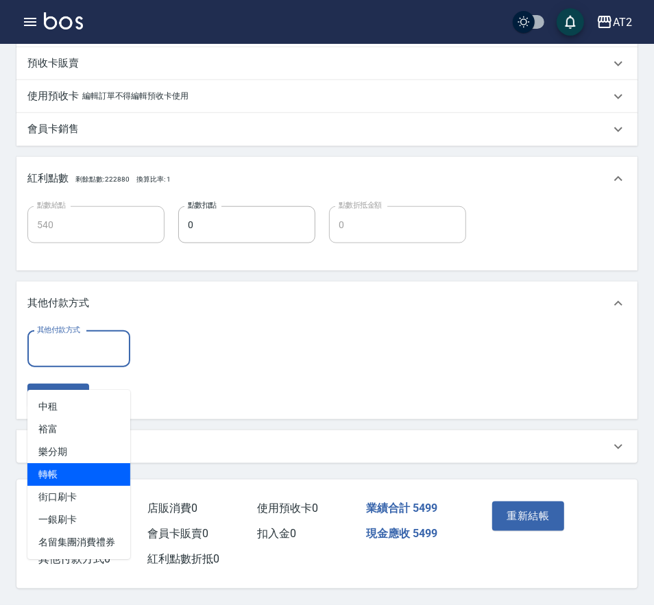
click at [102, 463] on span "轉帳" at bounding box center [78, 474] width 103 height 23
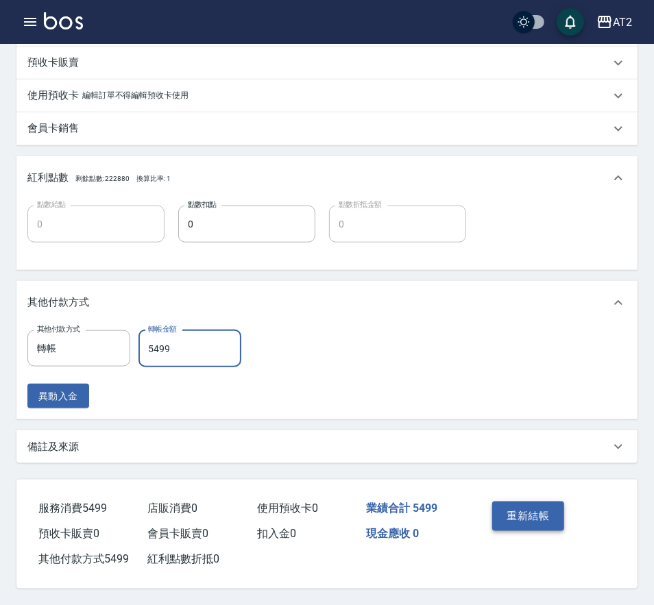
click at [521, 510] on button "重新結帳" at bounding box center [528, 516] width 73 height 29
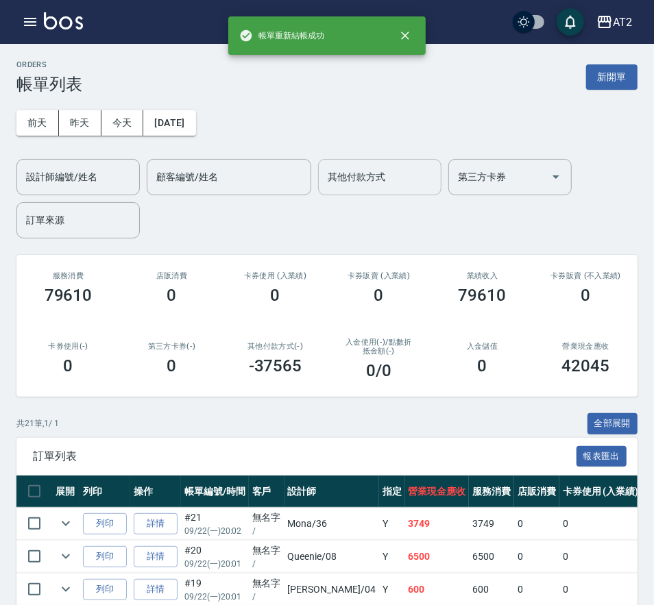
click at [400, 175] on input "其他付款方式" at bounding box center [379, 177] width 111 height 24
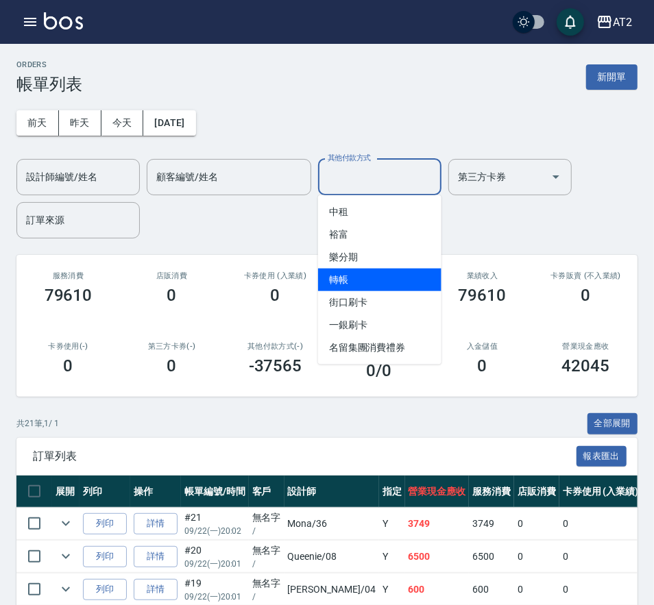
click at [378, 273] on span "轉帳" at bounding box center [379, 280] width 123 height 23
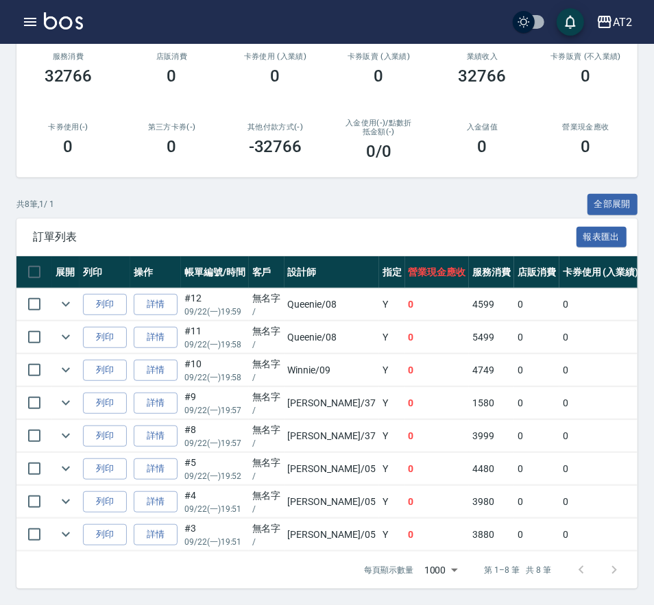
scroll to position [230, 0]
